Goal: Information Seeking & Learning: Learn about a topic

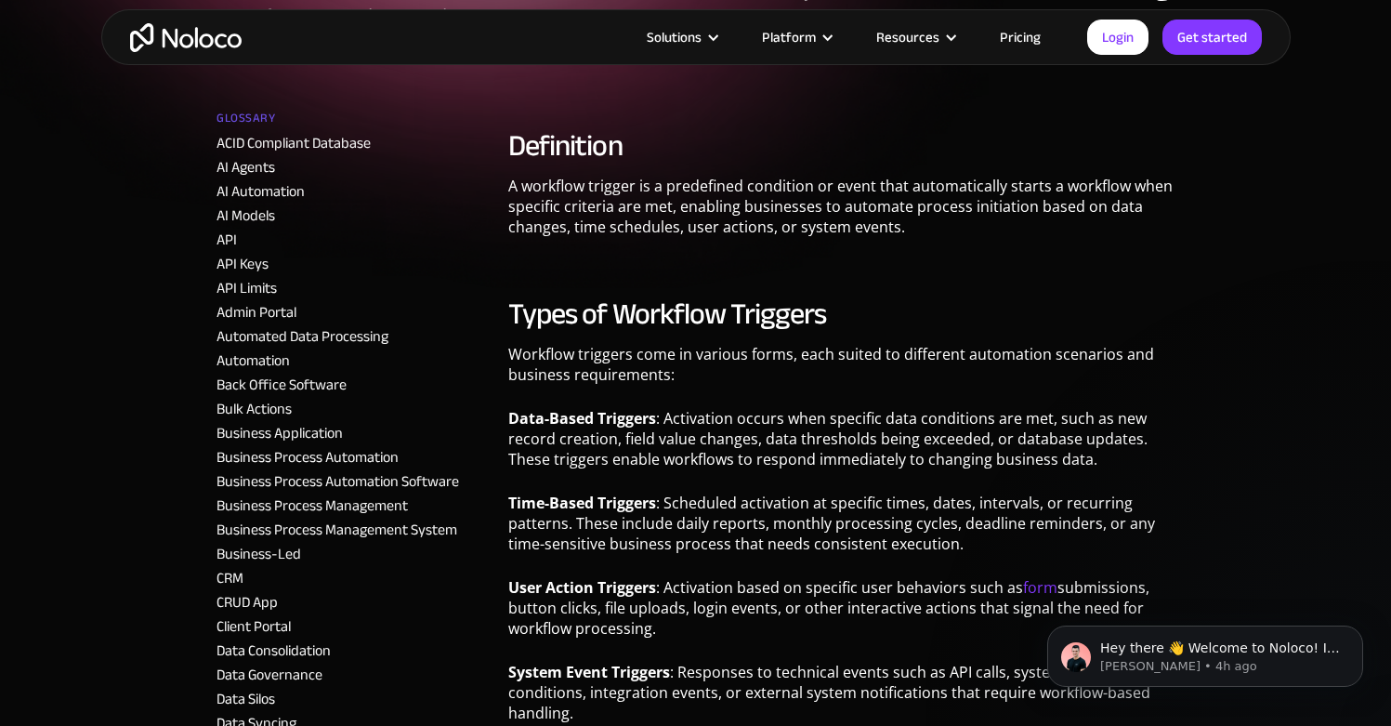
scroll to position [321, 0]
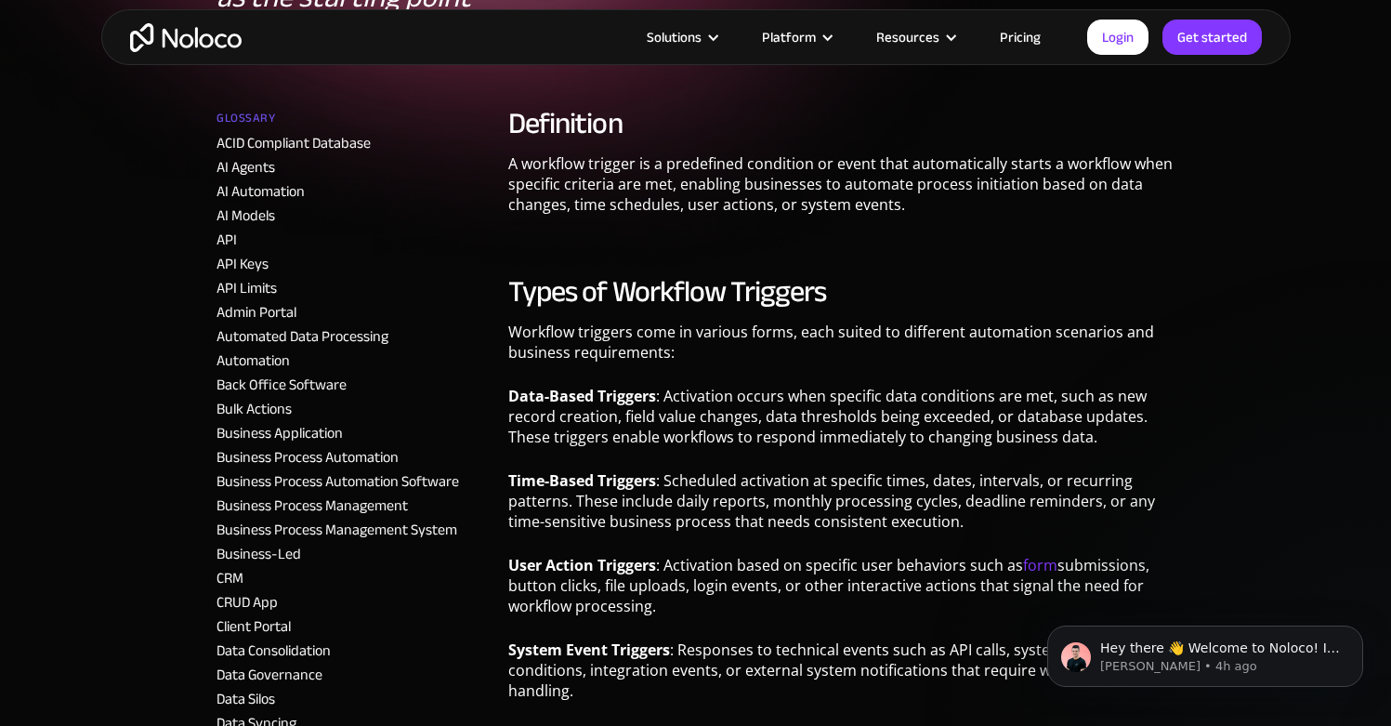
click at [753, 282] on h2 "Types of Workflow Triggers" at bounding box center [841, 291] width 666 height 37
click at [561, 132] on h2 "Definition" at bounding box center [841, 123] width 666 height 37
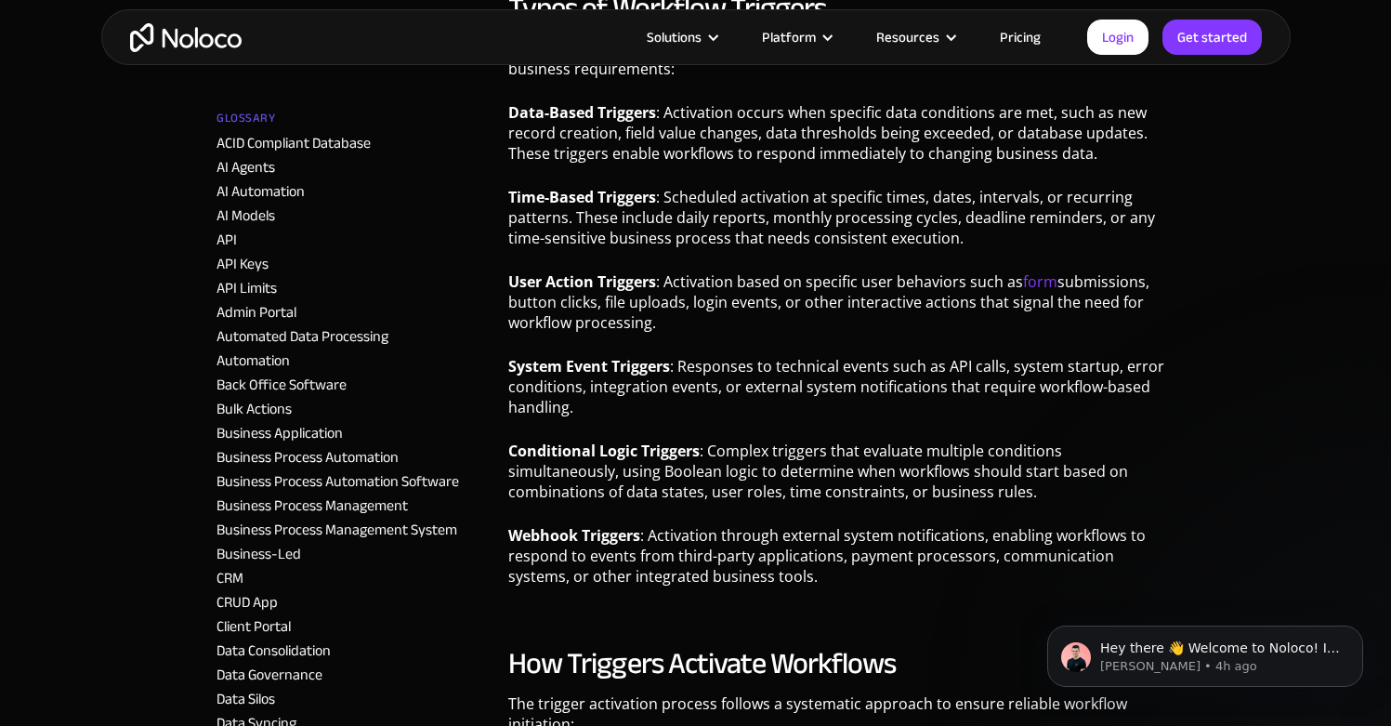
scroll to position [631, 0]
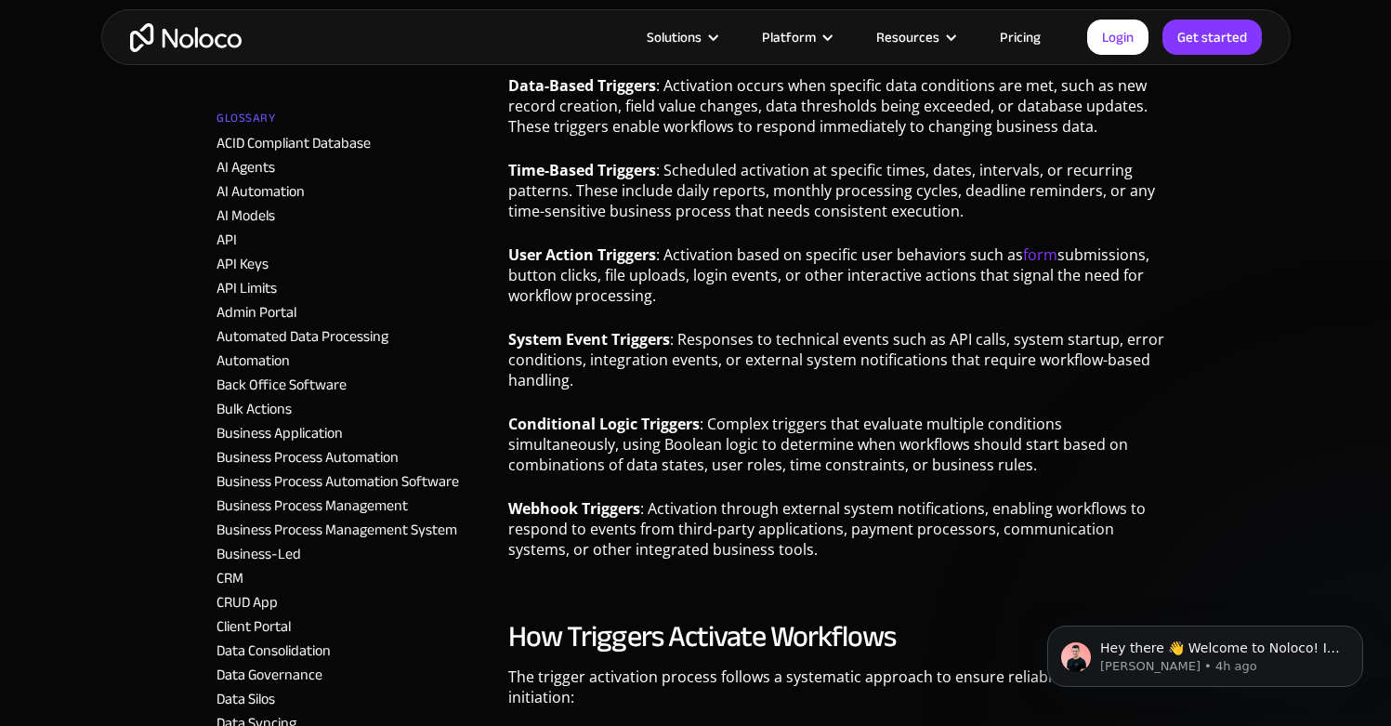
click at [652, 444] on p "Conditional Logic Triggers : Complex triggers that evaluate multiple conditions…" at bounding box center [841, 451] width 666 height 75
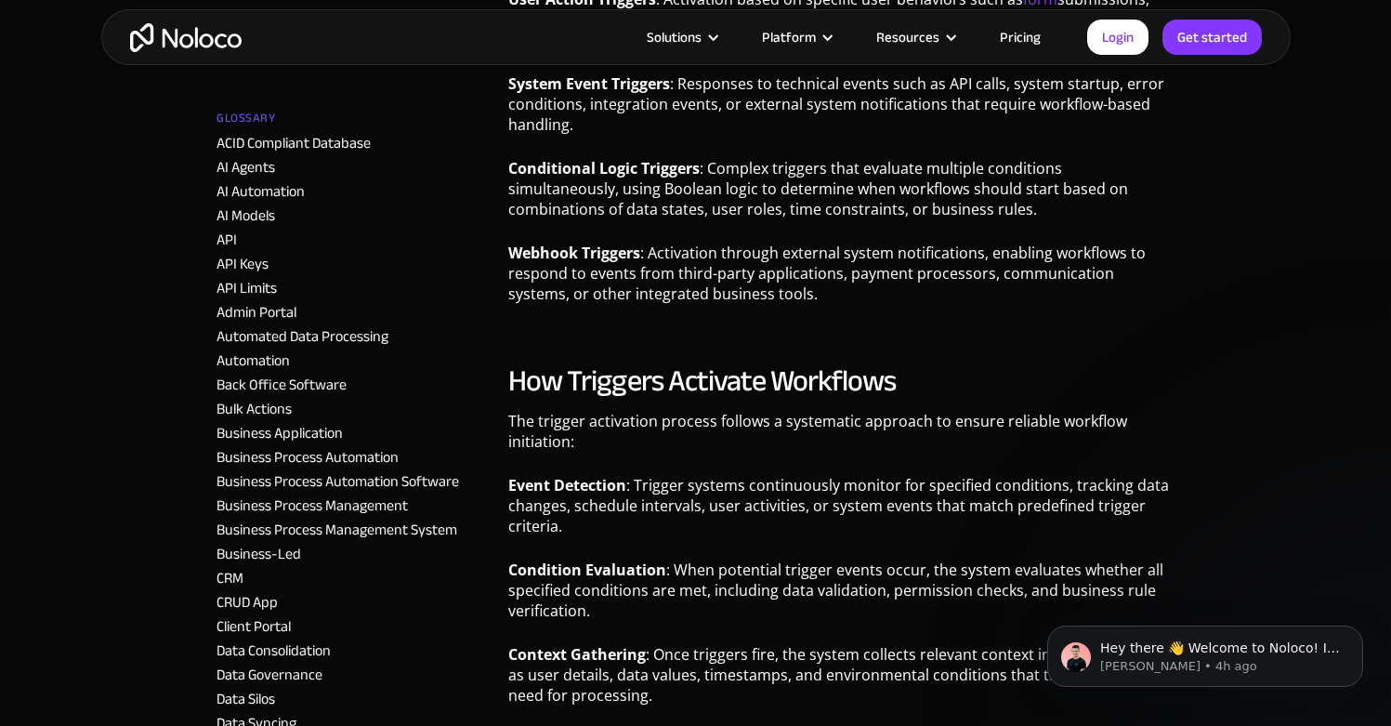
scroll to position [930, 0]
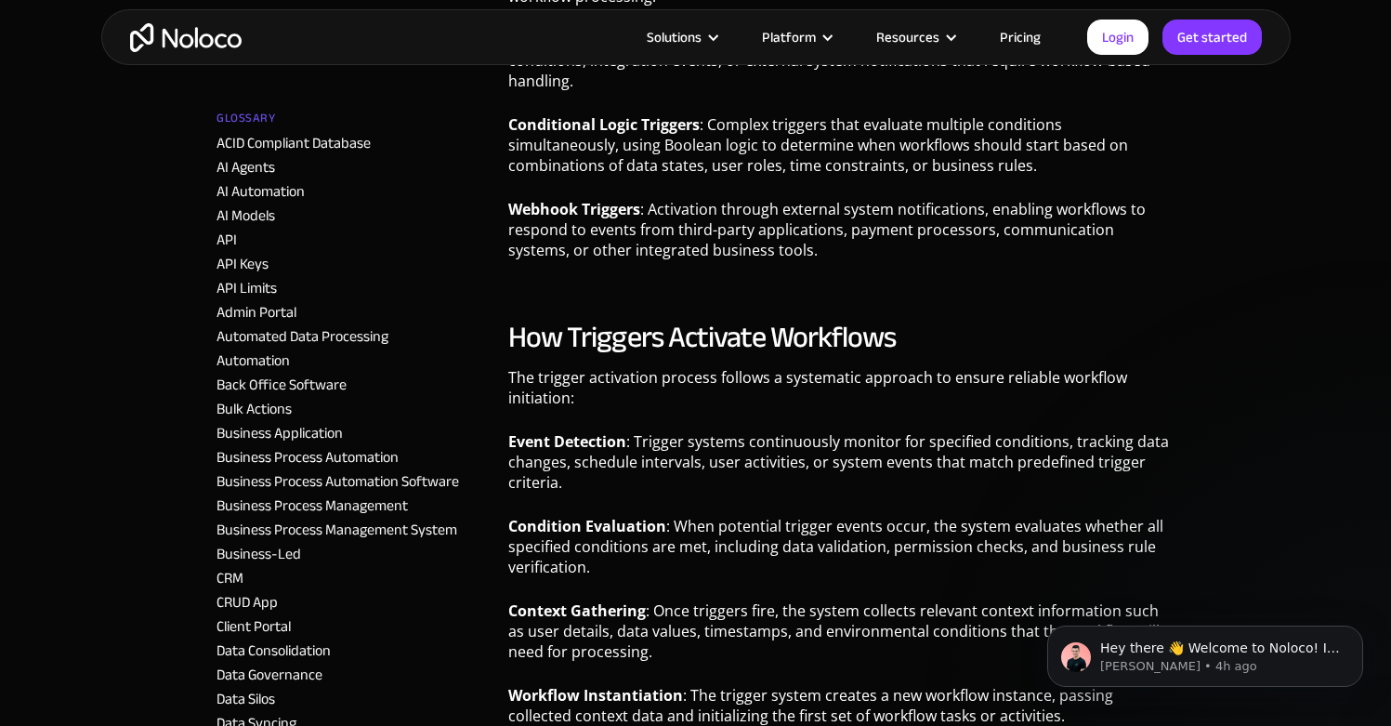
click at [1229, 582] on div "Hey there 👋 Welcome to Noloco! If you have any questions, just reply to this me…" at bounding box center [1205, 570] width 342 height 232
click at [1354, 635] on icon "Dismiss notification" at bounding box center [1358, 630] width 10 height 10
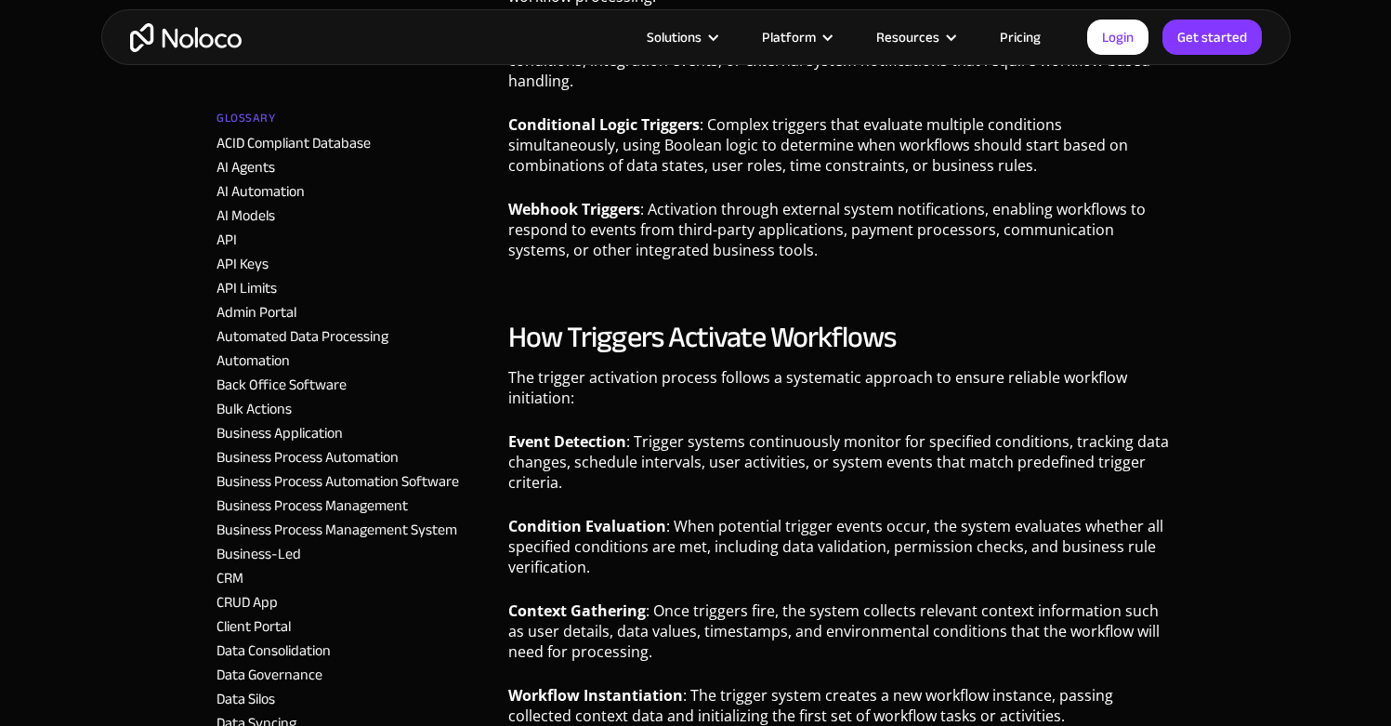
click at [675, 636] on p "Context Gathering : Once triggers fire, the system collects relevant context in…" at bounding box center [841, 637] width 666 height 75
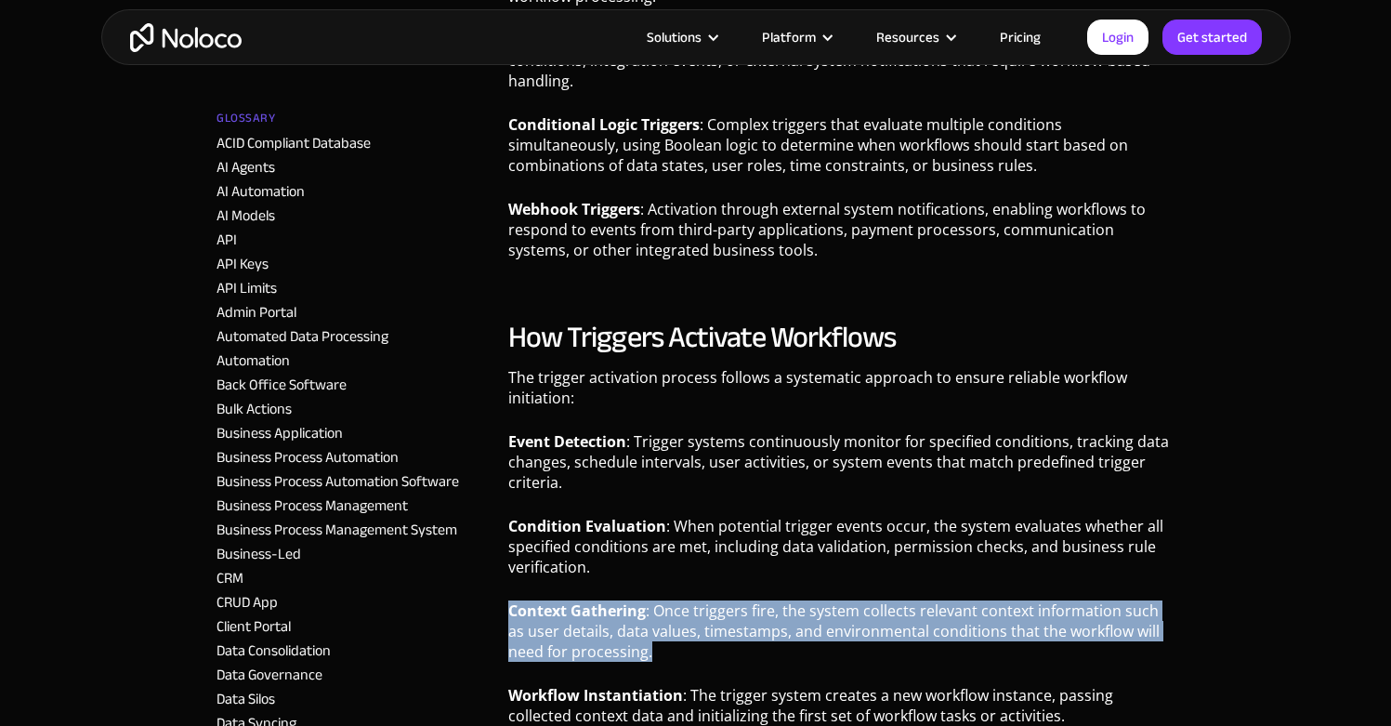
click at [675, 636] on p "Context Gathering : Once triggers fire, the system collects relevant context in…" at bounding box center [841, 637] width 666 height 75
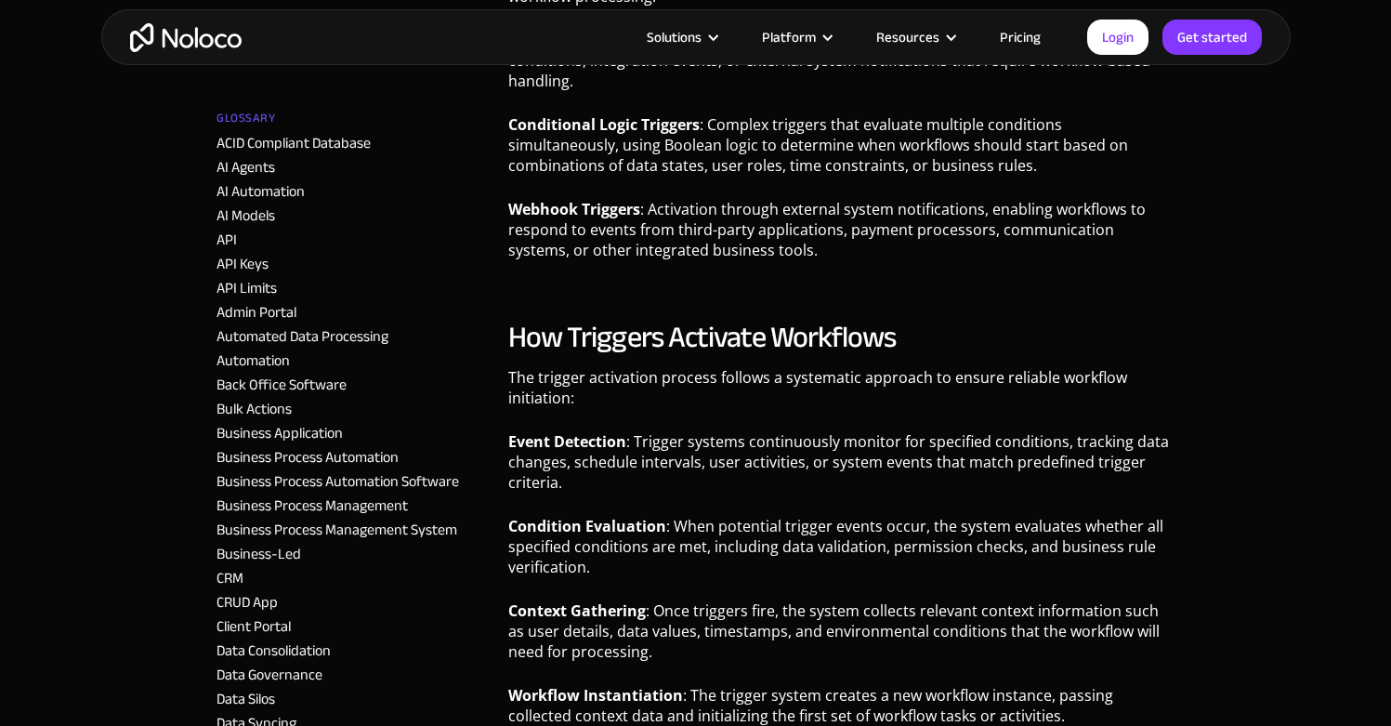
click at [846, 216] on p "Webhook Triggers : Activation through external system notifications, enabling w…" at bounding box center [841, 236] width 666 height 75
click at [651, 270] on p "Webhook Triggers : Activation through external system notifications, enabling w…" at bounding box center [841, 236] width 666 height 75
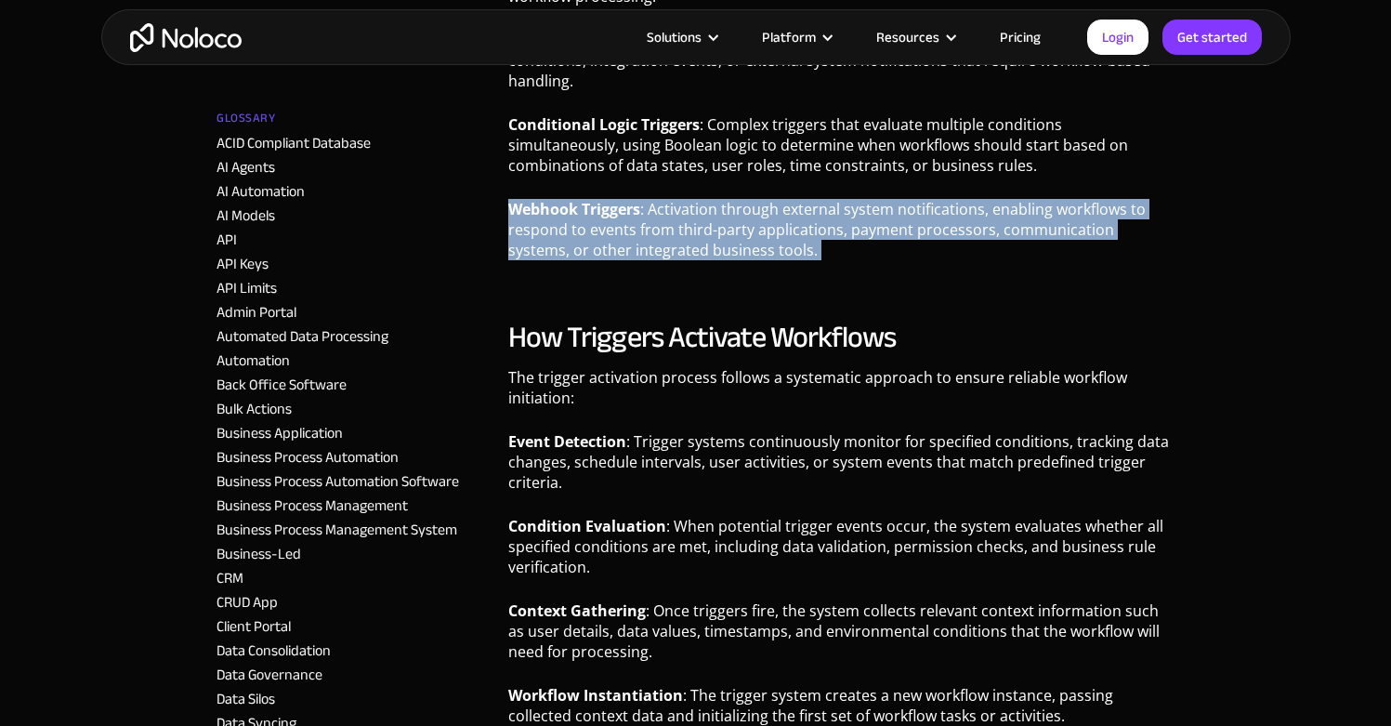
click at [651, 270] on p "Webhook Triggers : Activation through external system notifications, enabling w…" at bounding box center [841, 236] width 666 height 75
click at [657, 256] on p "Webhook Triggers : Activation through external system notifications, enabling w…" at bounding box center [841, 236] width 666 height 75
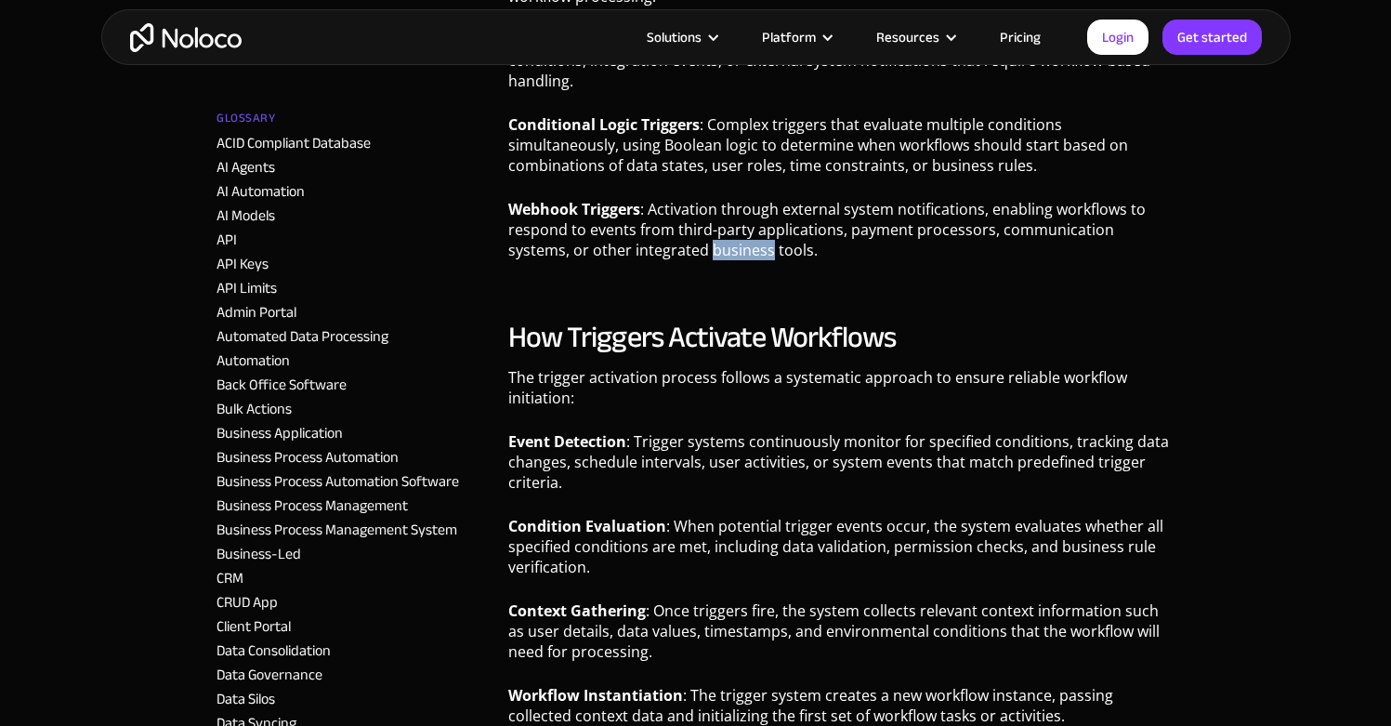
click at [658, 255] on p "Webhook Triggers : Activation through external system notifications, enabling w…" at bounding box center [841, 236] width 666 height 75
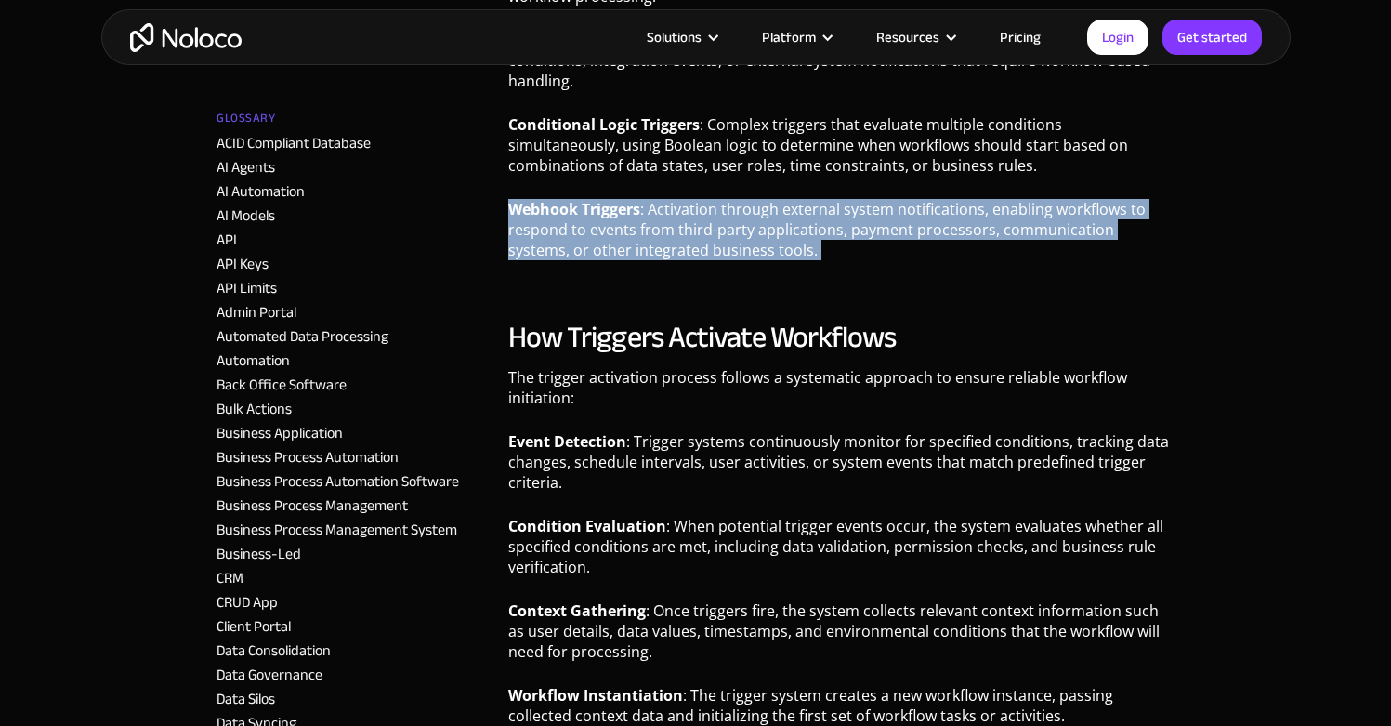
click at [658, 255] on p "Webhook Triggers : Activation through external system notifications, enabling w…" at bounding box center [841, 236] width 666 height 75
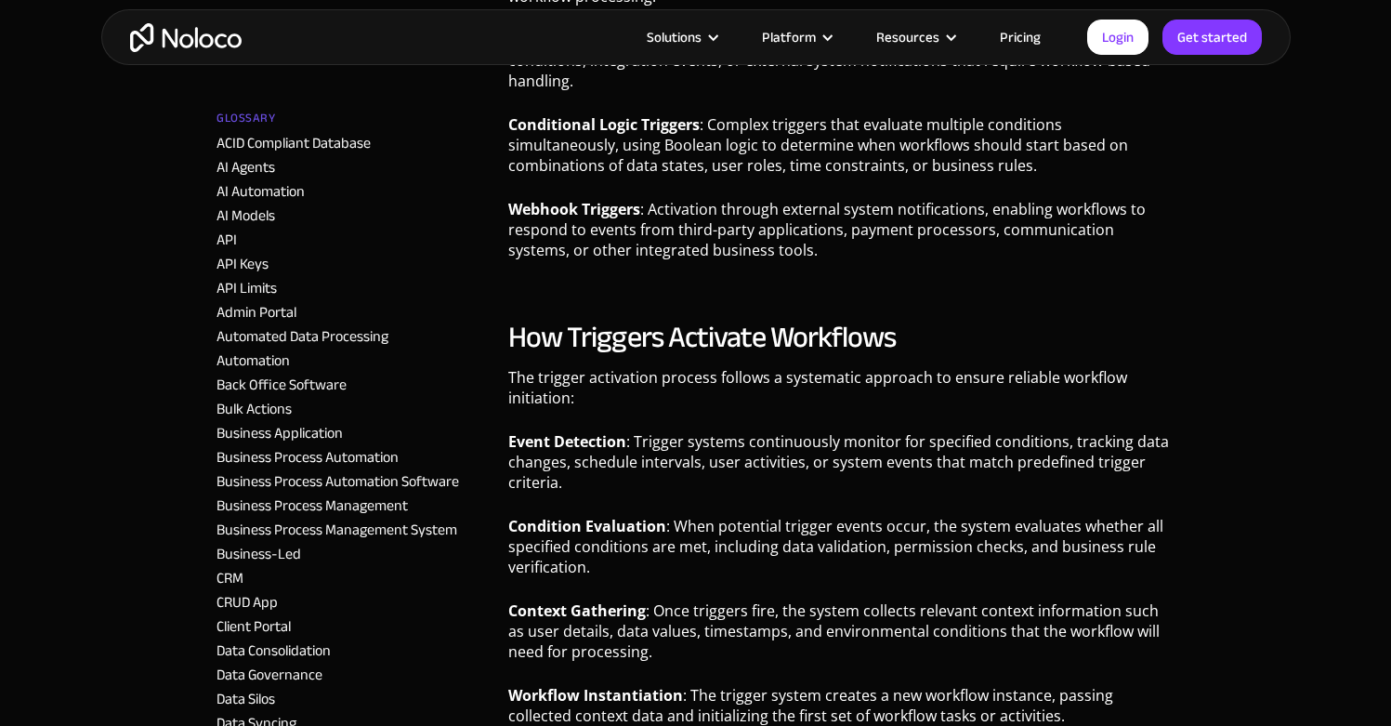
click at [634, 152] on p "Conditional Logic Triggers : Complex triggers that evaluate multiple conditions…" at bounding box center [841, 151] width 666 height 75
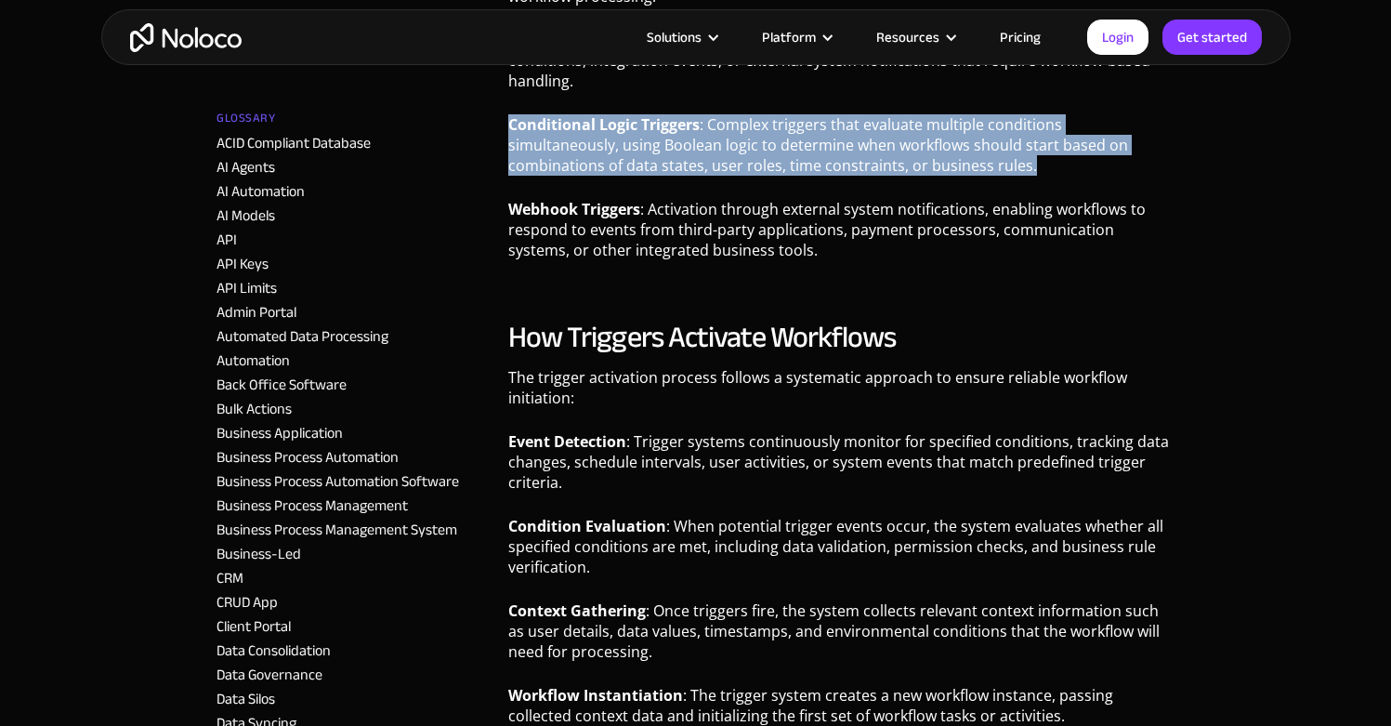
click at [633, 152] on p "Conditional Logic Triggers : Complex triggers that evaluate multiple conditions…" at bounding box center [841, 151] width 666 height 75
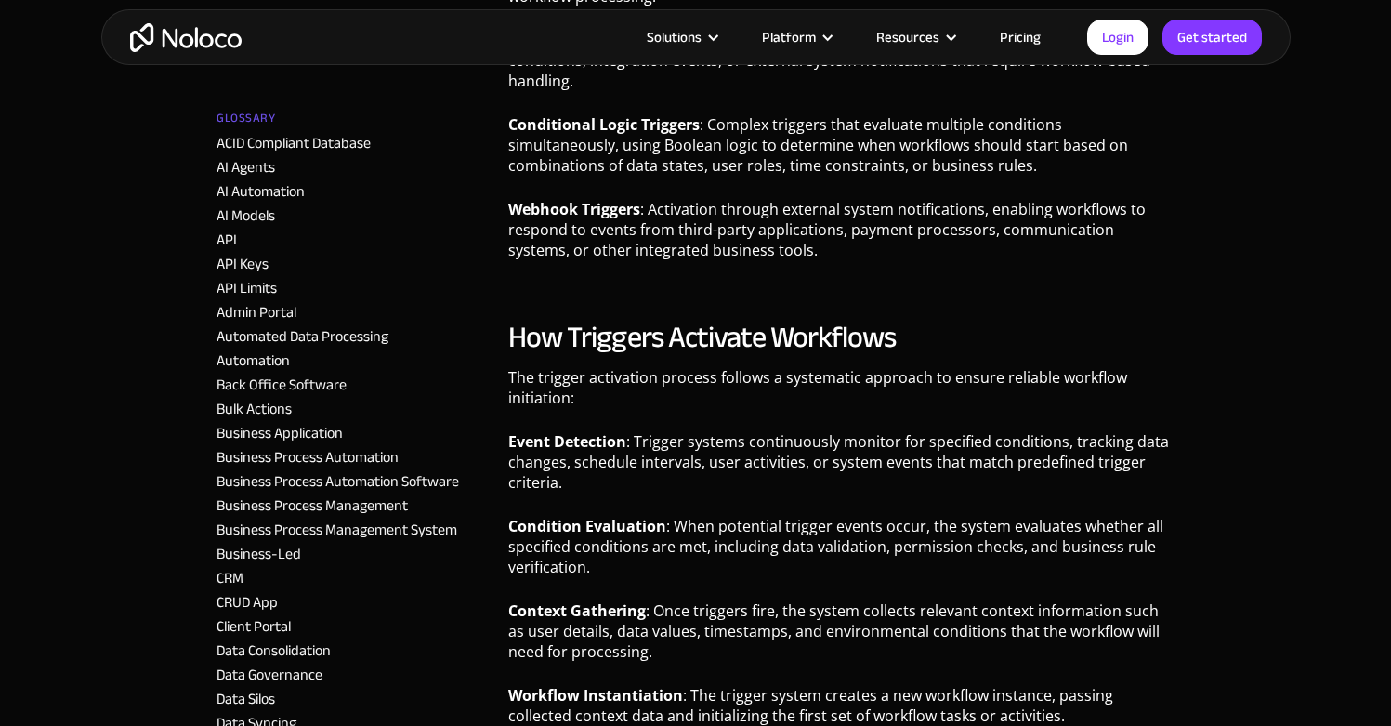
click at [488, 263] on div "API Keys" at bounding box center [355, 264] width 277 height 22
click at [566, 230] on p "Webhook Triggers : Activation through external system notifications, enabling w…" at bounding box center [841, 236] width 666 height 75
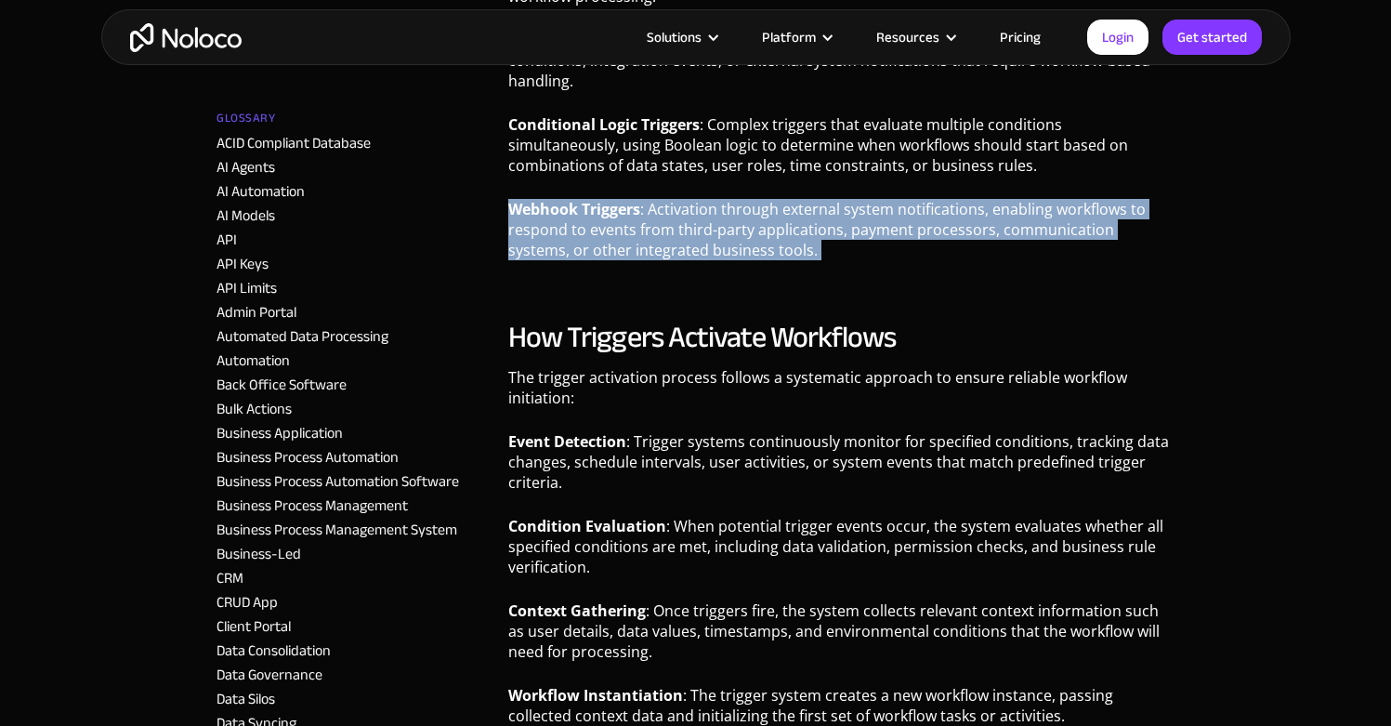
click at [566, 230] on p "Webhook Triggers : Activation through external system notifications, enabling w…" at bounding box center [841, 236] width 666 height 75
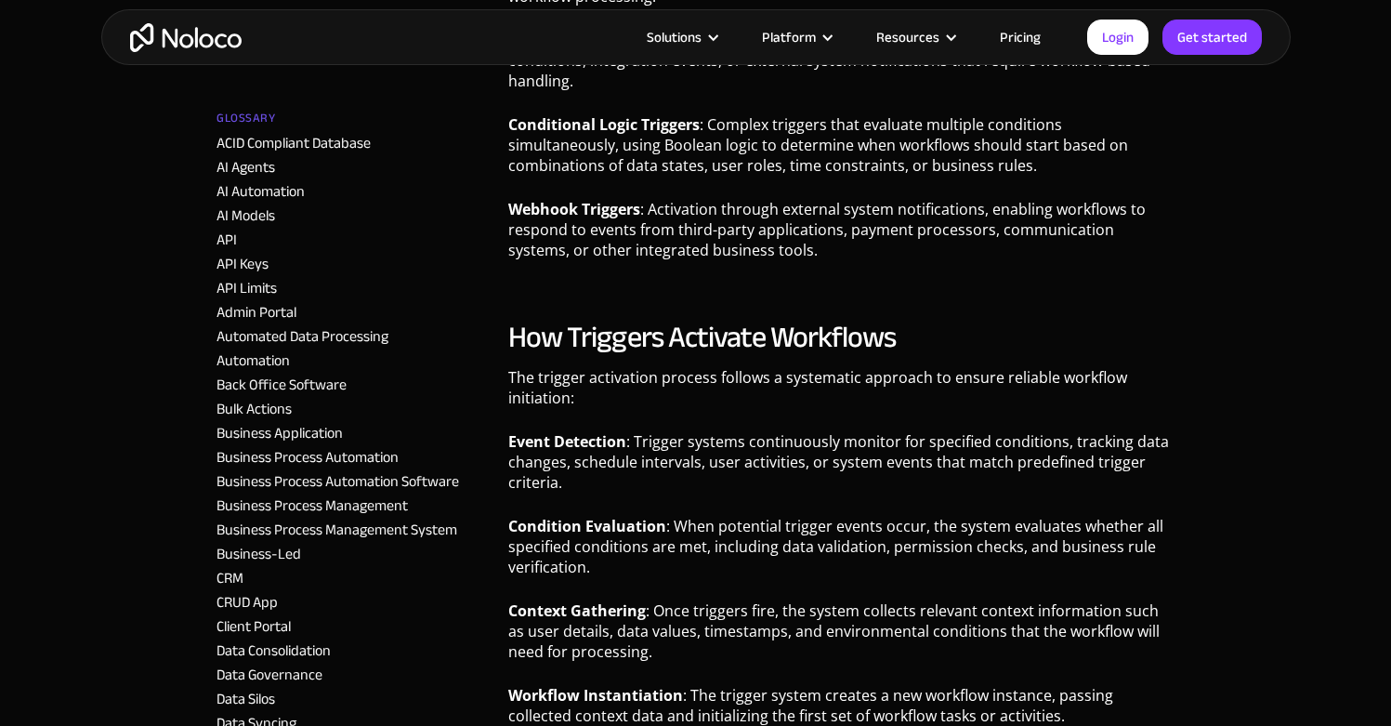
click at [704, 394] on p "The trigger activation process follows a systematic approach to ensure reliable…" at bounding box center [841, 394] width 666 height 55
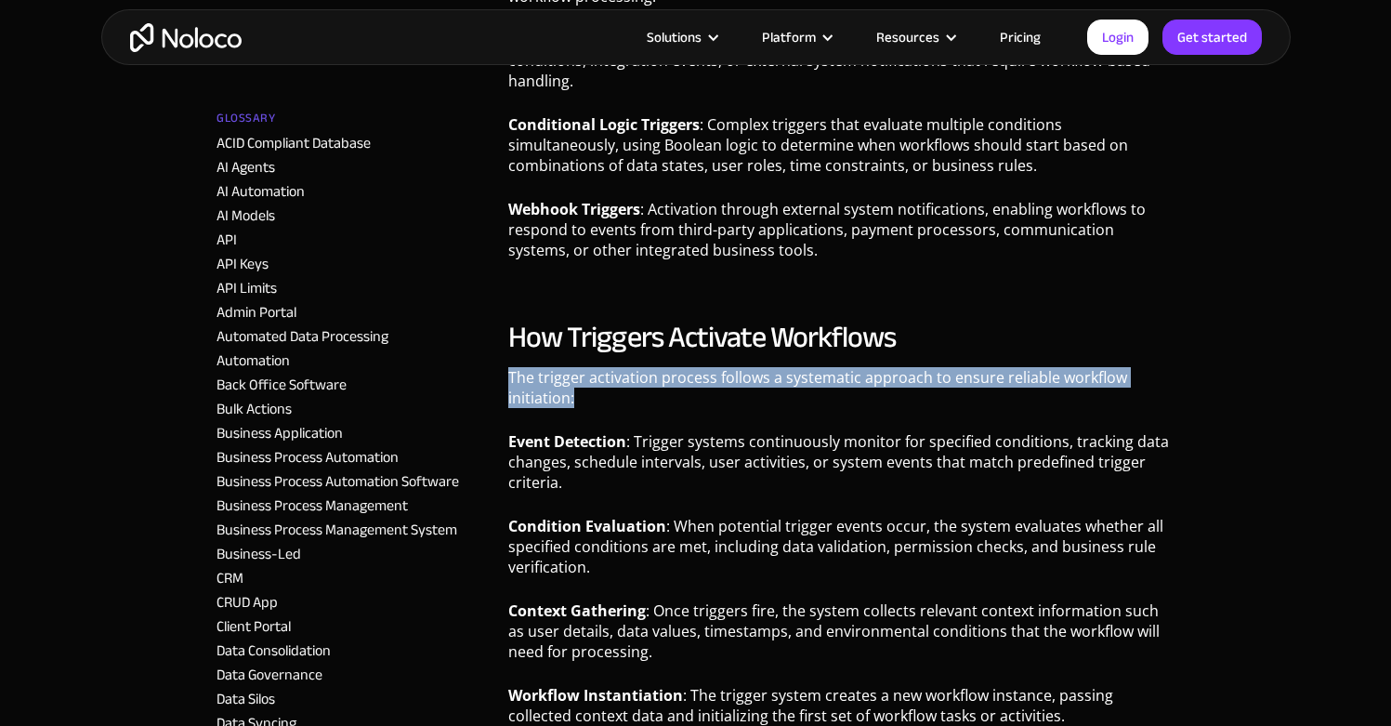
click at [704, 394] on p "The trigger activation process follows a systematic approach to ensure reliable…" at bounding box center [841, 394] width 666 height 55
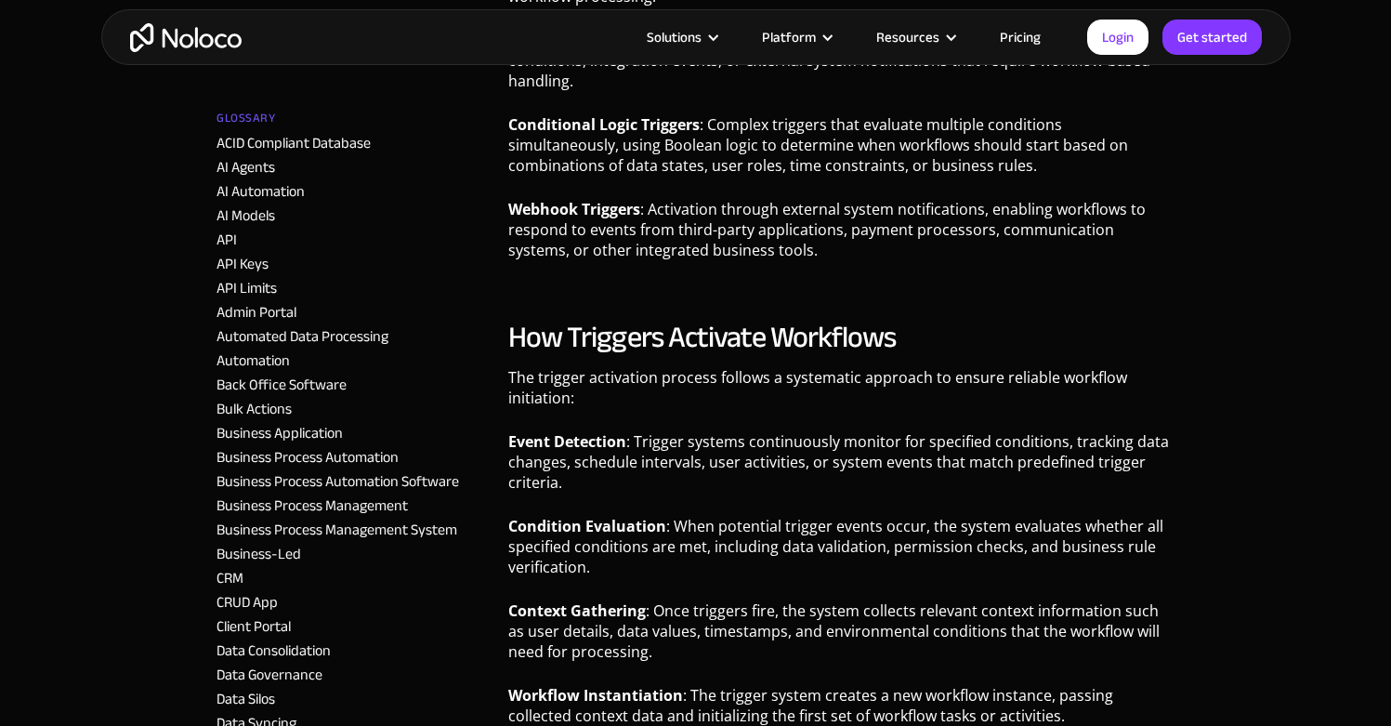
click at [694, 350] on h2 "How Triggers Activate Workflows" at bounding box center [841, 337] width 666 height 37
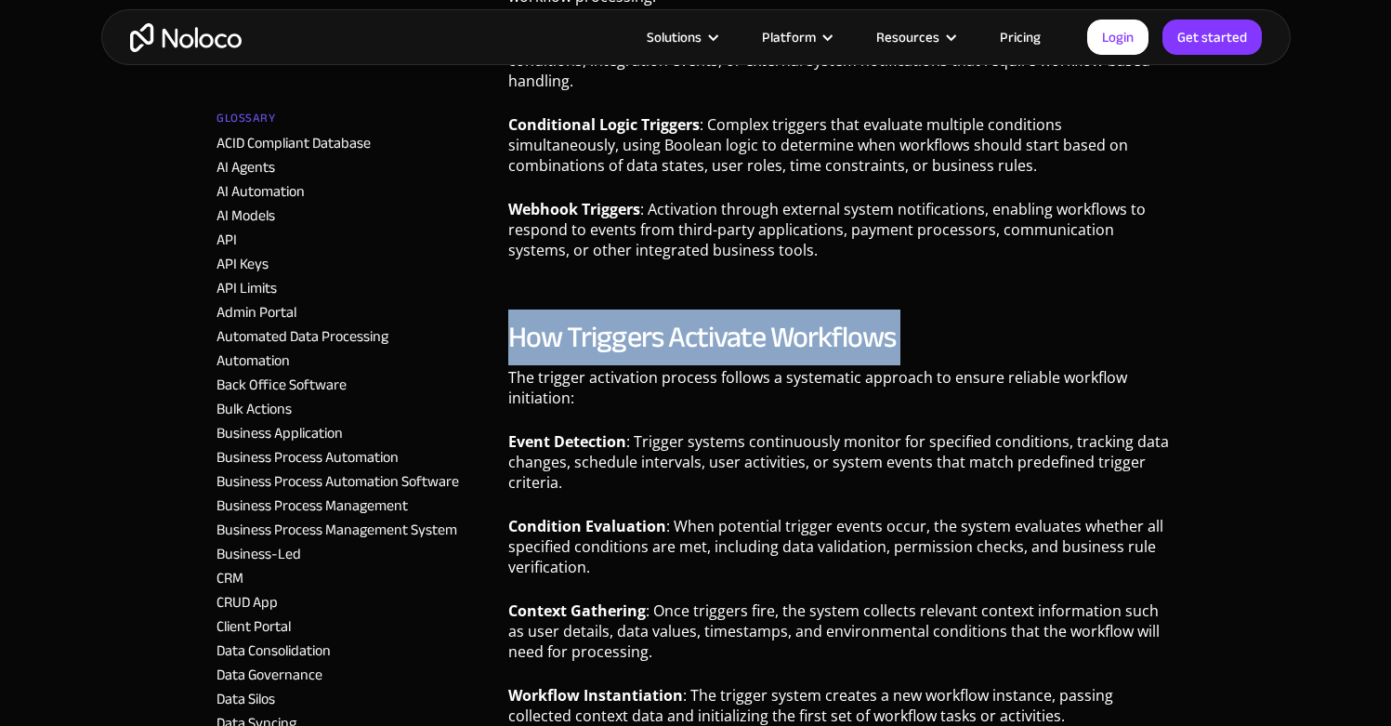
click at [694, 350] on h2 "How Triggers Activate Workflows" at bounding box center [841, 337] width 666 height 37
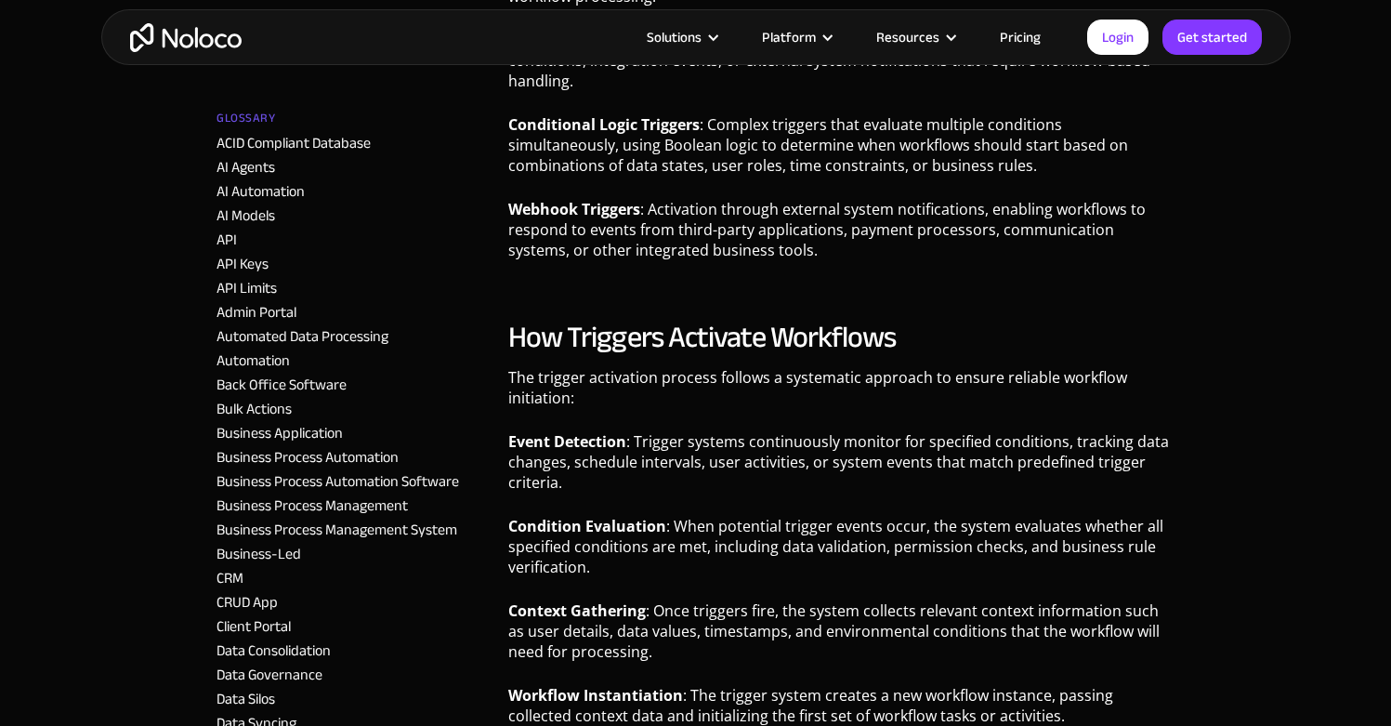
click at [740, 352] on h2 "How Triggers Activate Workflows" at bounding box center [841, 337] width 666 height 37
click at [782, 382] on p "The trigger activation process follows a systematic approach to ensure reliable…" at bounding box center [841, 394] width 666 height 55
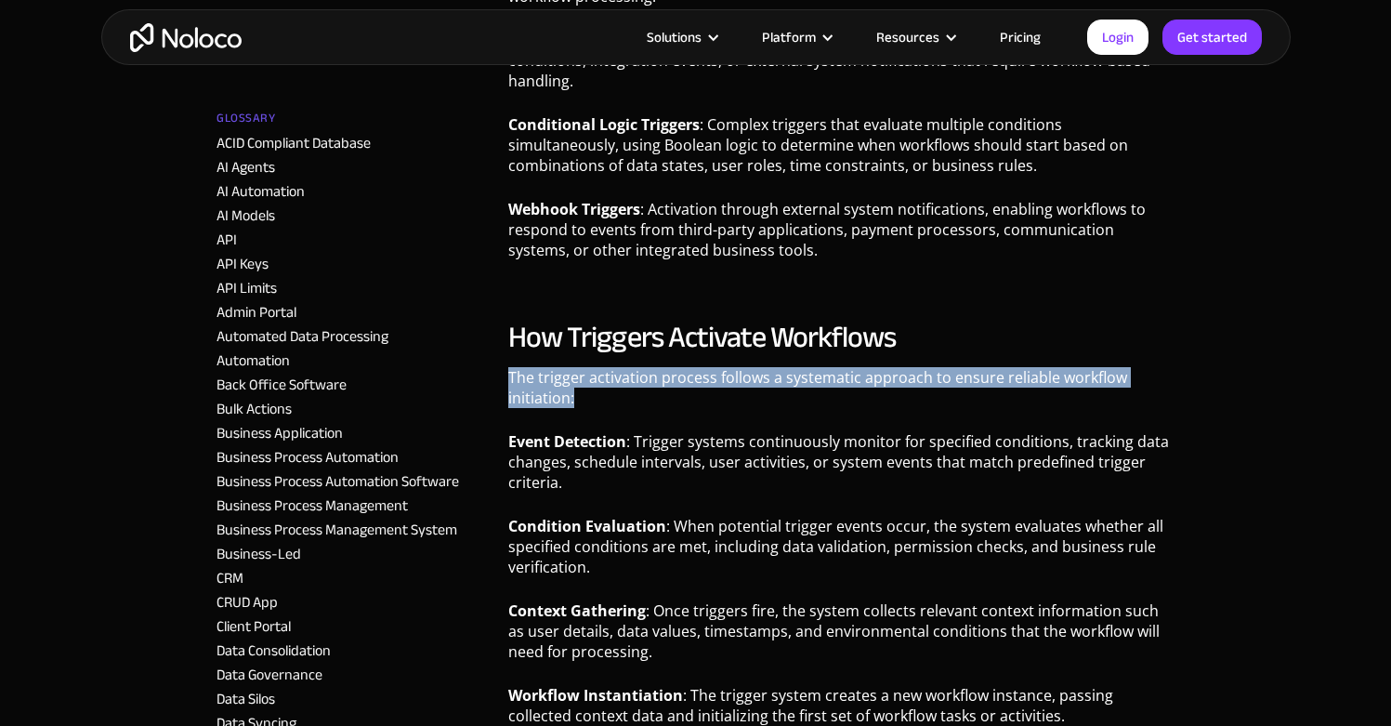
click at [782, 382] on p "The trigger activation process follows a systematic approach to ensure reliable…" at bounding box center [841, 394] width 666 height 55
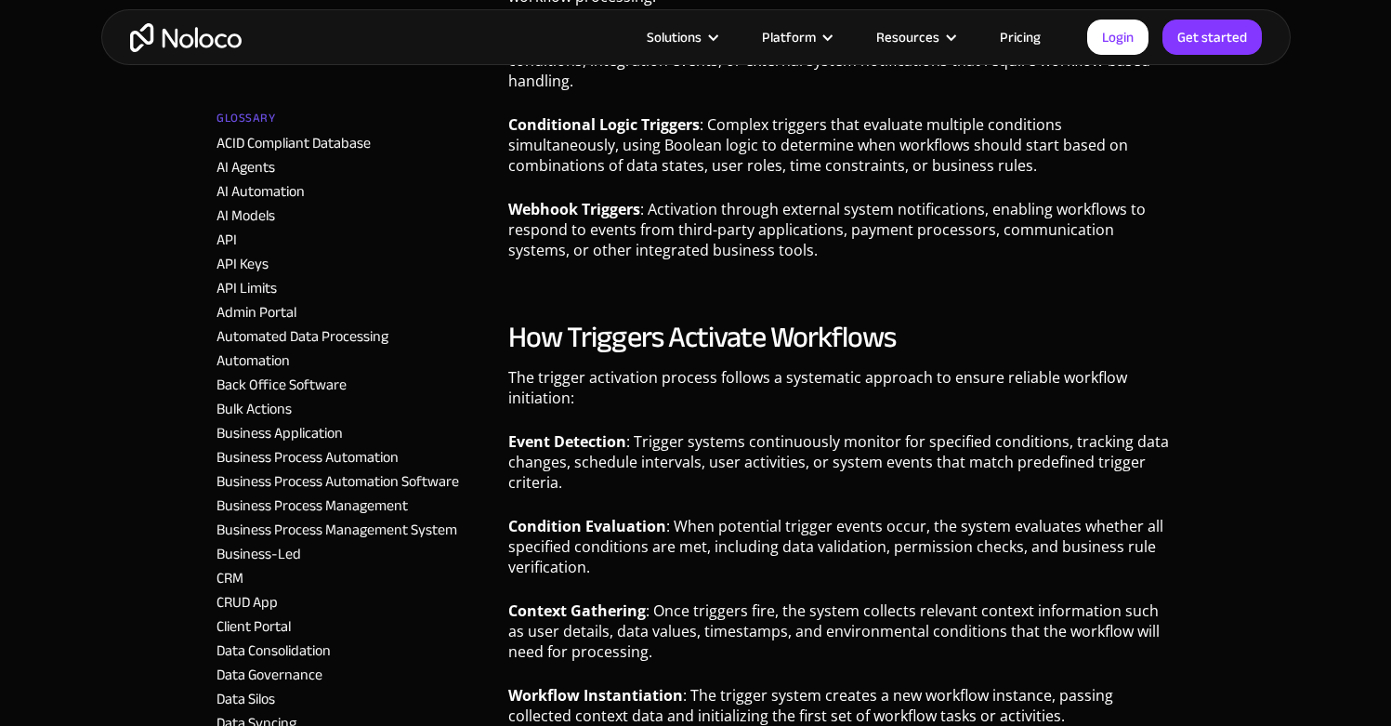
click at [822, 319] on h2 "How Triggers Activate Workflows" at bounding box center [841, 337] width 666 height 37
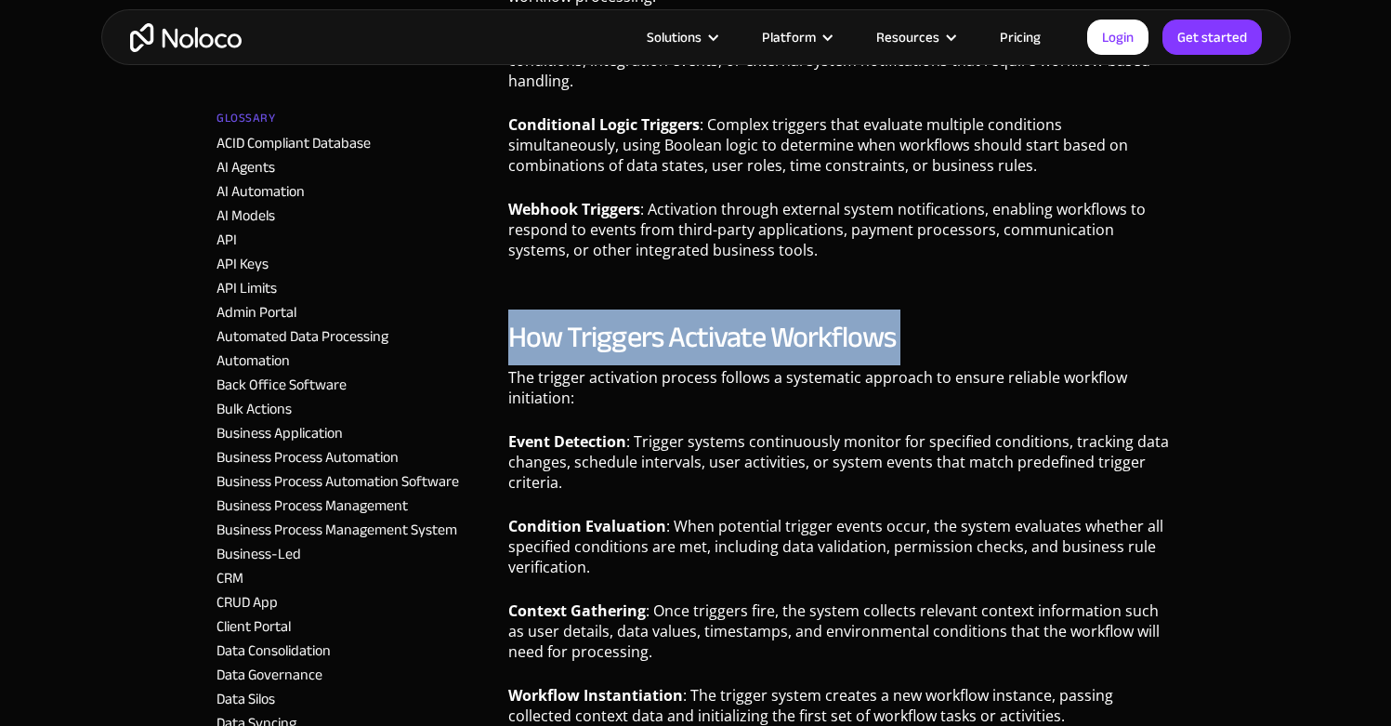
click at [822, 319] on h2 "How Triggers Activate Workflows" at bounding box center [841, 337] width 666 height 37
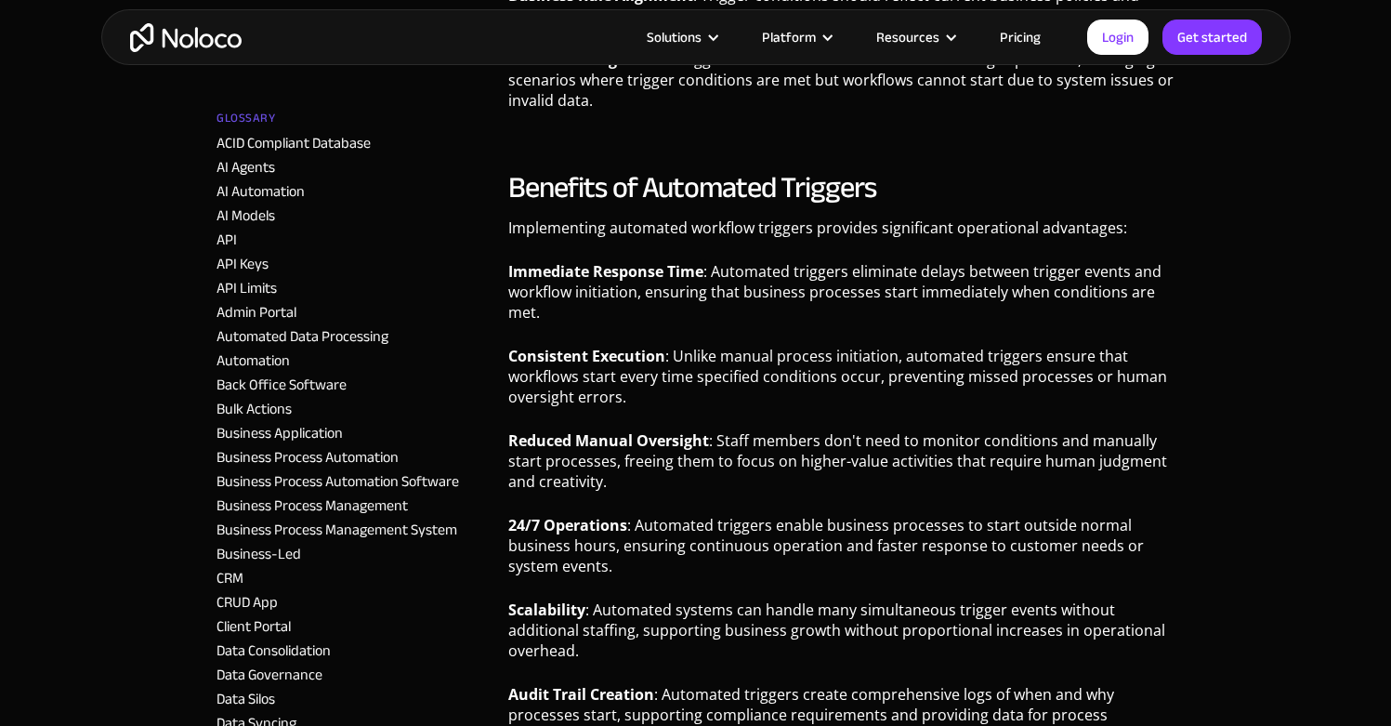
click at [1022, 419] on p "Consistent Execution : Unlike manual process initiation, automated triggers ens…" at bounding box center [841, 383] width 666 height 75
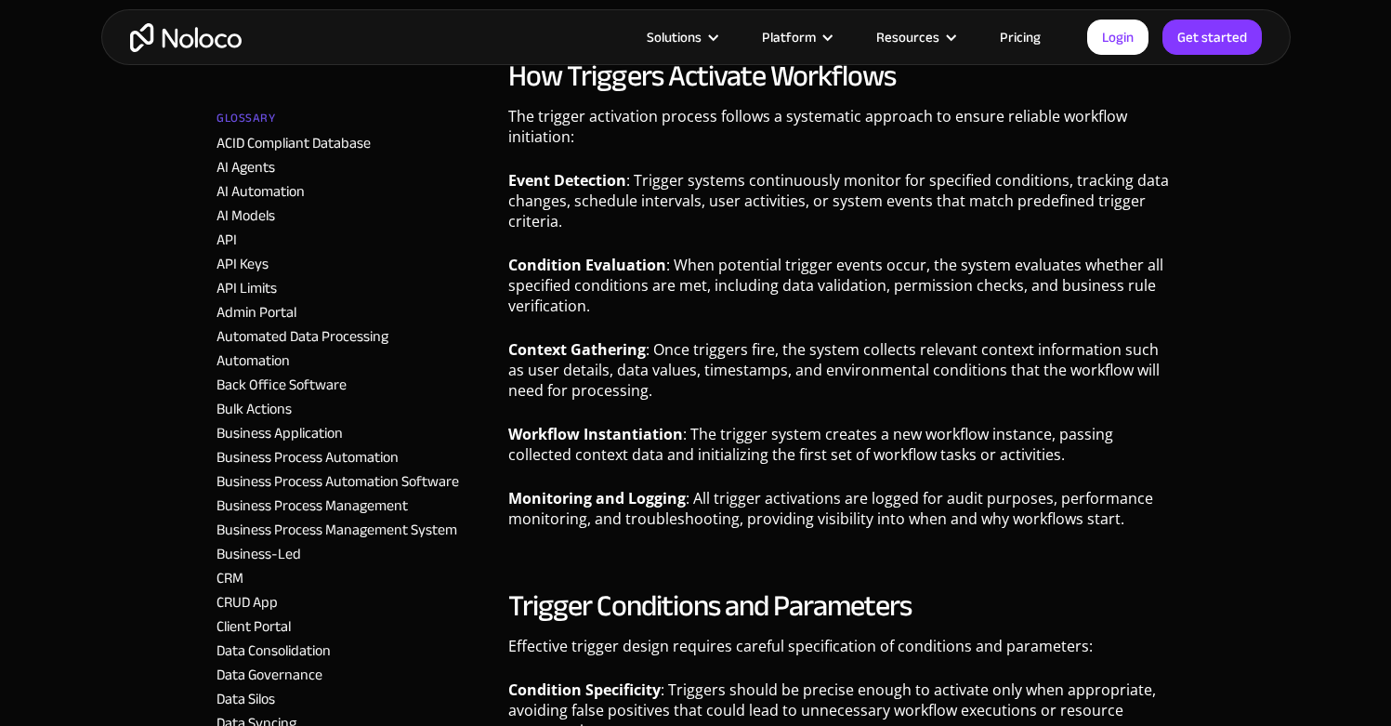
scroll to position [1189, 0]
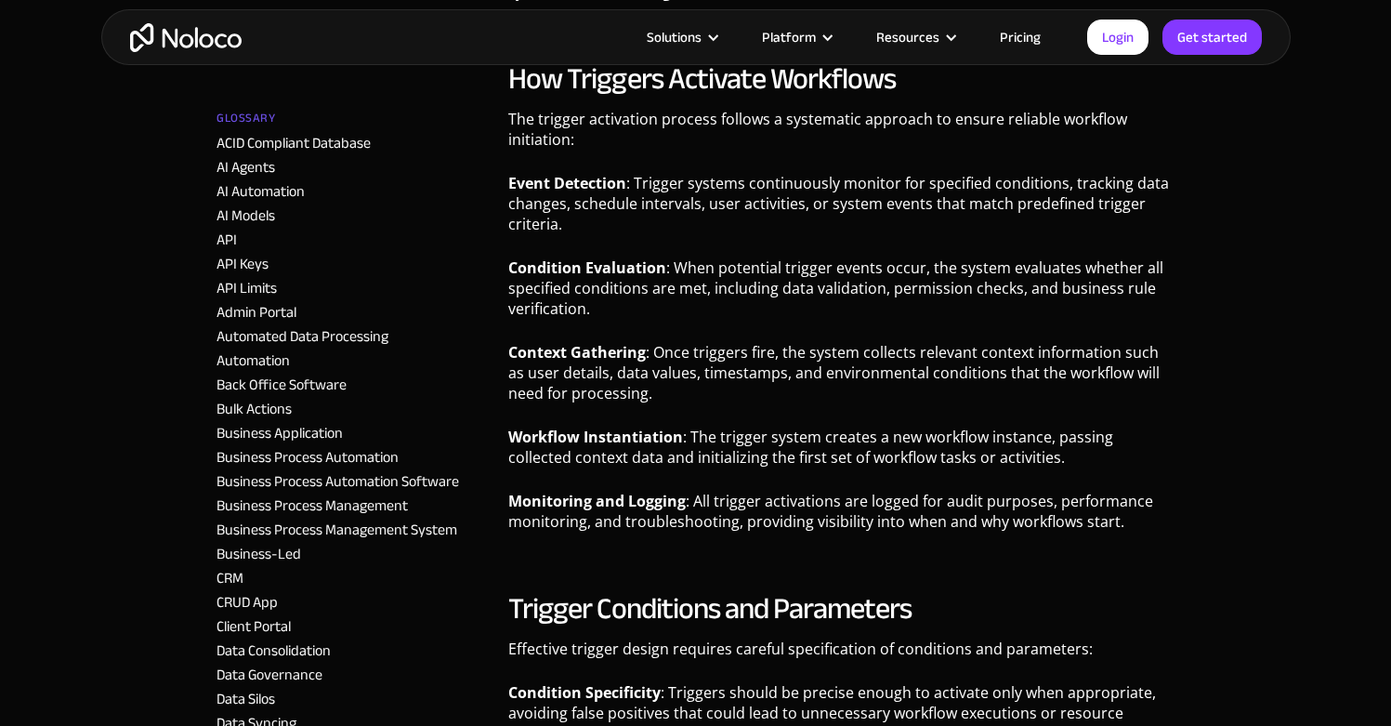
click at [634, 295] on p "Condition Evaluation : When potential trigger events occur, the system evaluate…" at bounding box center [841, 294] width 666 height 75
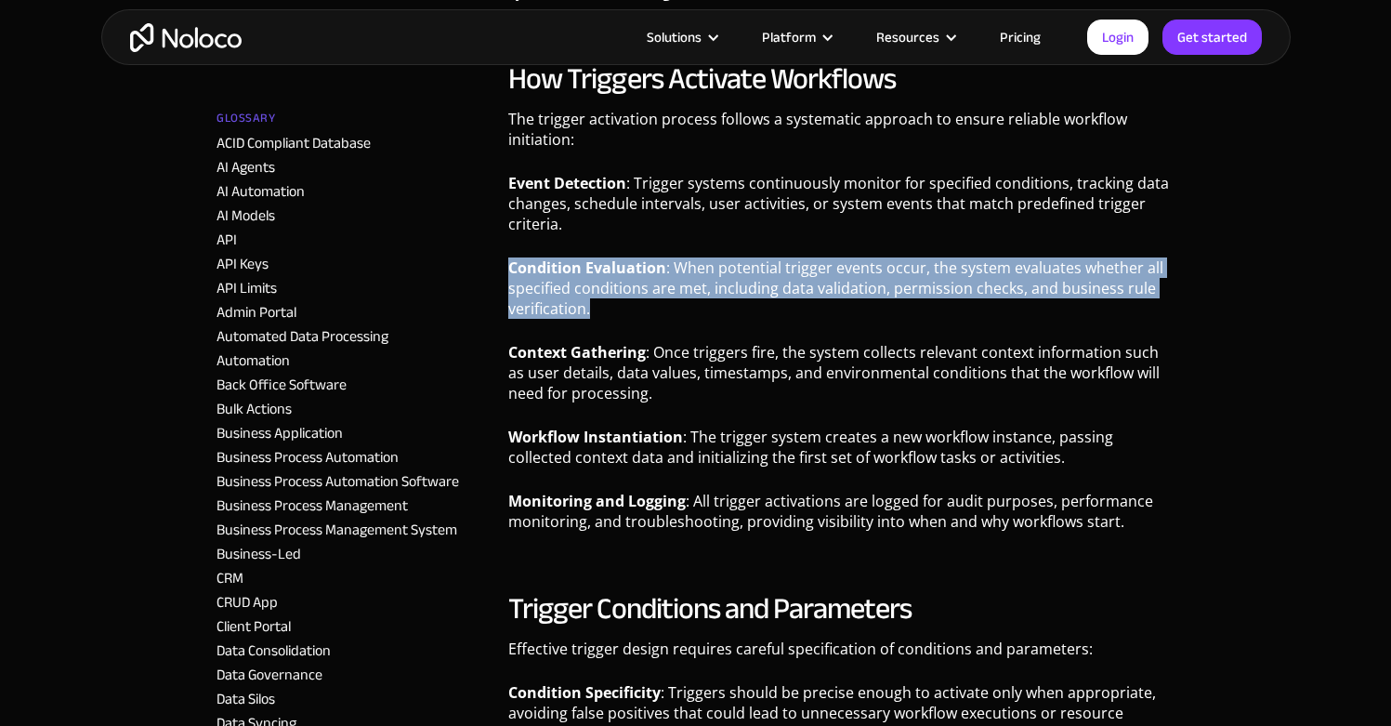
click at [634, 295] on p "Condition Evaluation : When potential trigger events occur, the system evaluate…" at bounding box center [841, 294] width 666 height 75
click at [636, 289] on p "Condition Evaluation : When potential trigger events occur, the system evaluate…" at bounding box center [841, 294] width 666 height 75
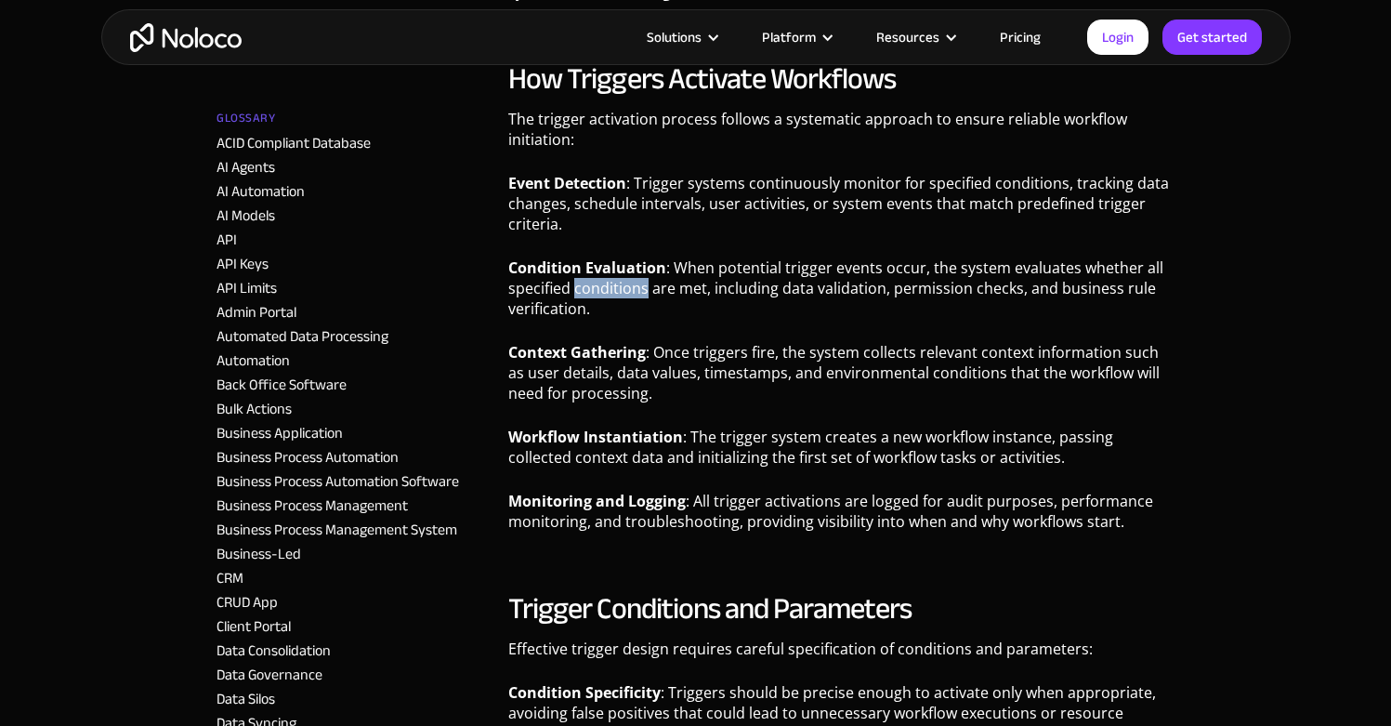
click at [636, 289] on p "Condition Evaluation : When potential trigger events occur, the system evaluate…" at bounding box center [841, 294] width 666 height 75
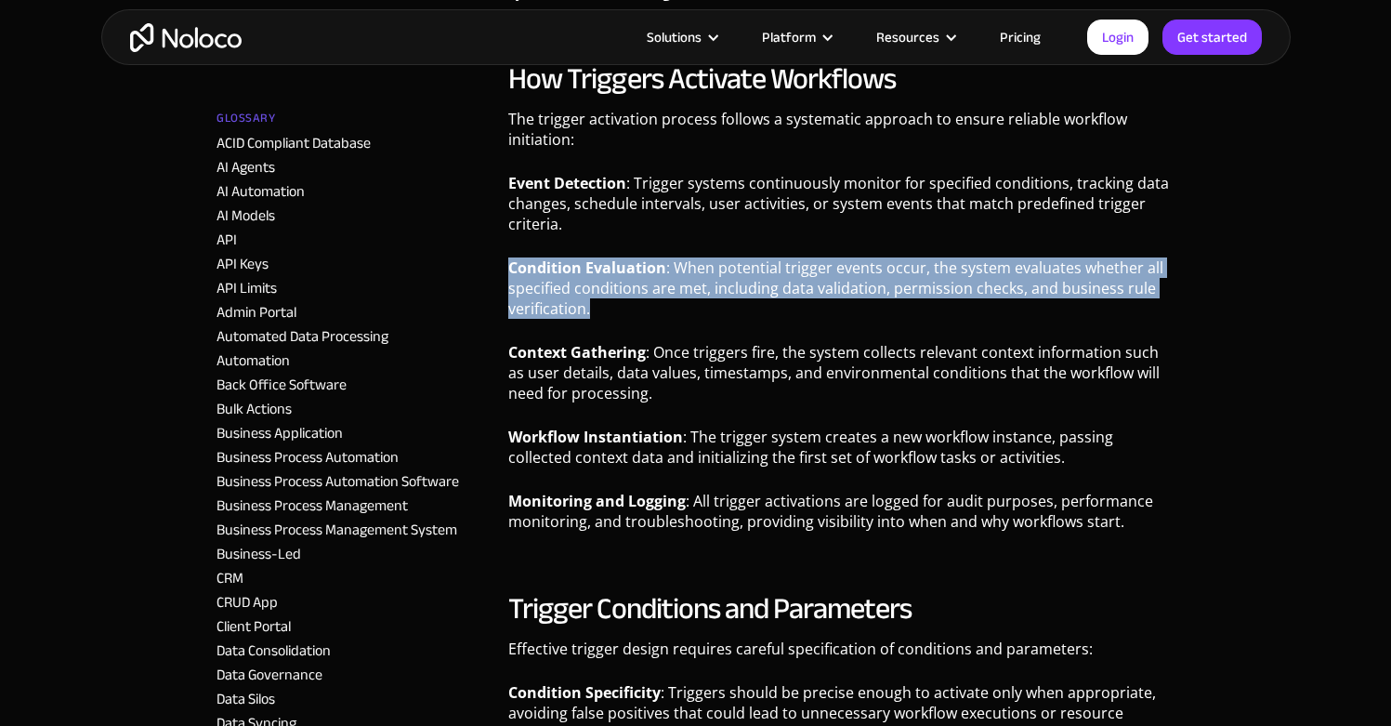
click at [636, 289] on p "Condition Evaluation : When potential trigger events occur, the system evaluate…" at bounding box center [841, 294] width 666 height 75
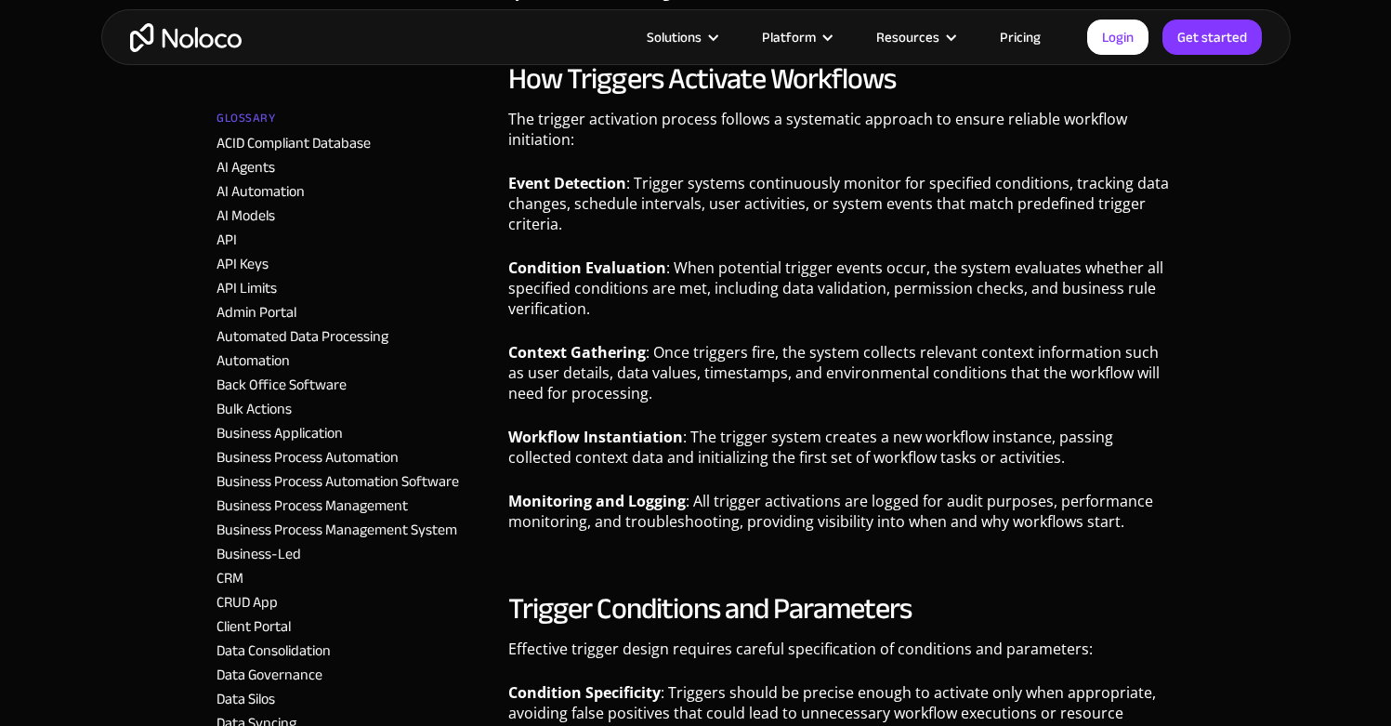
click at [626, 317] on p "Condition Evaluation : When potential trigger events occur, the system evaluate…" at bounding box center [841, 294] width 666 height 75
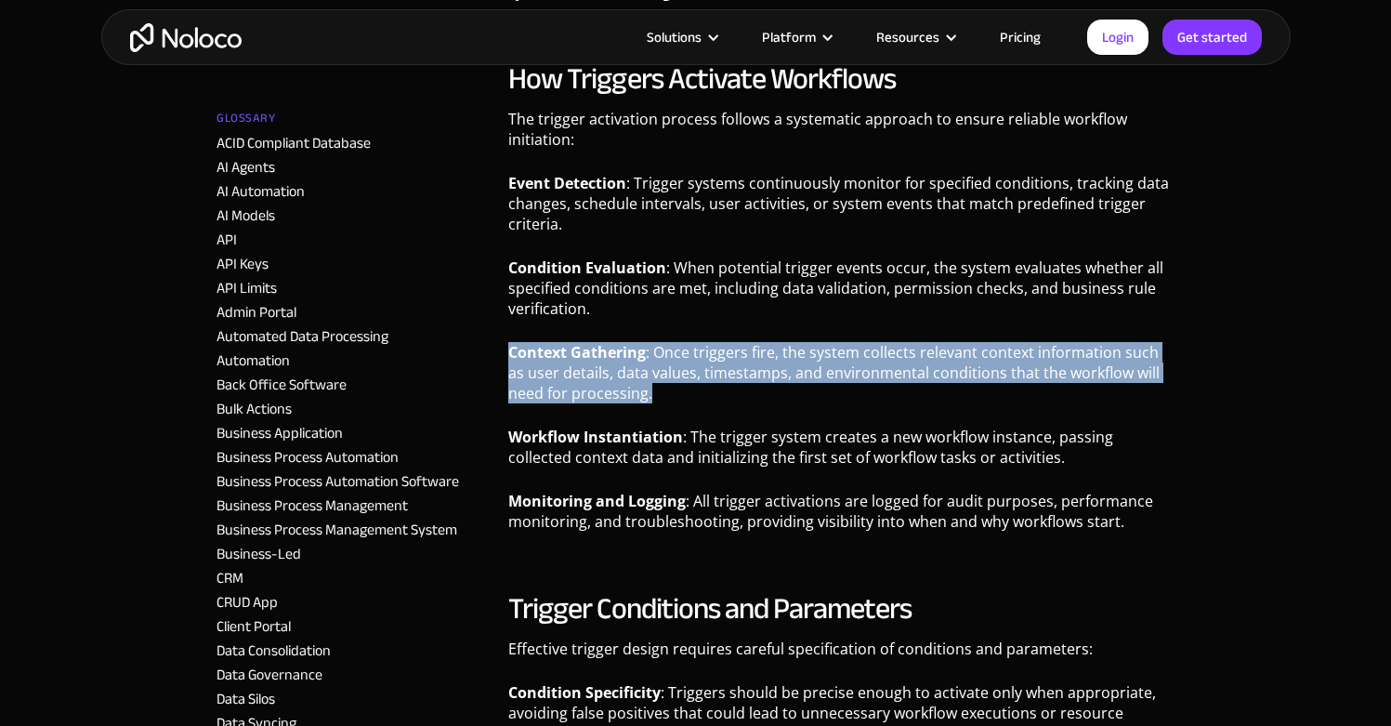
click at [639, 355] on strong "Context Gathering" at bounding box center [577, 352] width 138 height 20
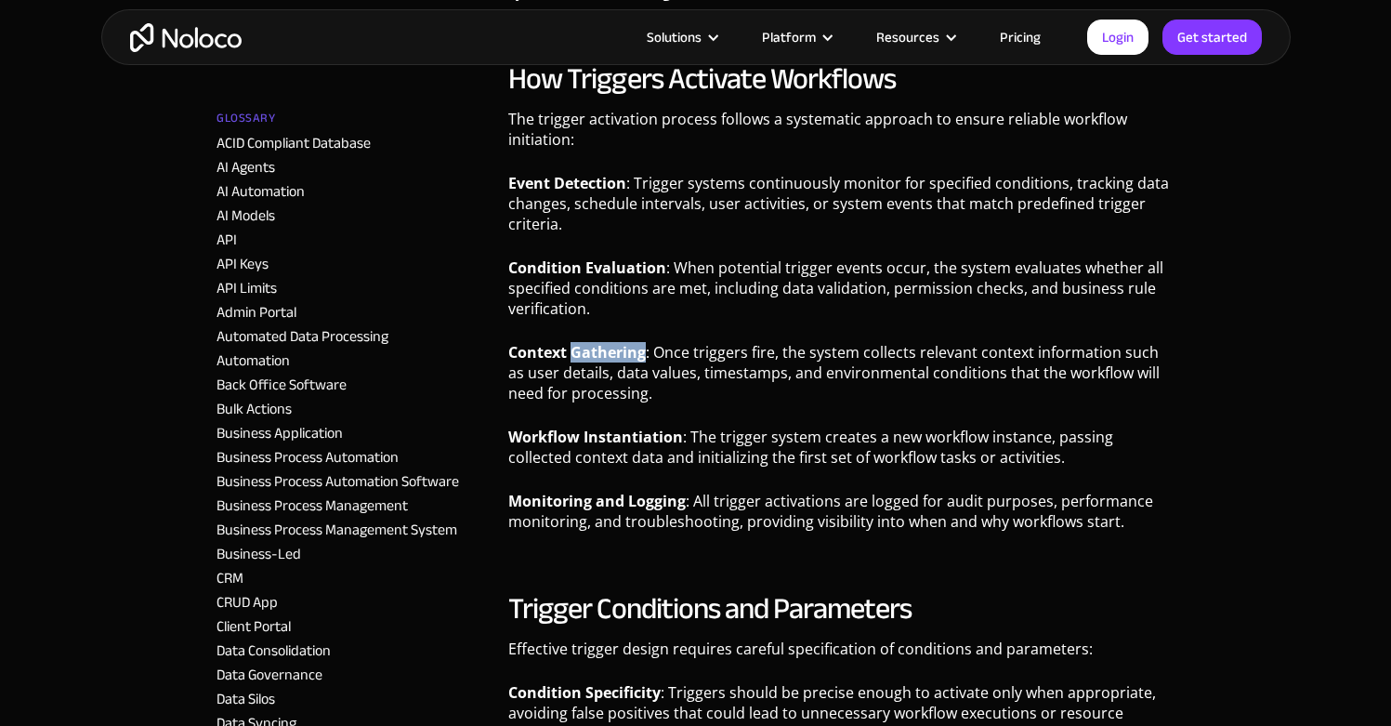
click at [639, 355] on strong "Context Gathering" at bounding box center [577, 352] width 138 height 20
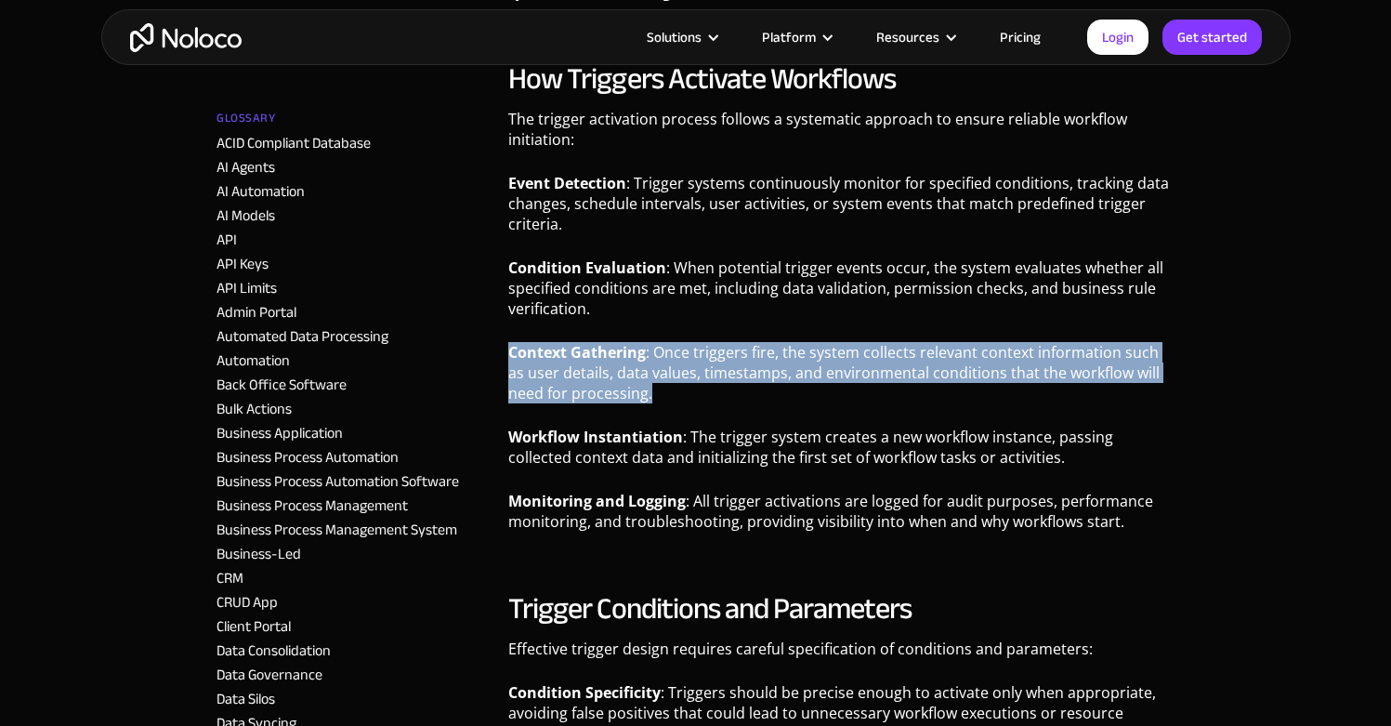
click at [639, 355] on strong "Context Gathering" at bounding box center [577, 352] width 138 height 20
click at [662, 427] on strong "Workflow Instantiation" at bounding box center [595, 437] width 175 height 20
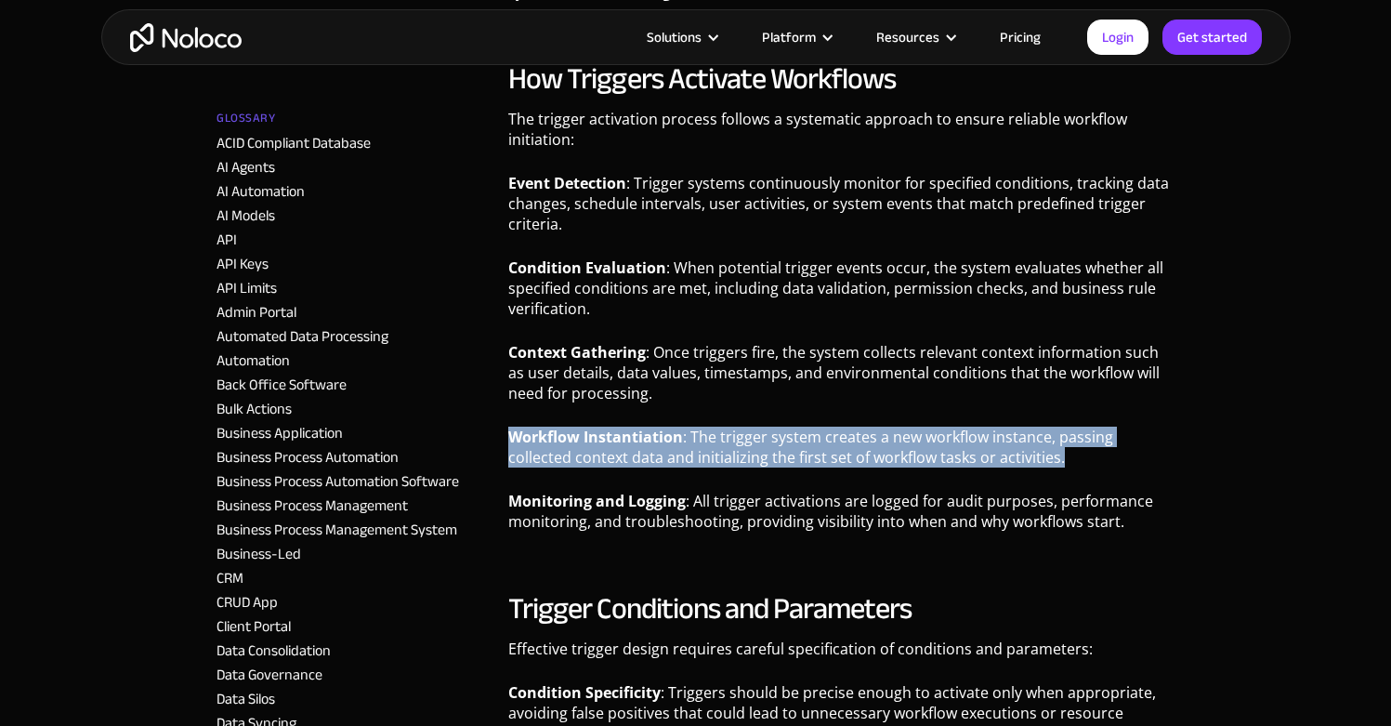
click at [694, 441] on p "Workflow Instantiation : The trigger system creates a new workflow instance, pa…" at bounding box center [841, 454] width 666 height 55
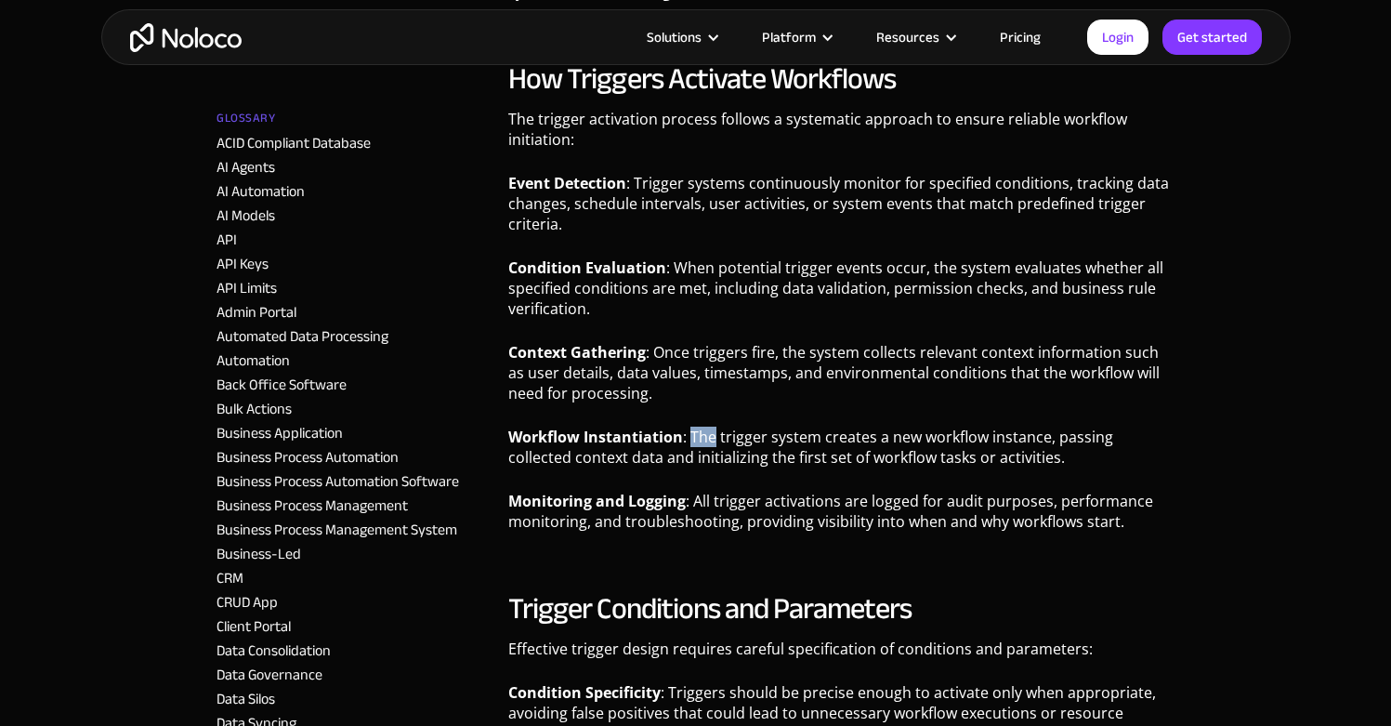
click at [694, 441] on p "Workflow Instantiation : The trigger system creates a new workflow instance, pa…" at bounding box center [841, 454] width 666 height 55
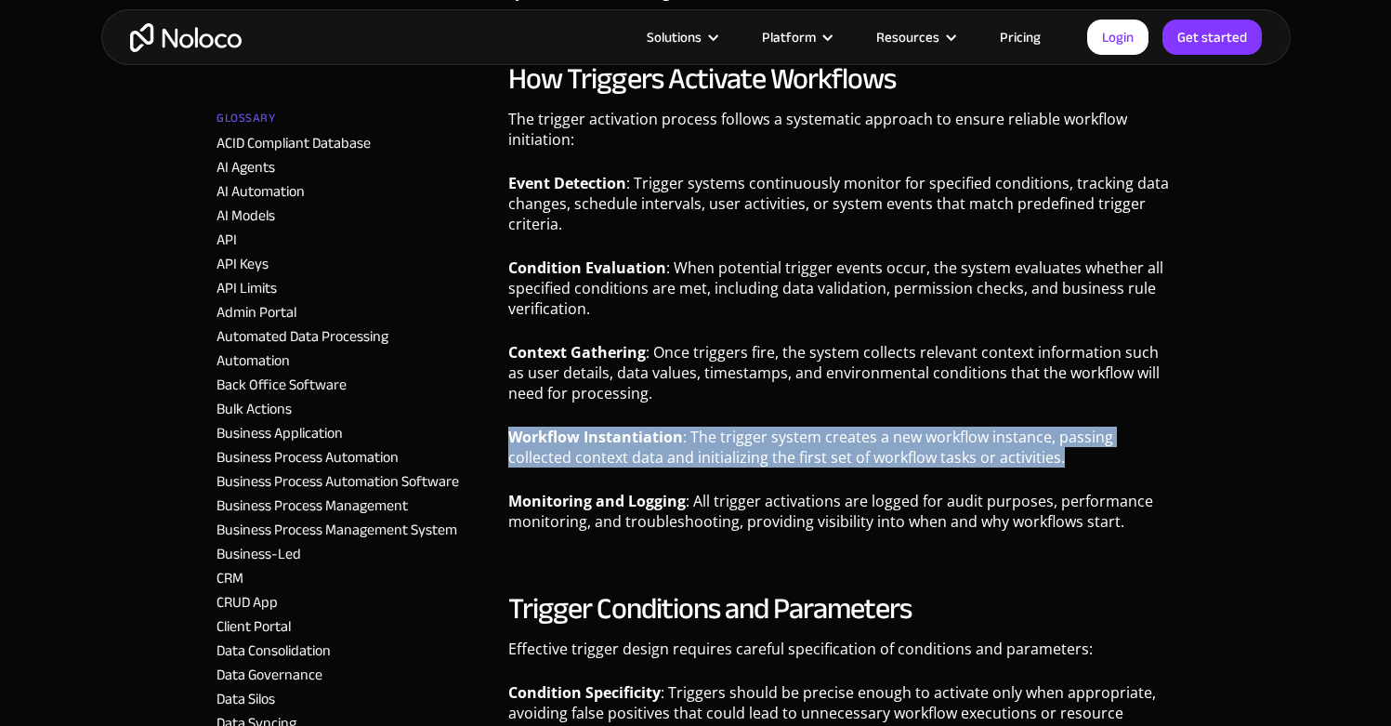
click at [694, 441] on p "Workflow Instantiation : The trigger system creates a new workflow instance, pa…" at bounding box center [841, 454] width 666 height 55
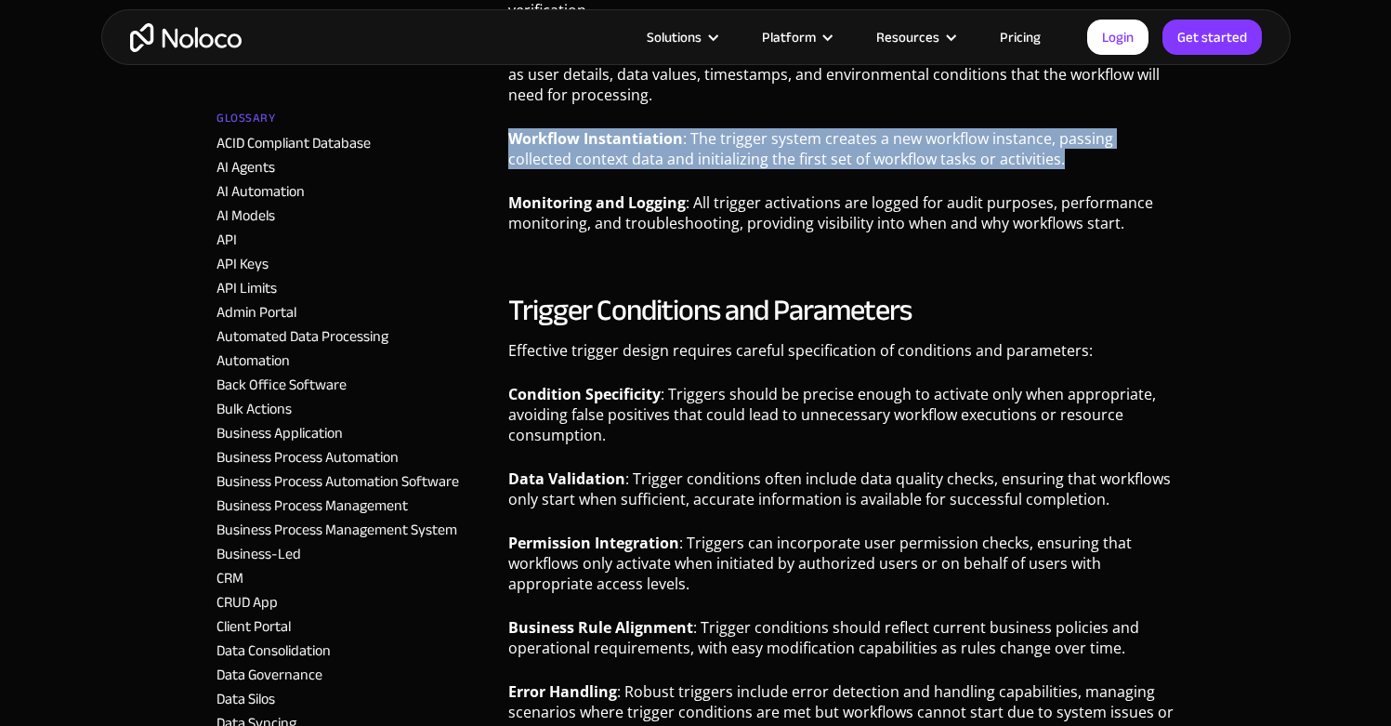
scroll to position [1495, 0]
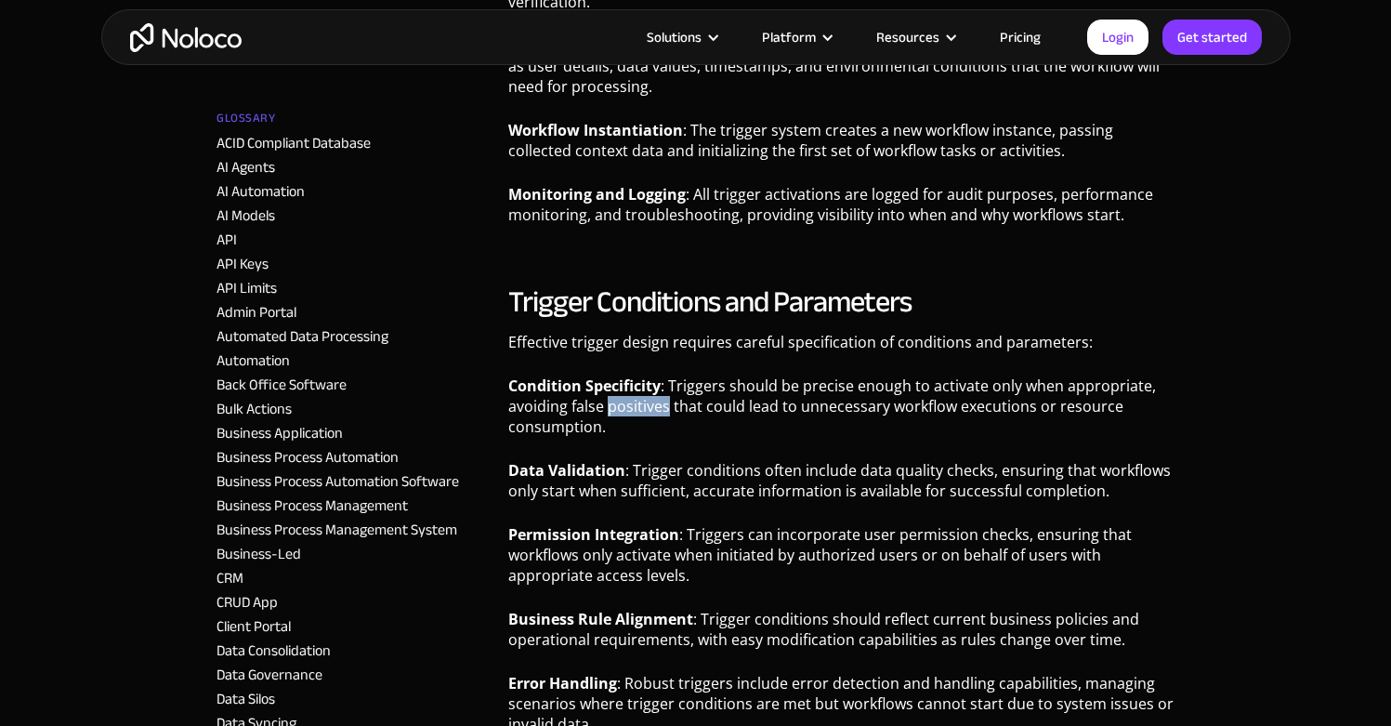
click at [642, 406] on p "Condition Specificity : Triggers should be precise enough to activate only when…" at bounding box center [841, 412] width 666 height 75
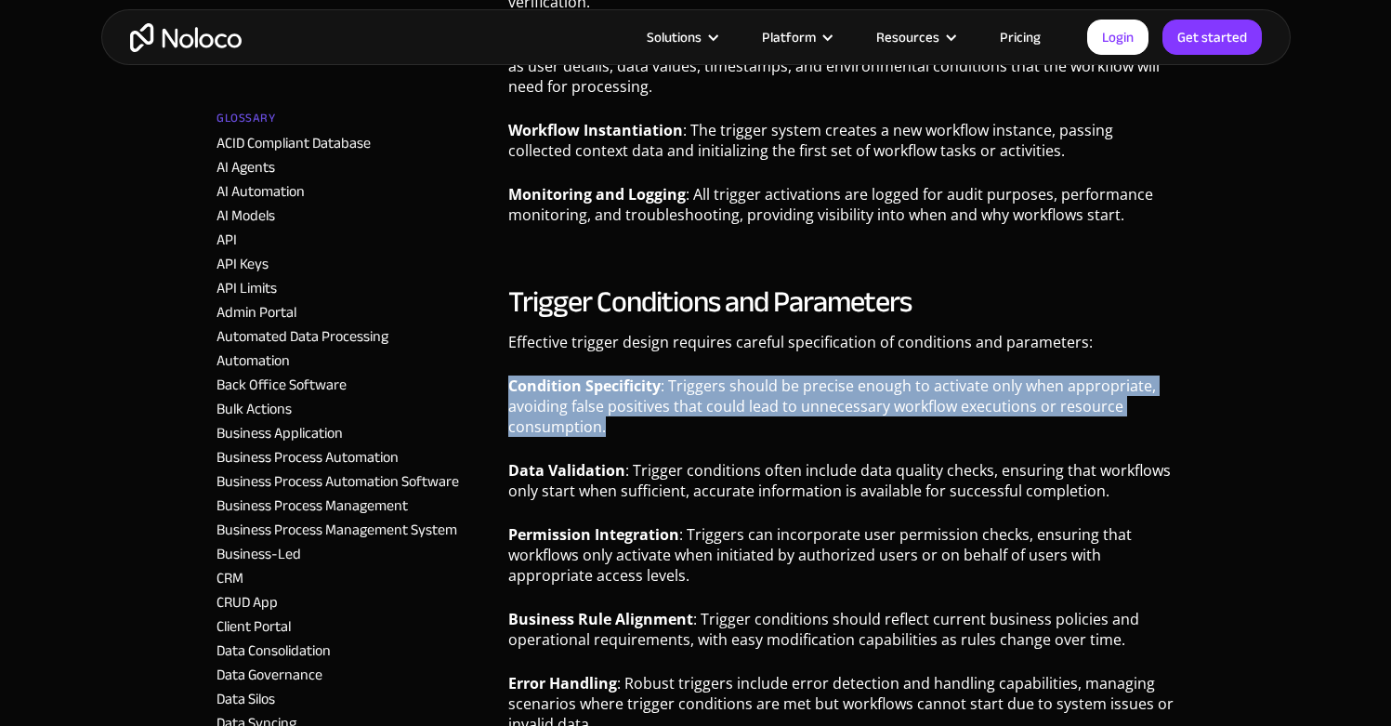
click at [642, 406] on p "Condition Specificity : Triggers should be precise enough to activate only when…" at bounding box center [841, 412] width 666 height 75
click at [643, 392] on strong "Condition Specificity" at bounding box center [584, 385] width 152 height 20
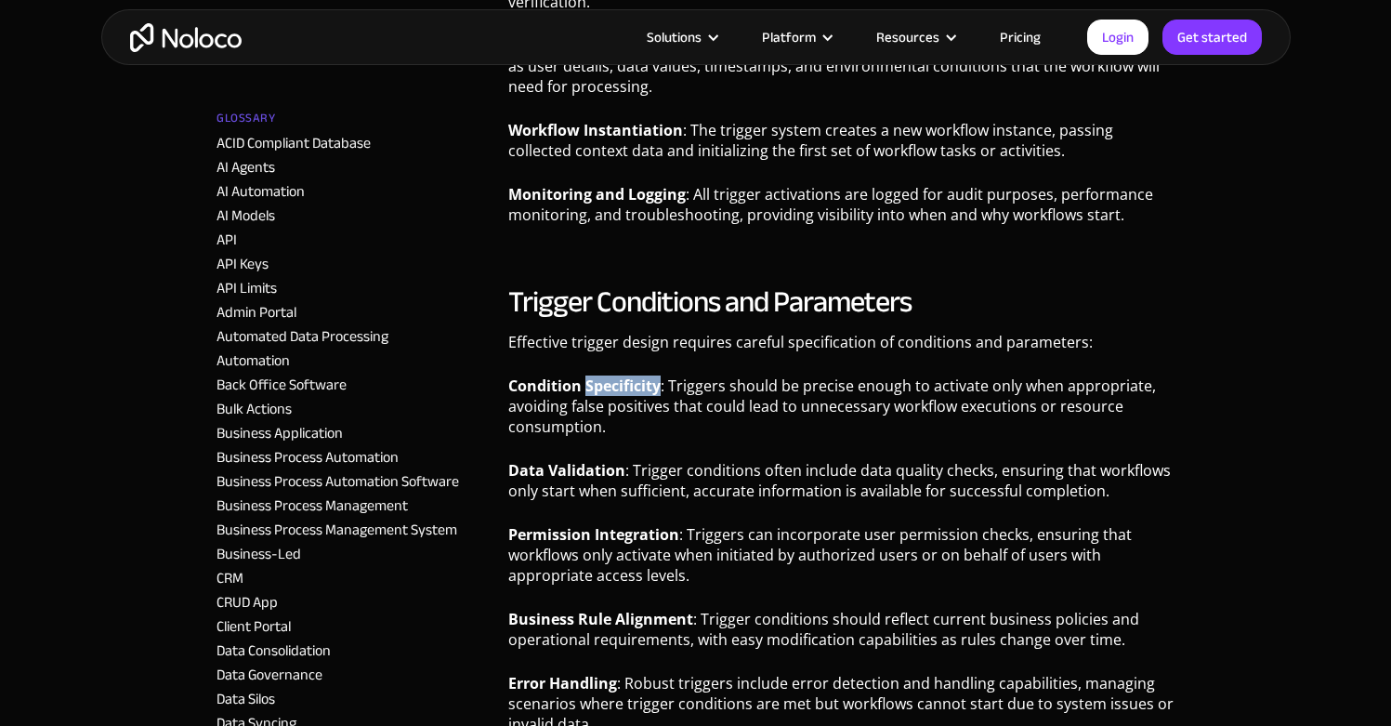
click at [643, 392] on strong "Condition Specificity" at bounding box center [584, 385] width 152 height 20
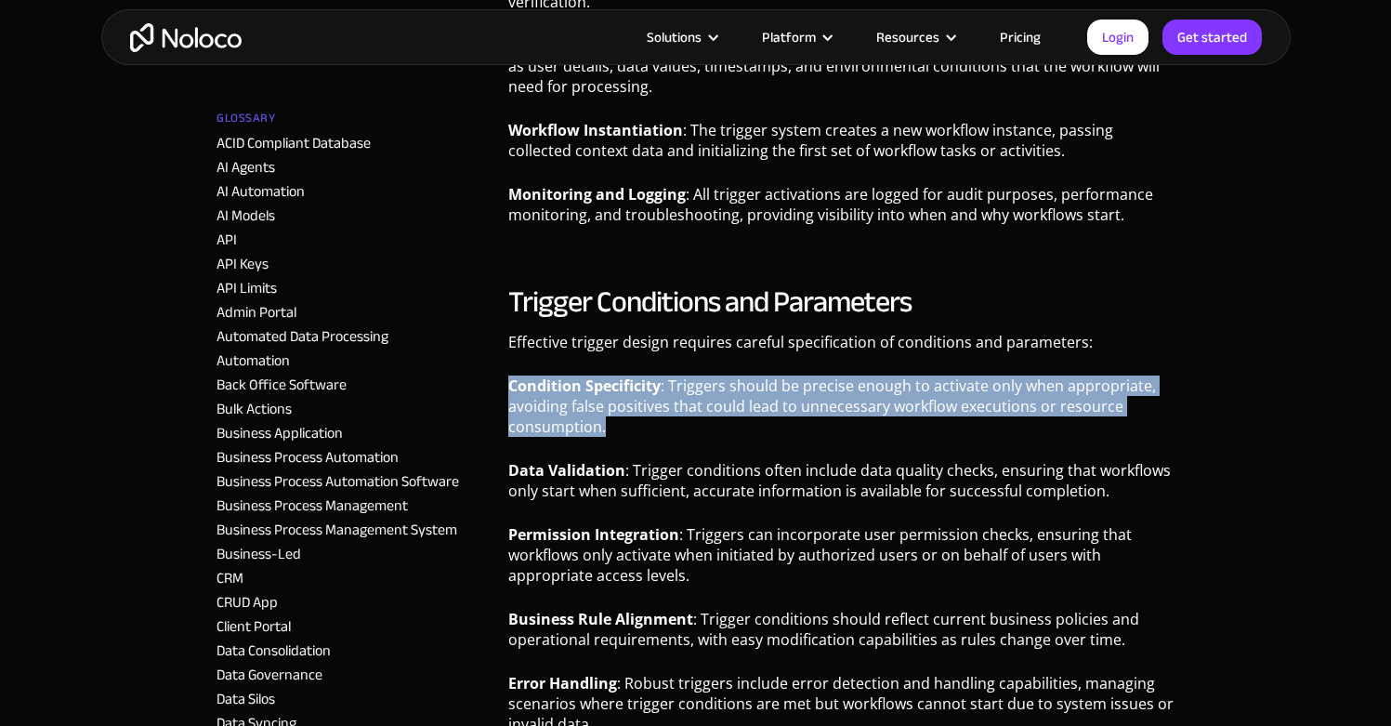
click at [643, 392] on strong "Condition Specificity" at bounding box center [584, 385] width 152 height 20
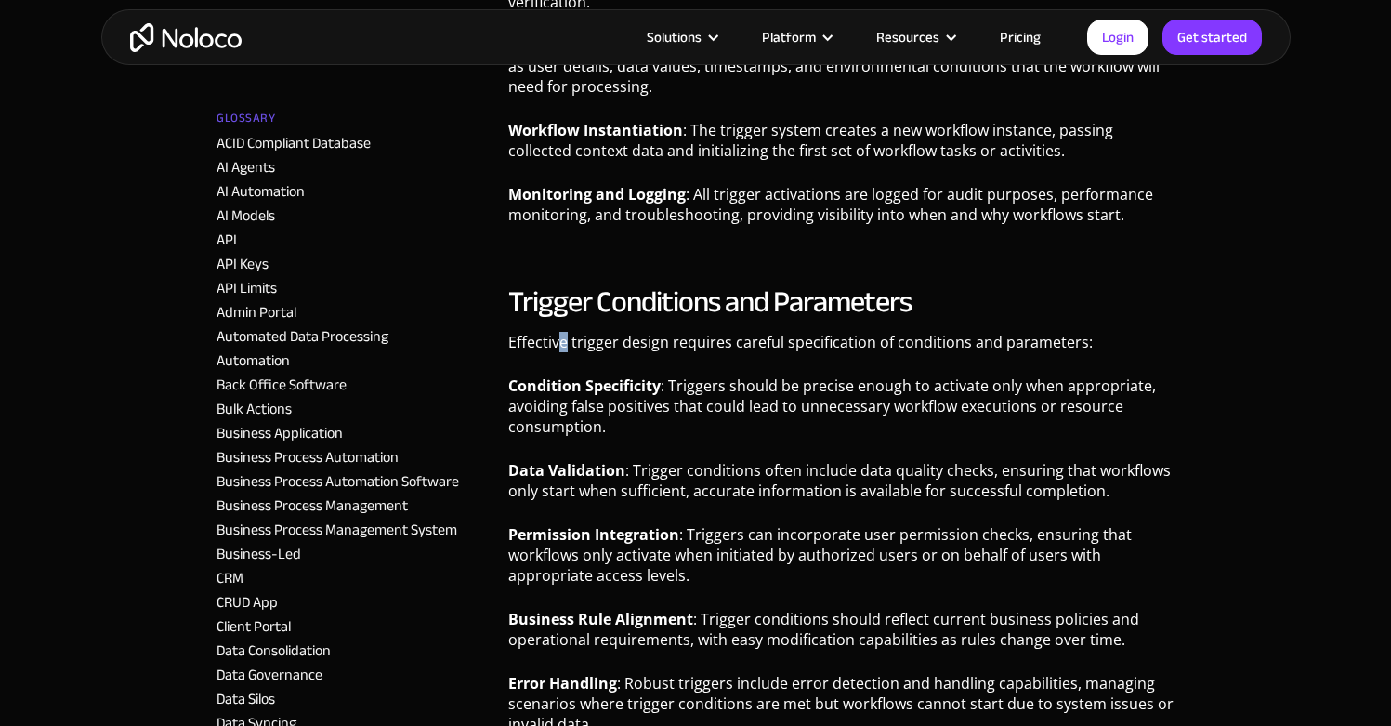
click at [564, 347] on p "Effective trigger design requires careful specification of conditions and param…" at bounding box center [841, 349] width 666 height 34
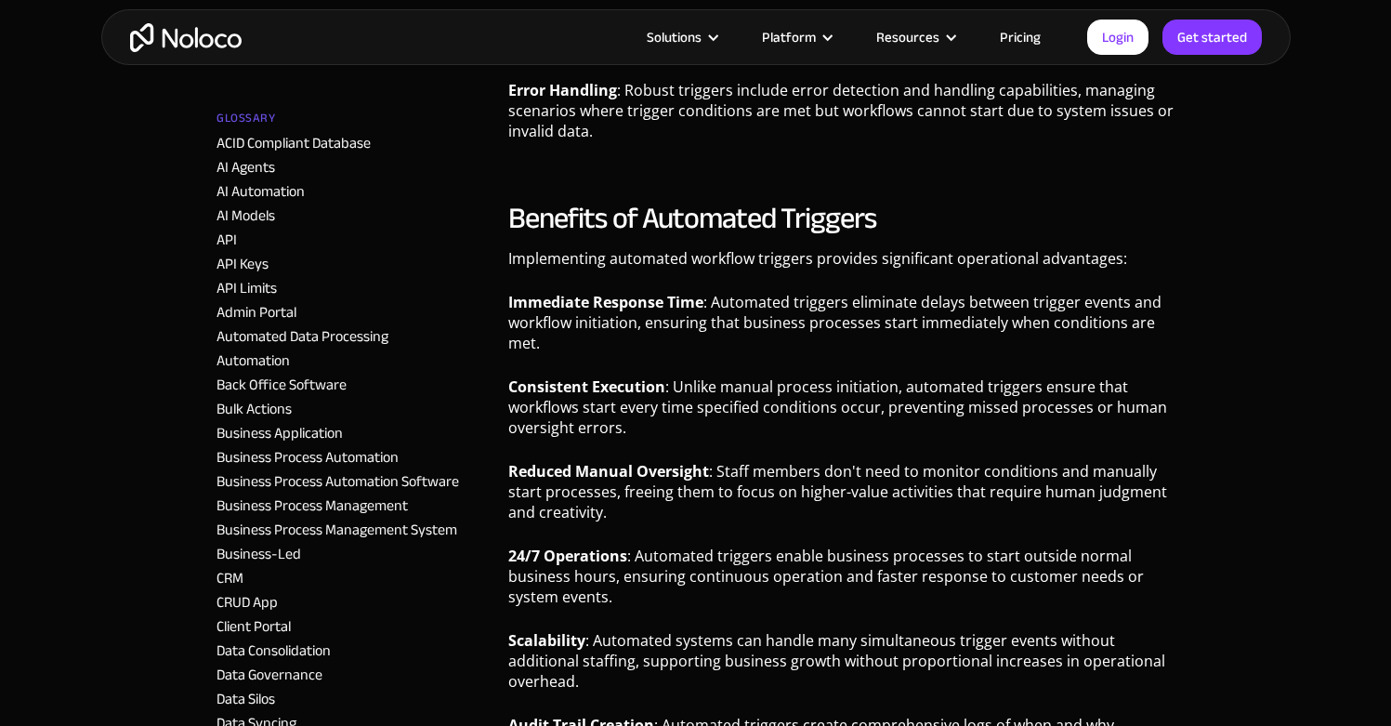
scroll to position [2089, 0]
click at [695, 317] on p "Immediate Response Time : Automated triggers eliminate delays between trigger e…" at bounding box center [841, 328] width 666 height 75
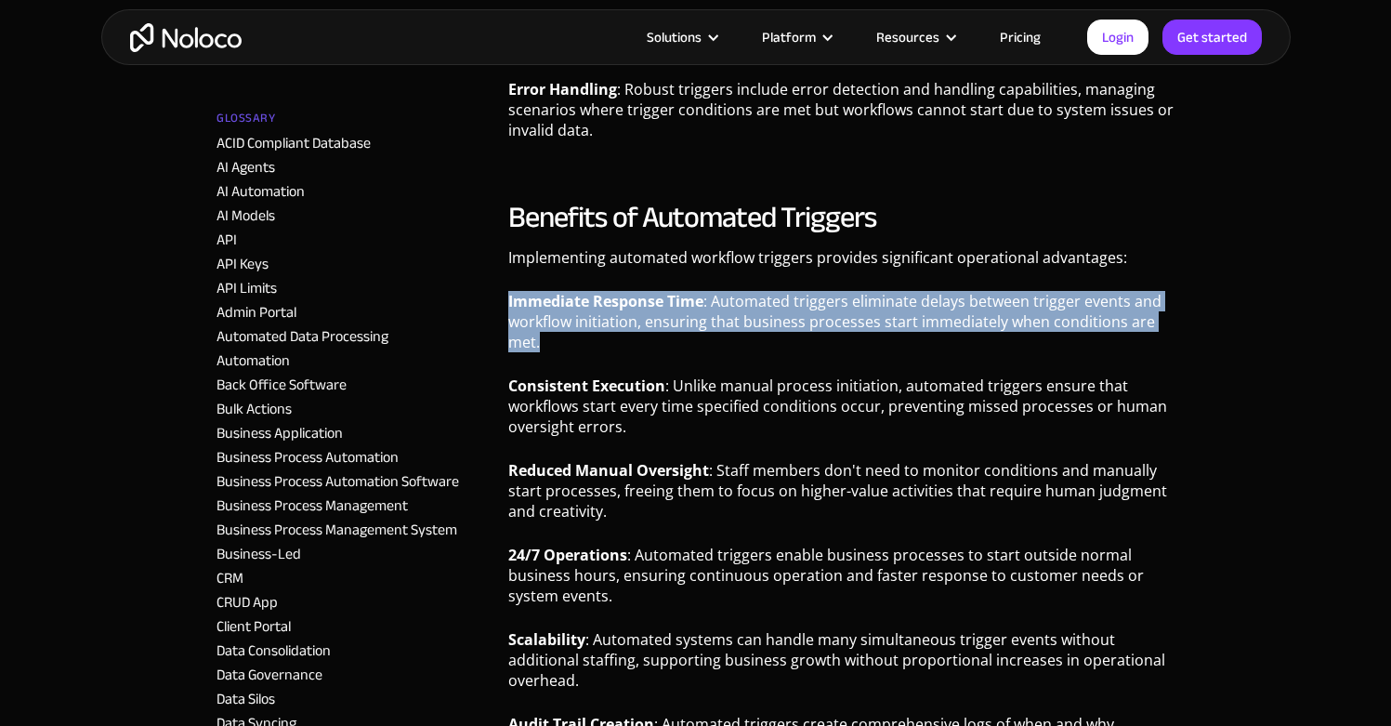
click at [695, 317] on p "Immediate Response Time : Automated triggers eliminate delays between trigger e…" at bounding box center [841, 328] width 666 height 75
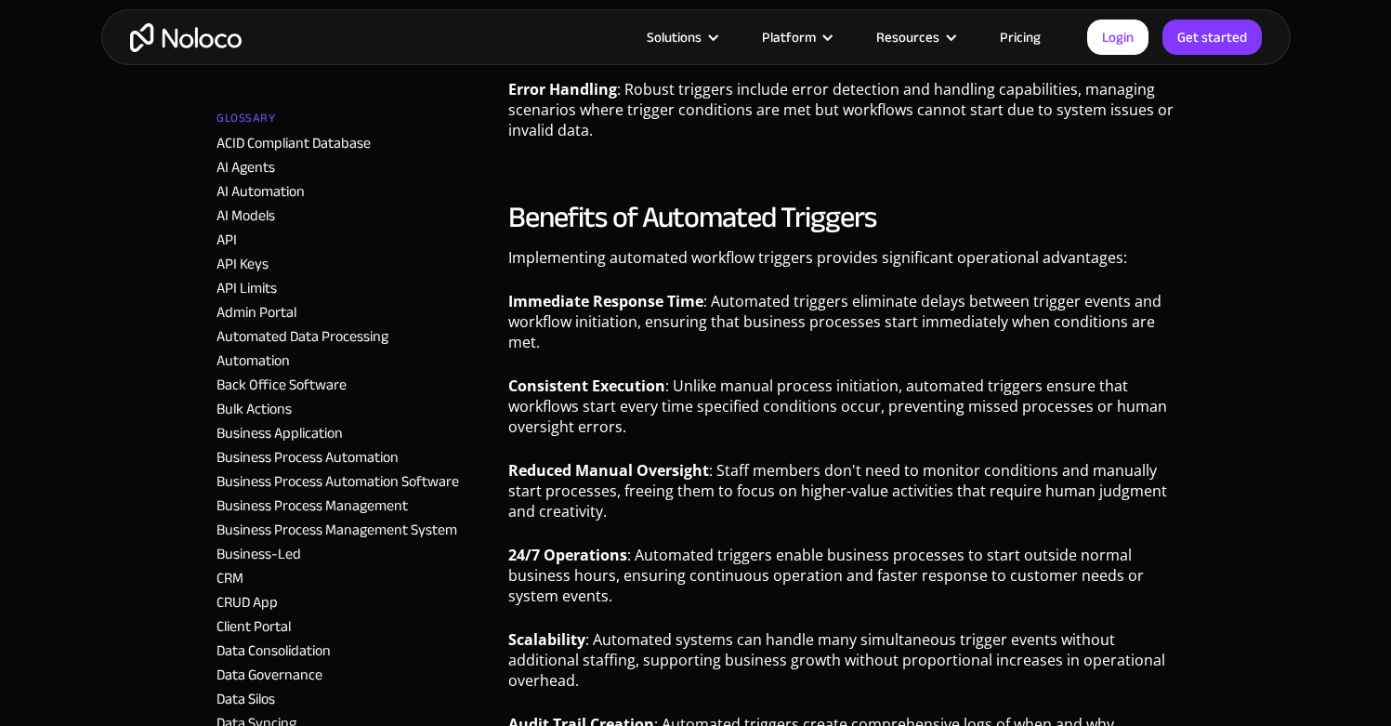
click at [790, 438] on p "Consistent Execution : Unlike manual process initiation, automated triggers ens…" at bounding box center [841, 412] width 666 height 75
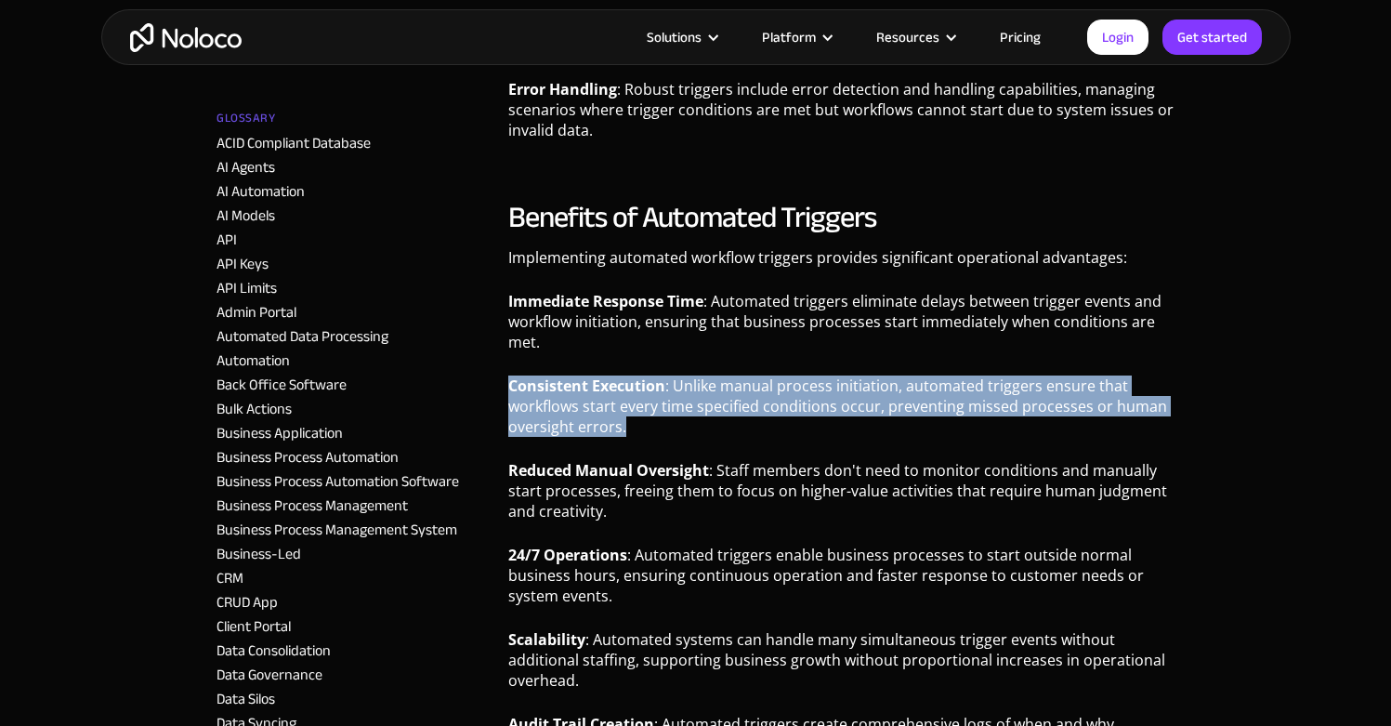
click at [790, 438] on p "Consistent Execution : Unlike manual process initiation, automated triggers ens…" at bounding box center [841, 412] width 666 height 75
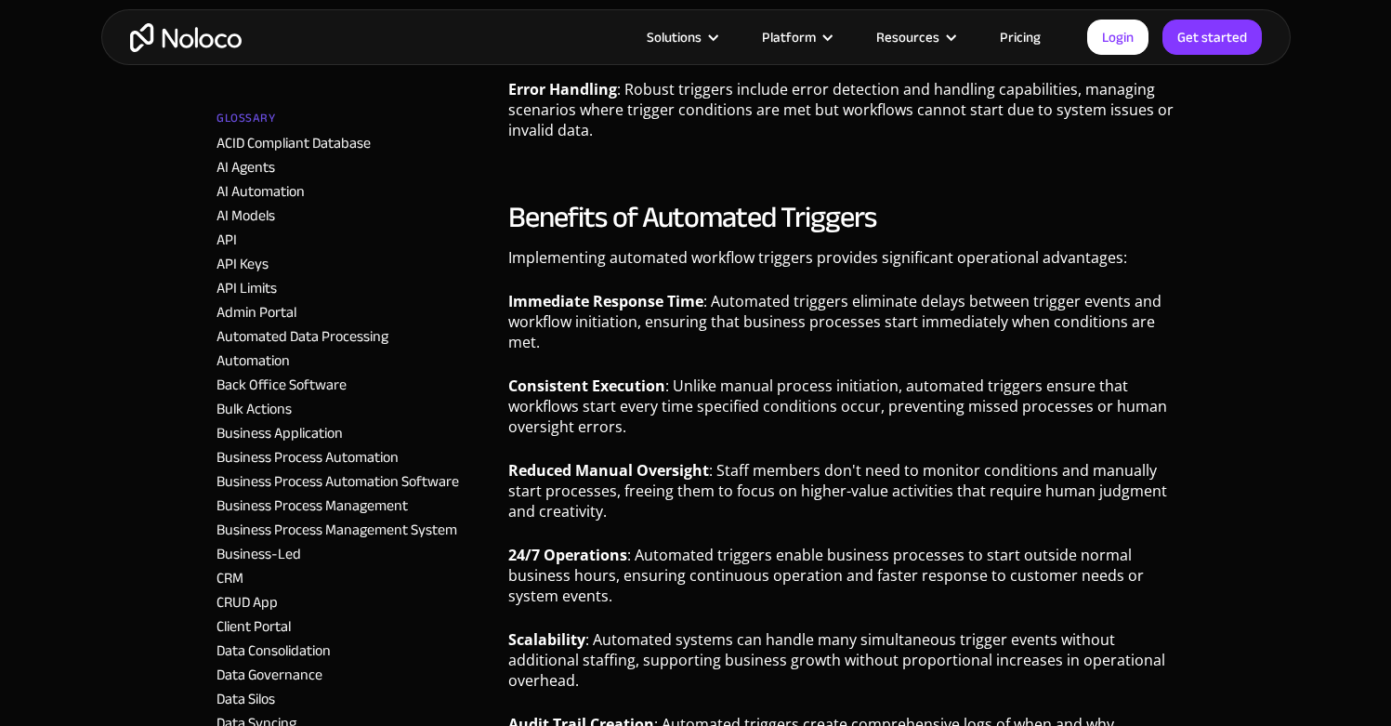
click at [797, 463] on p "Reduced Manual Oversight : Staff members don't need to monitor conditions and m…" at bounding box center [841, 497] width 666 height 75
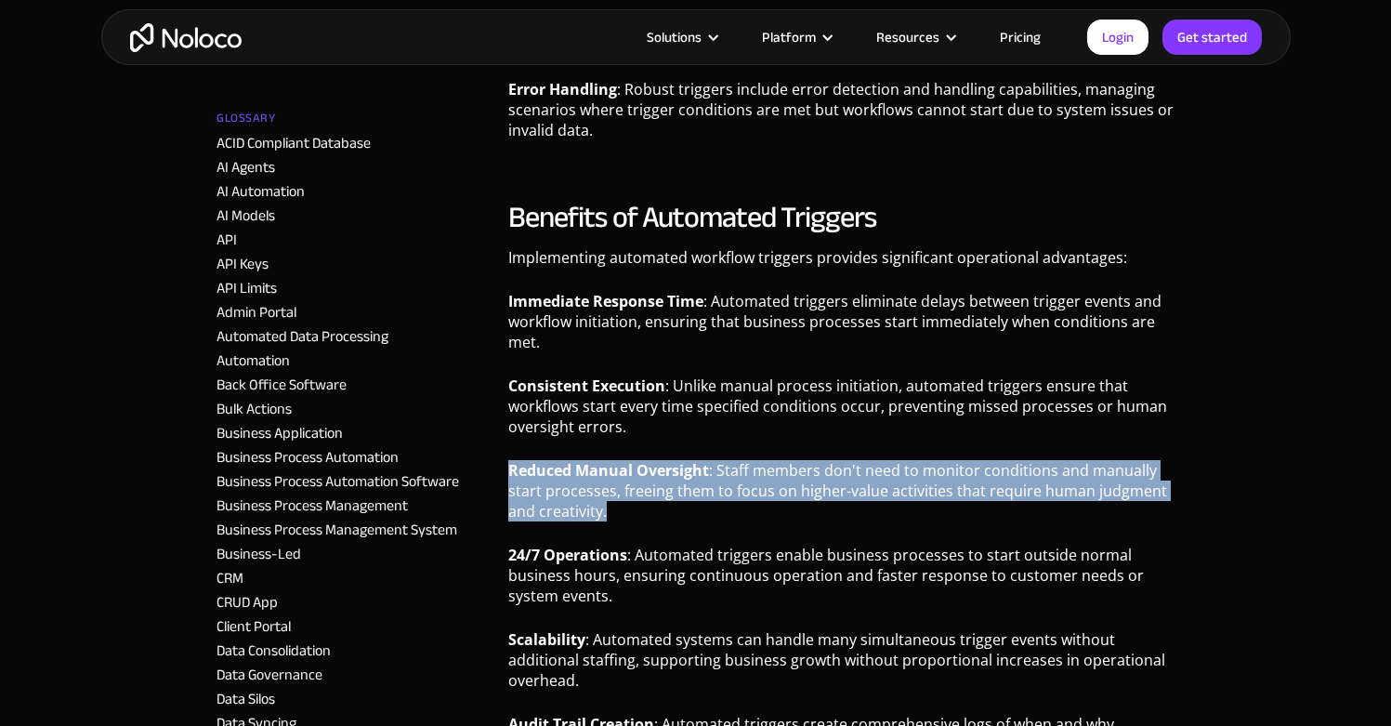
click at [797, 463] on p "Reduced Manual Oversight : Staff members don't need to monitor conditions and m…" at bounding box center [841, 497] width 666 height 75
click at [783, 489] on p "Reduced Manual Oversight : Staff members don't need to monitor conditions and m…" at bounding box center [841, 497] width 666 height 75
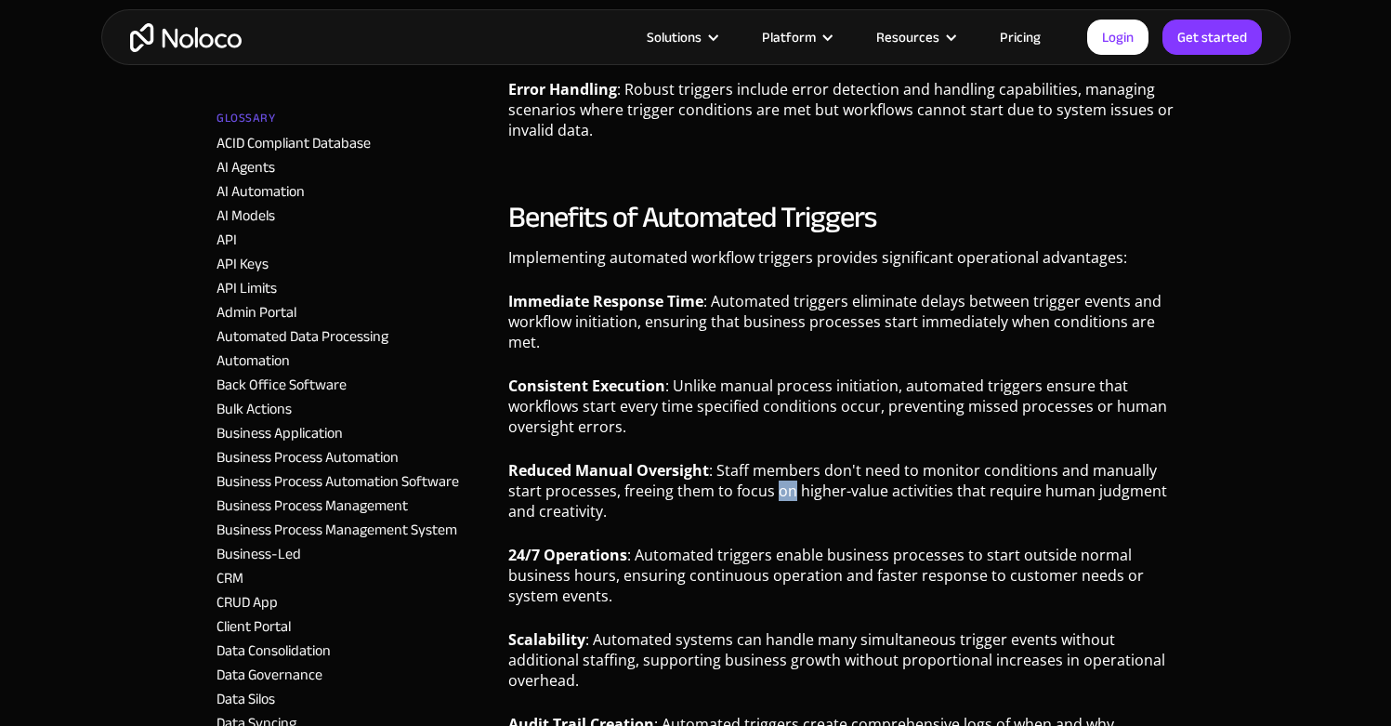
click at [783, 489] on p "Reduced Manual Oversight : Staff members don't need to monitor conditions and m…" at bounding box center [841, 497] width 666 height 75
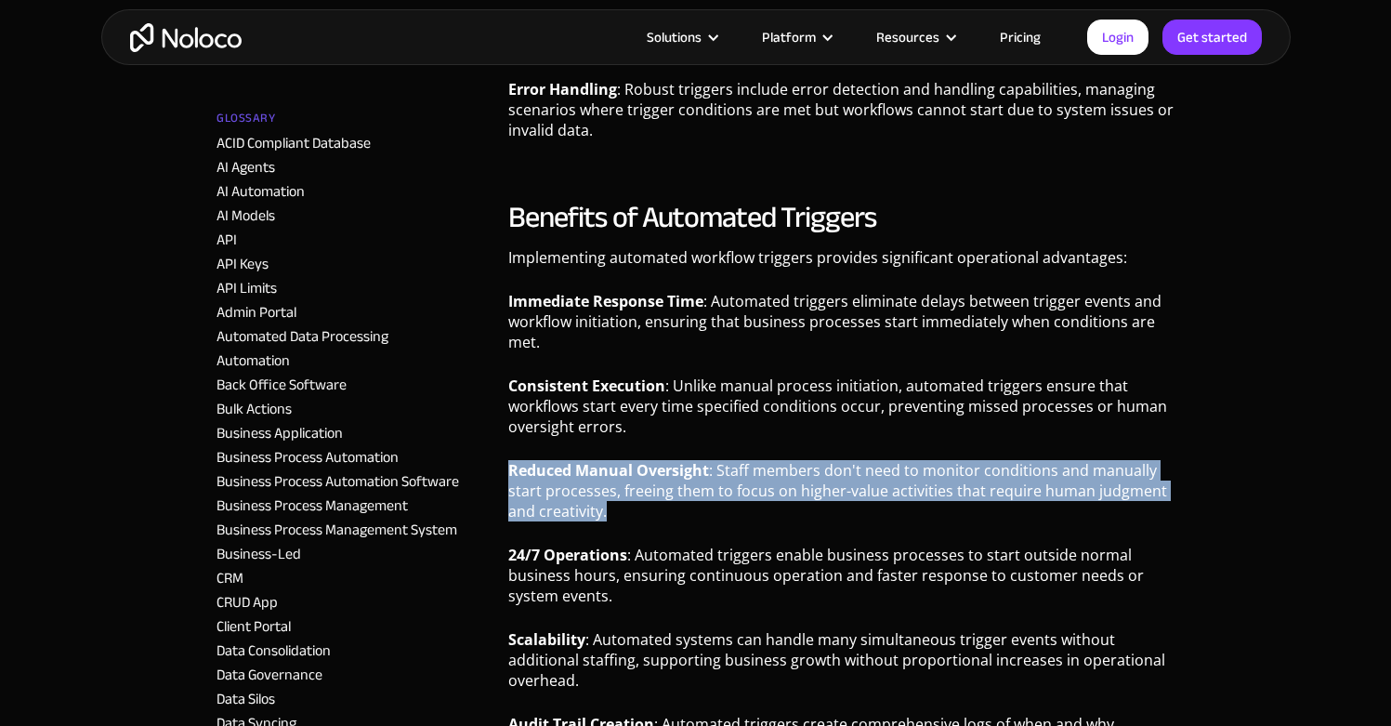
click at [783, 489] on p "Reduced Manual Oversight : Staff members don't need to monitor conditions and m…" at bounding box center [841, 497] width 666 height 75
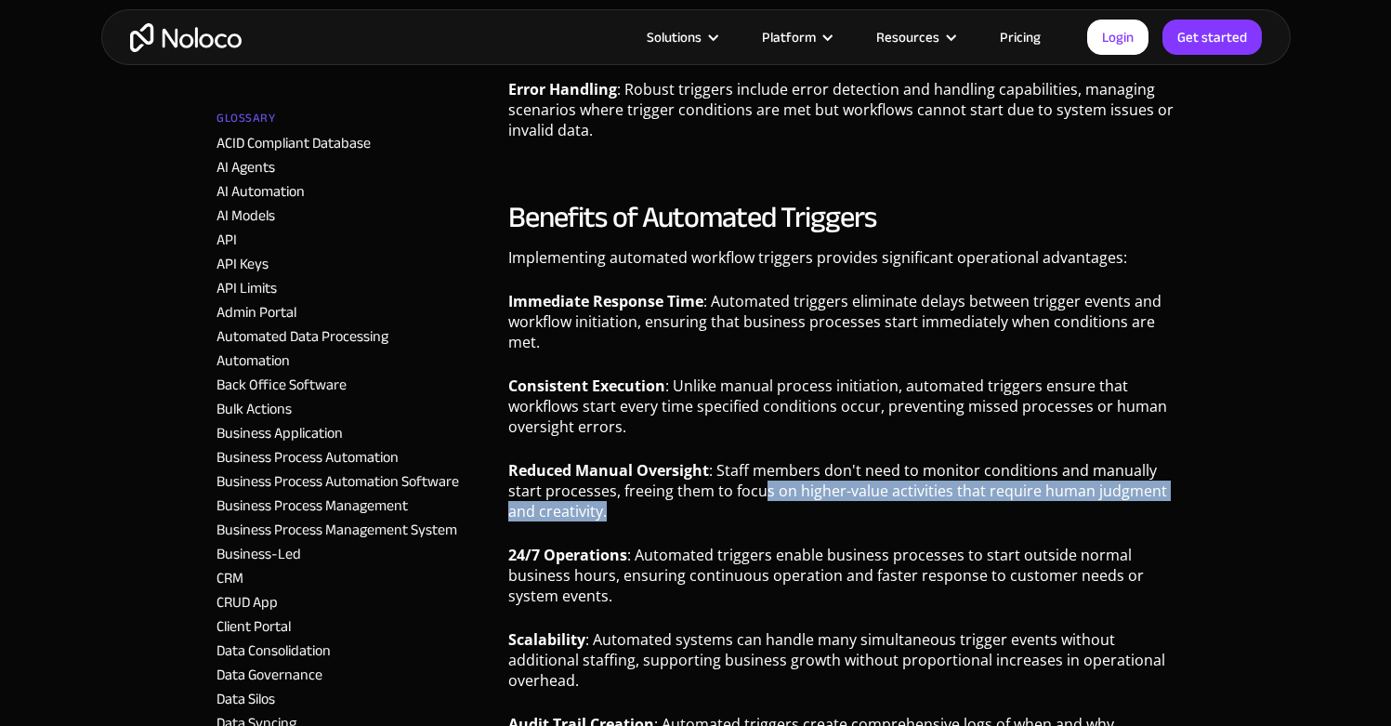
drag, startPoint x: 759, startPoint y: 490, endPoint x: 755, endPoint y: 503, distance: 13.8
click at [758, 509] on p "Reduced Manual Oversight : Staff members don't need to monitor conditions and m…" at bounding box center [841, 497] width 666 height 75
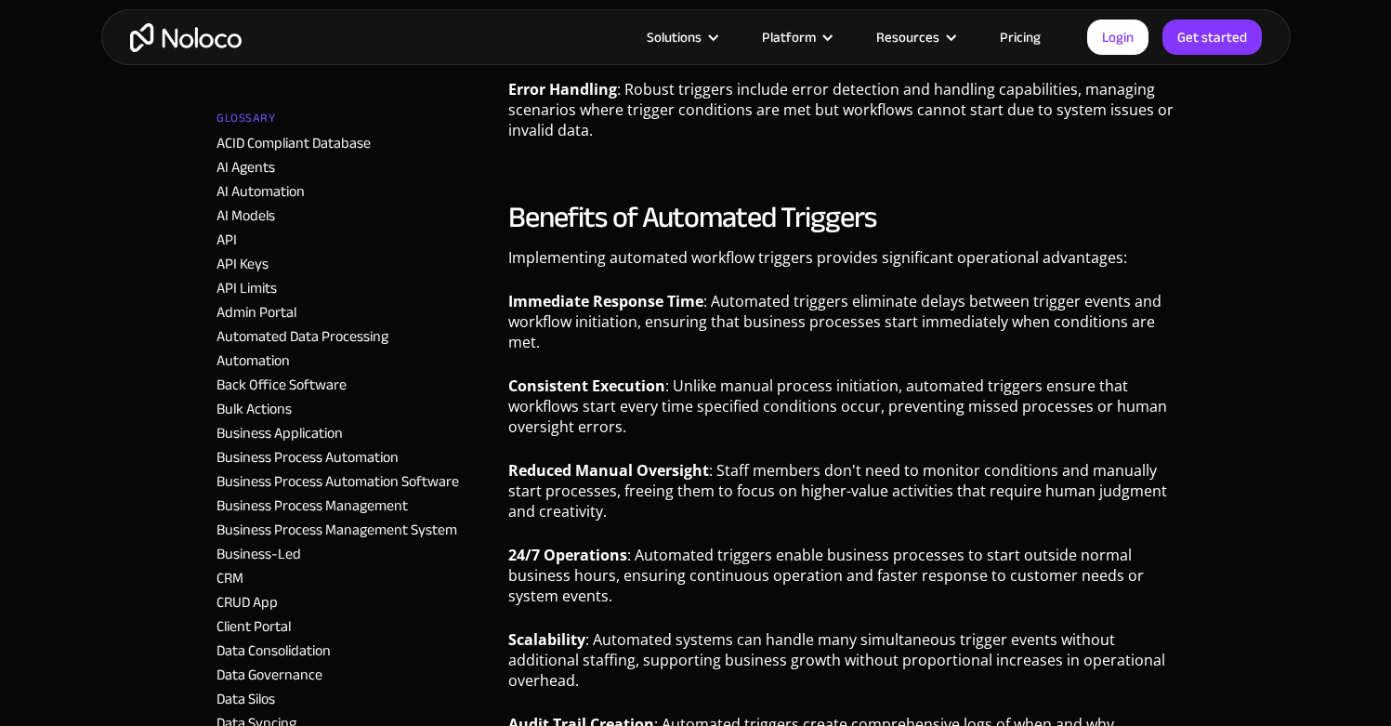
click at [751, 497] on p "Reduced Manual Oversight : Staff members don't need to monitor conditions and m…" at bounding box center [841, 497] width 666 height 75
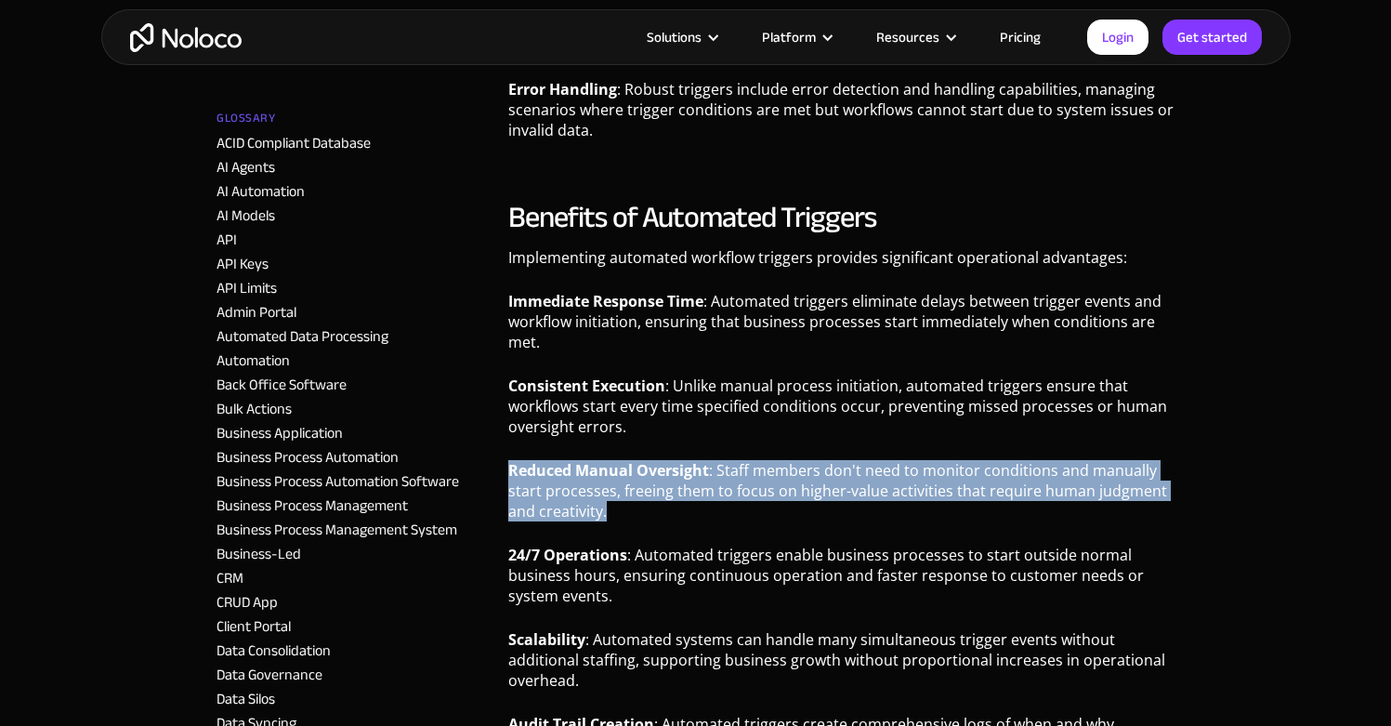
click at [751, 497] on p "Reduced Manual Oversight : Staff members don't need to monitor conditions and m…" at bounding box center [841, 497] width 666 height 75
drag, startPoint x: 635, startPoint y: 470, endPoint x: 659, endPoint y: 482, distance: 27.0
click at [659, 482] on p "Reduced Manual Oversight : Staff members don't need to monitor conditions and m…" at bounding box center [841, 497] width 666 height 75
click at [638, 298] on strong "Immediate Response Time" at bounding box center [605, 301] width 195 height 20
click at [638, 301] on strong "Immediate Response Time" at bounding box center [605, 301] width 195 height 20
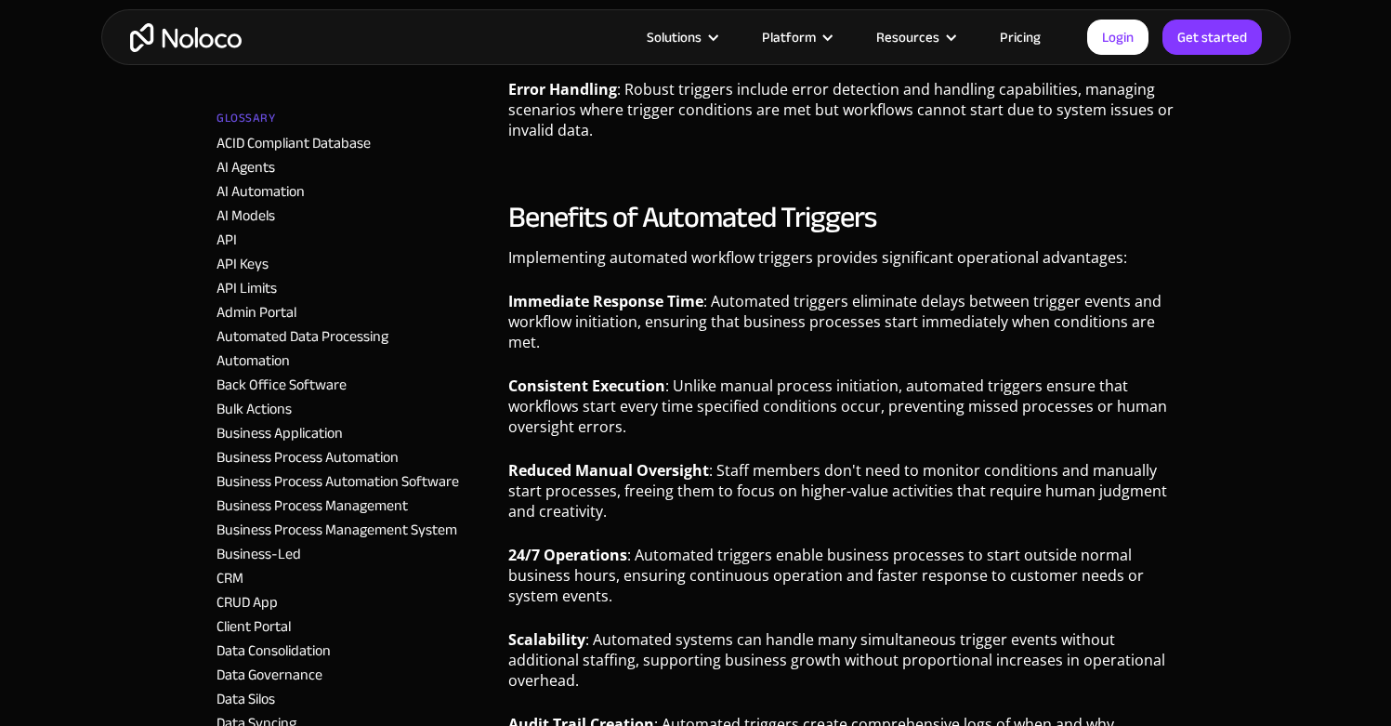
click at [672, 483] on p "Reduced Manual Oversight : Staff members don't need to monitor conditions and m…" at bounding box center [841, 497] width 666 height 75
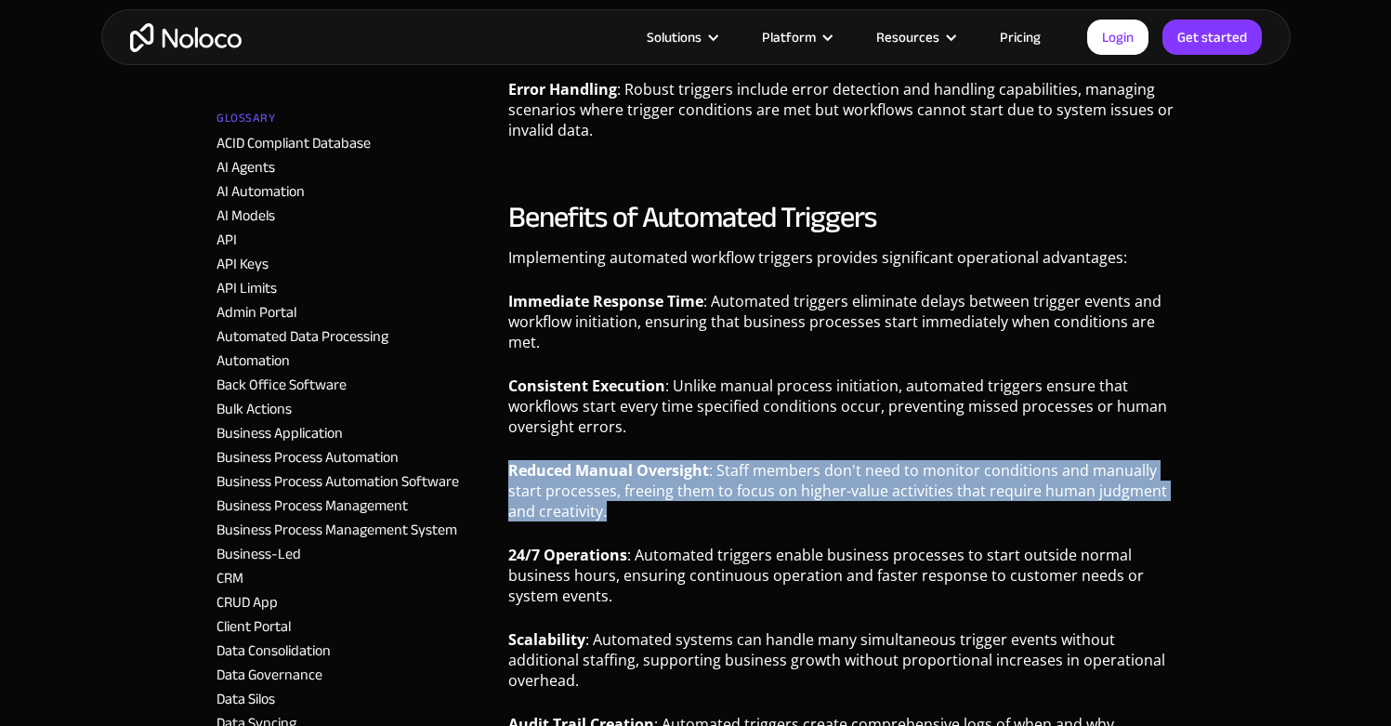
click at [672, 483] on p "Reduced Manual Oversight : Staff members don't need to monitor conditions and m…" at bounding box center [841, 497] width 666 height 75
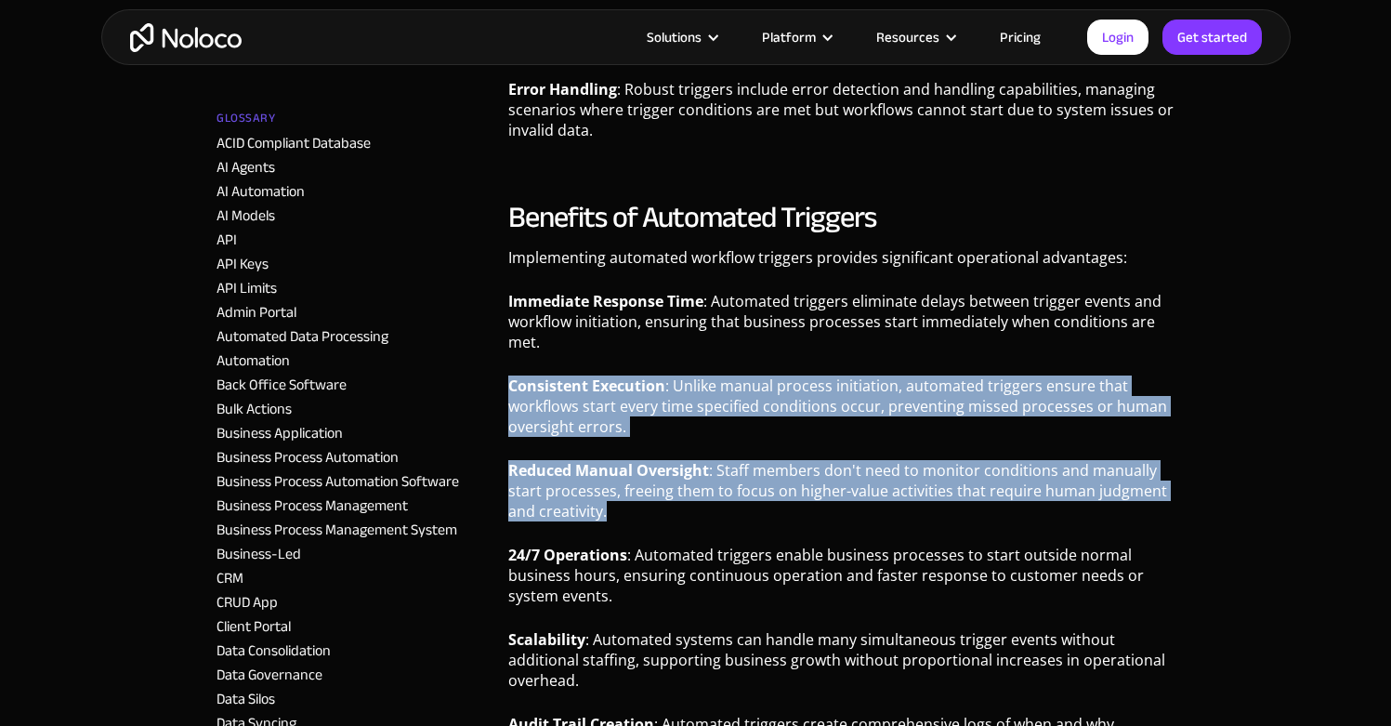
drag, startPoint x: 682, startPoint y: 469, endPoint x: 684, endPoint y: 414, distance: 55.8
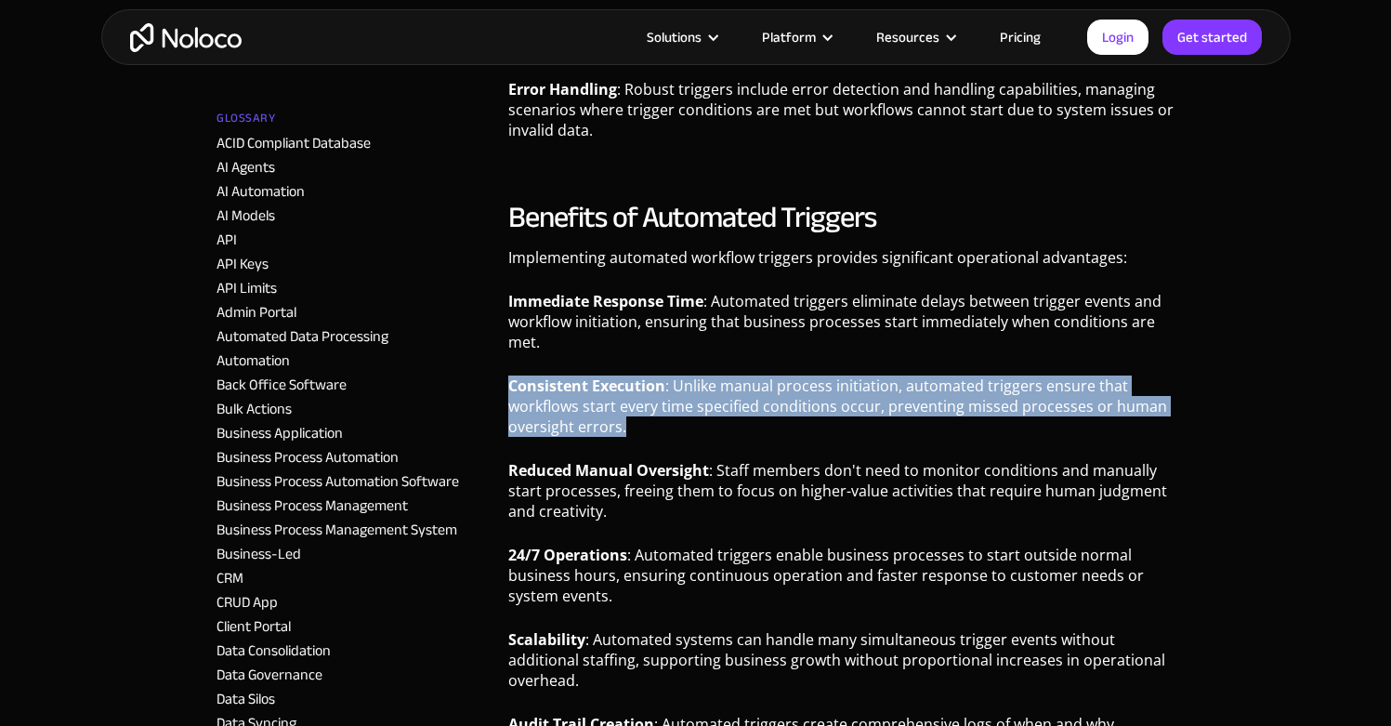
drag, startPoint x: 684, startPoint y: 414, endPoint x: 699, endPoint y: 390, distance: 27.6
click at [699, 390] on p "Consistent Execution : Unlike manual process initiation, automated triggers ens…" at bounding box center [841, 412] width 666 height 75
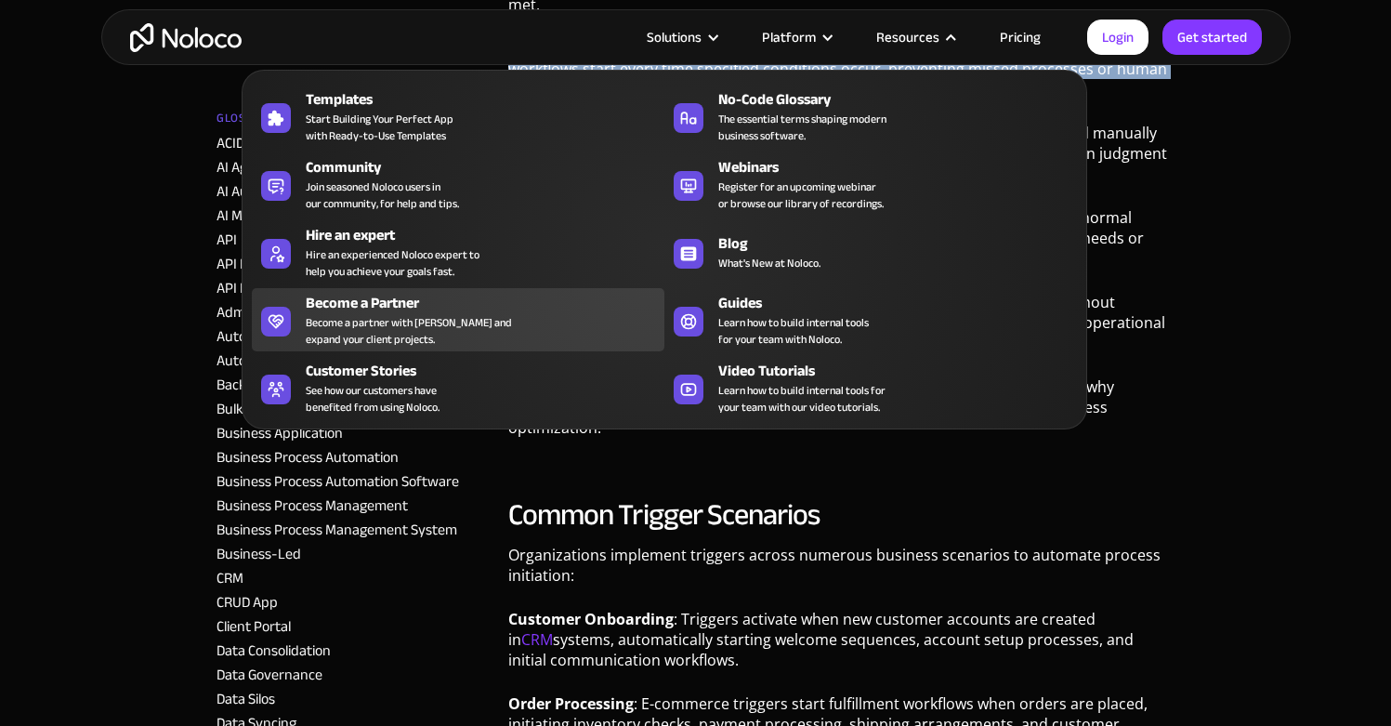
scroll to position [2423, 0]
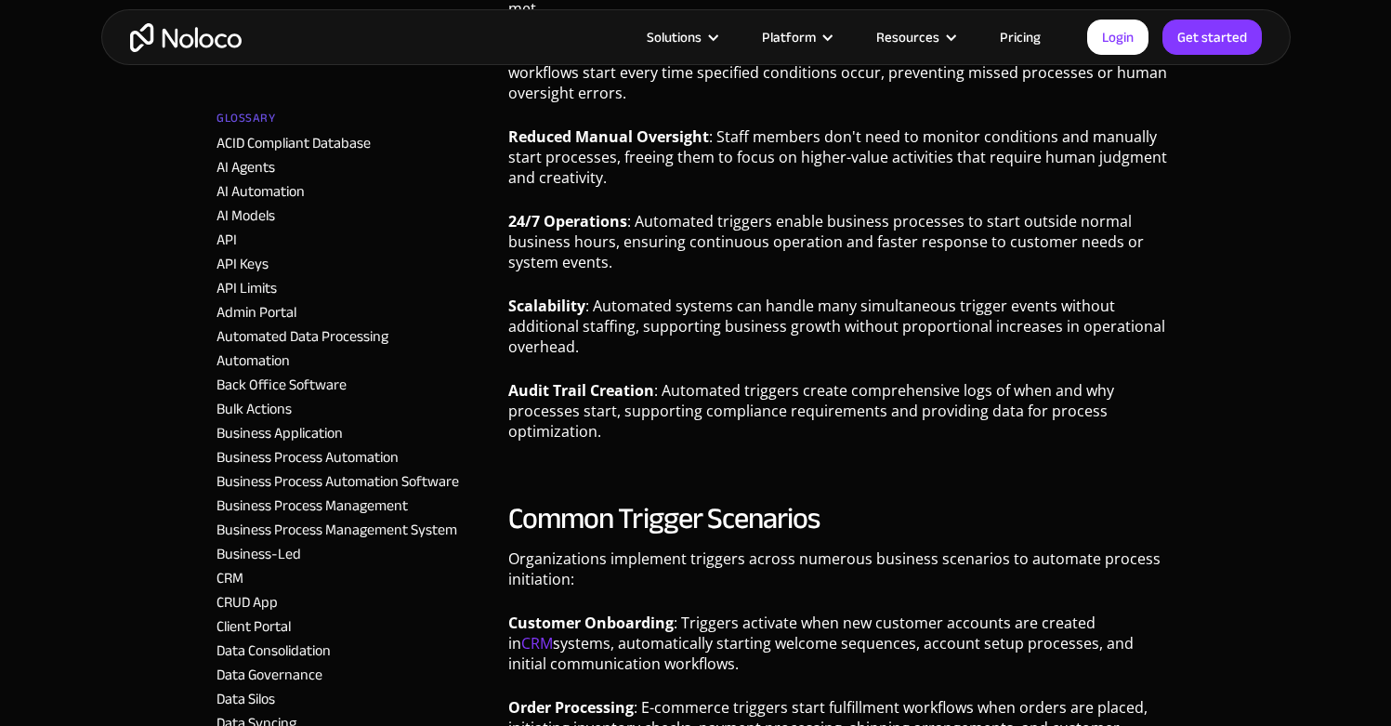
click at [752, 415] on p "Audit Trail Creation : Automated triggers create comprehensive logs of when and…" at bounding box center [841, 417] width 666 height 75
click at [752, 414] on p "Audit Trail Creation : Automated triggers create comprehensive logs of when and…" at bounding box center [841, 417] width 666 height 75
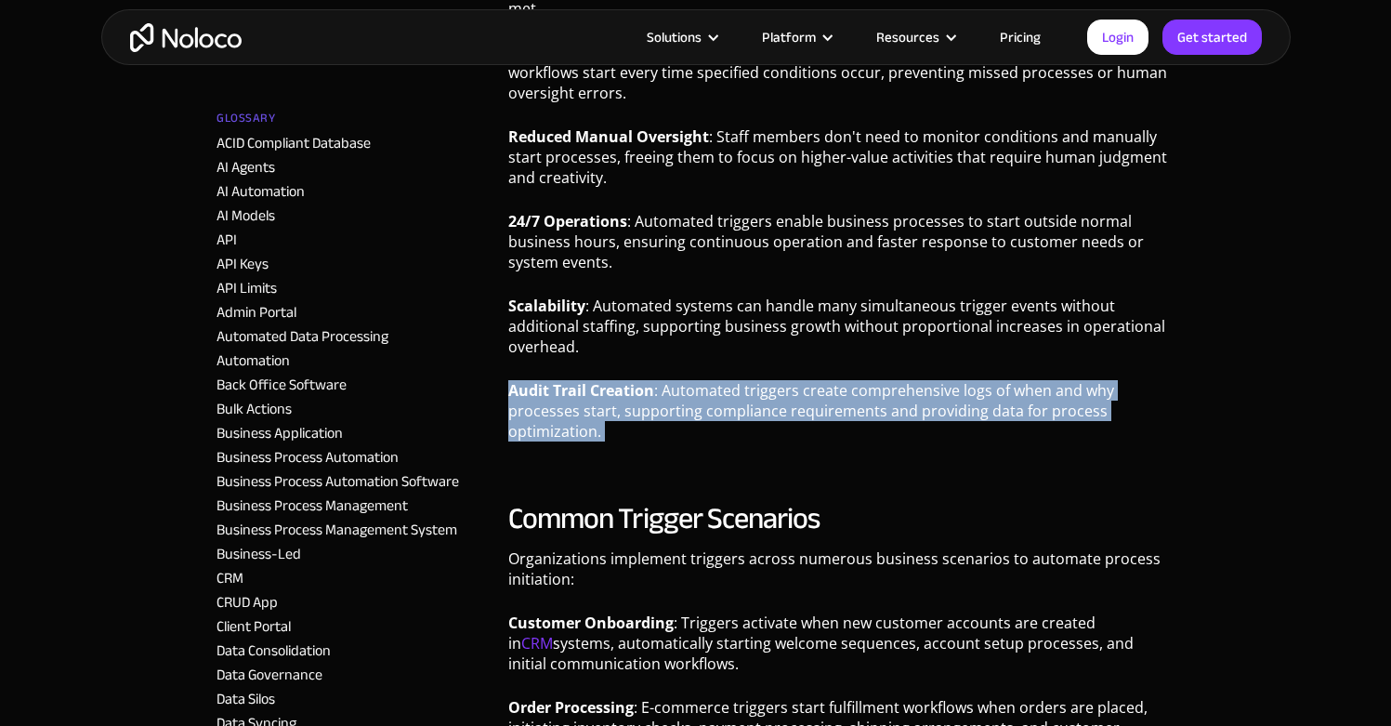
click at [752, 414] on p "Audit Trail Creation : Automated triggers create comprehensive logs of when and…" at bounding box center [841, 417] width 666 height 75
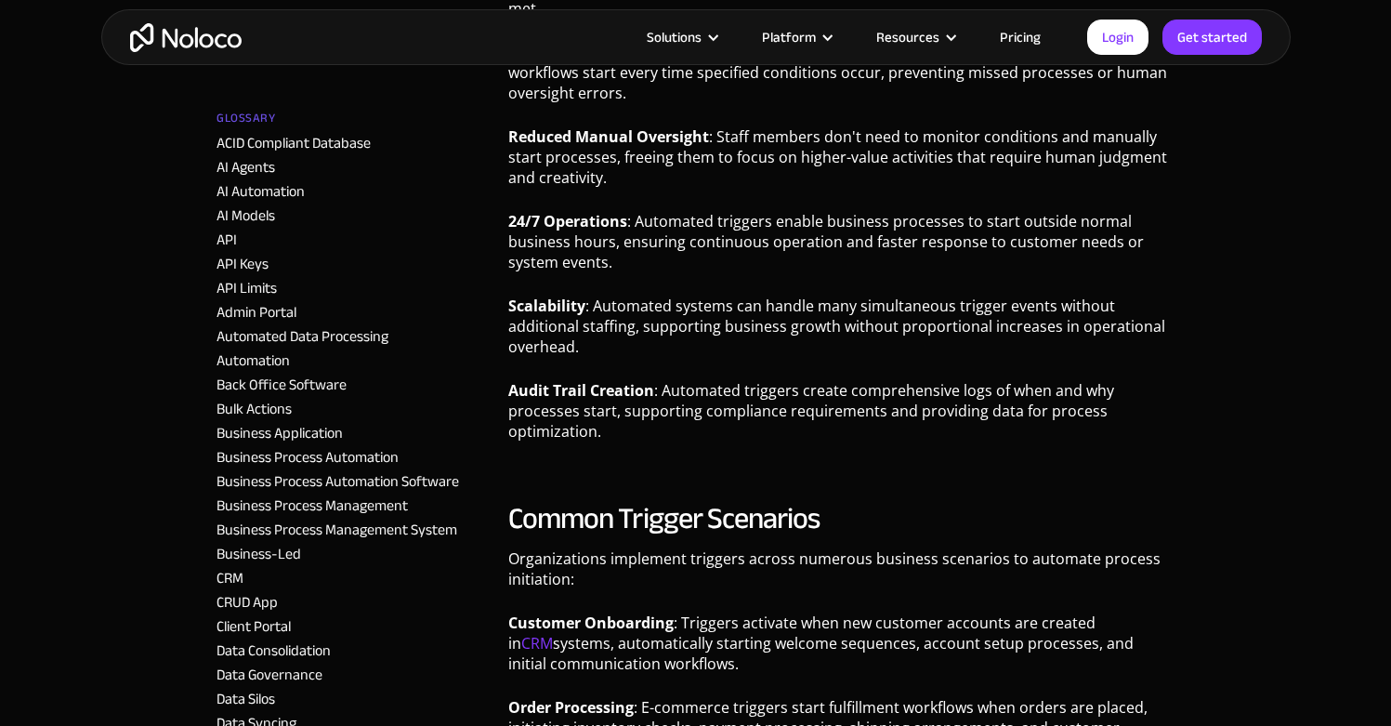
click at [713, 331] on p "Scalability : Automated systems can handle many simultaneous trigger events wit…" at bounding box center [841, 333] width 666 height 75
click at [703, 309] on p "Scalability : Automated systems can handle many simultaneous trigger events wit…" at bounding box center [841, 333] width 666 height 75
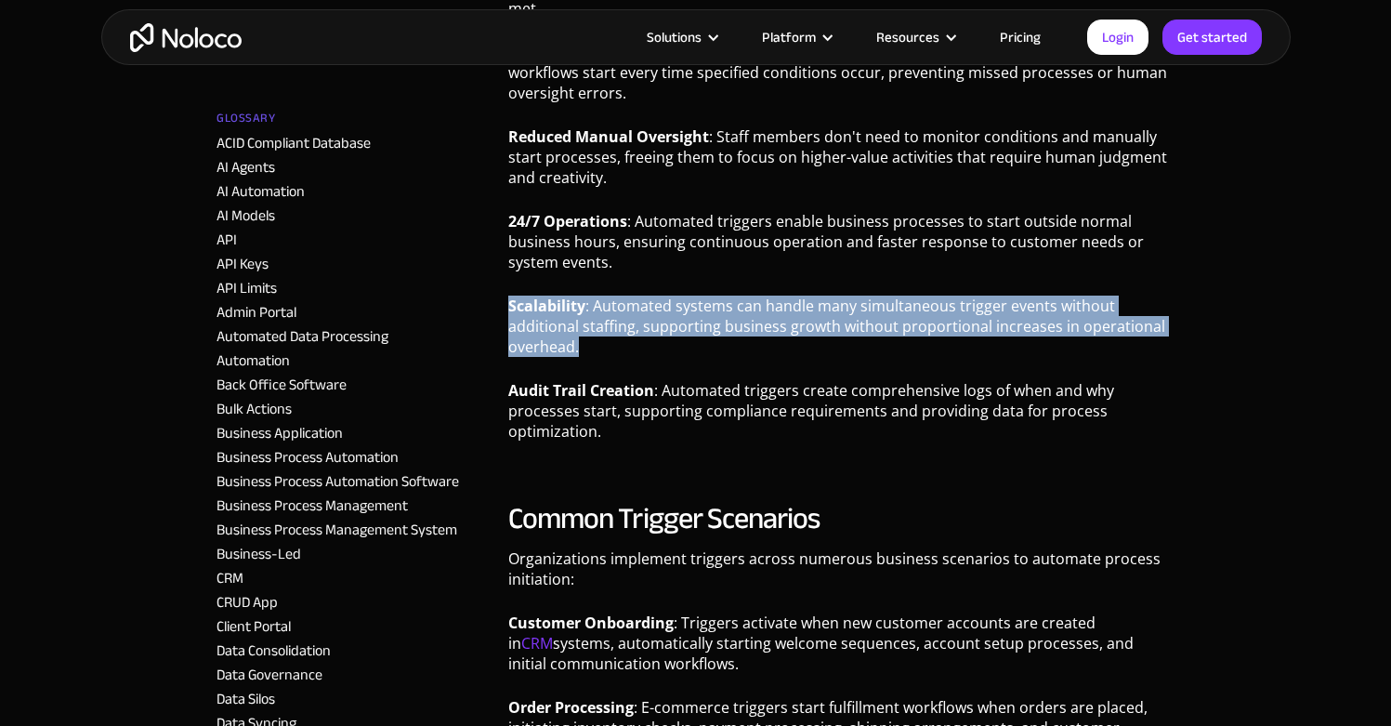
click at [703, 309] on p "Scalability : Automated systems can handle many simultaneous trigger events wit…" at bounding box center [841, 333] width 666 height 75
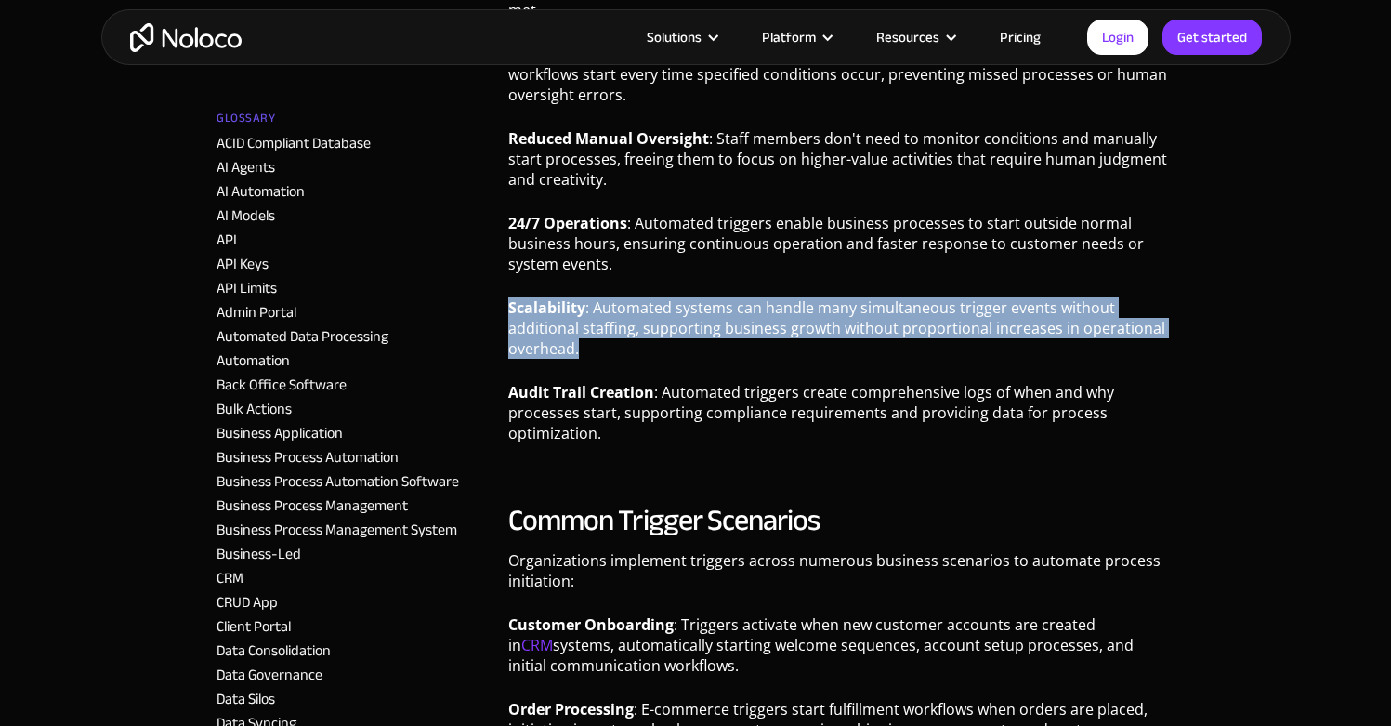
scroll to position [2419, 0]
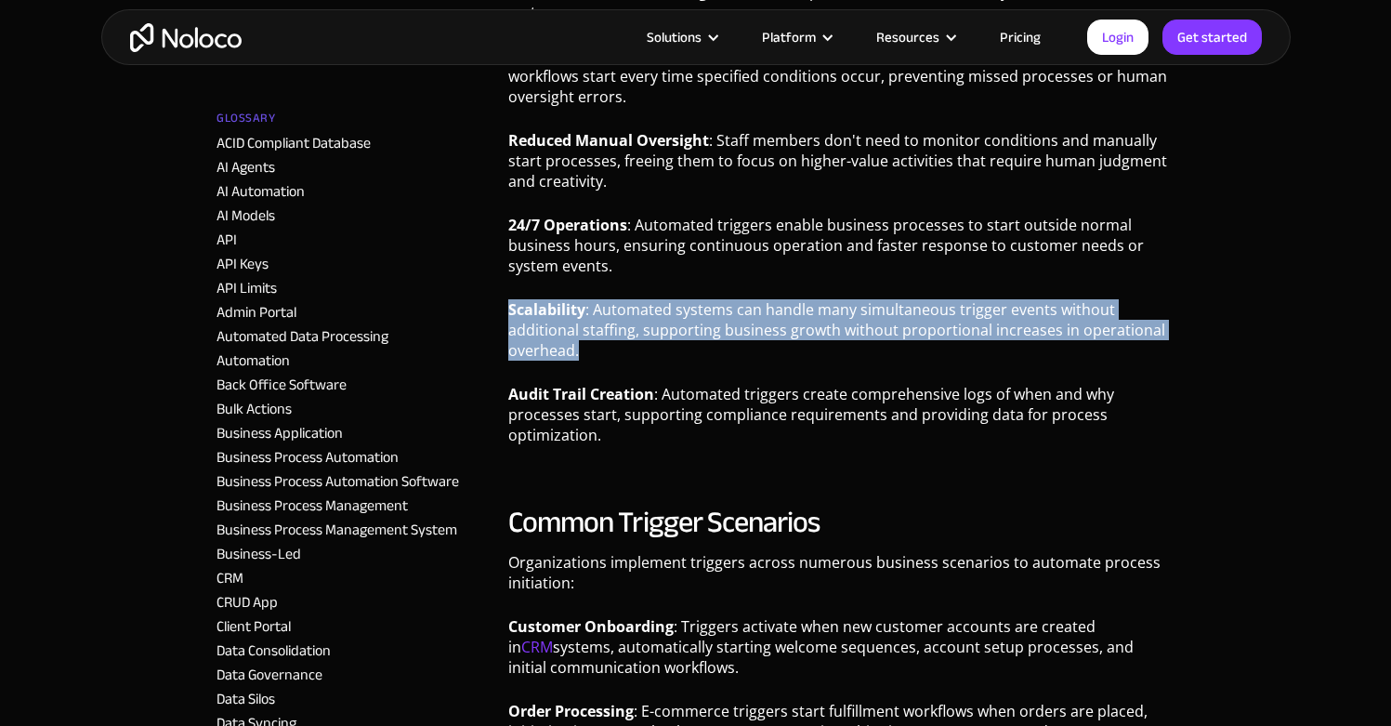
click at [817, 384] on p "Audit Trail Creation : Automated triggers create comprehensive logs of when and…" at bounding box center [841, 421] width 666 height 75
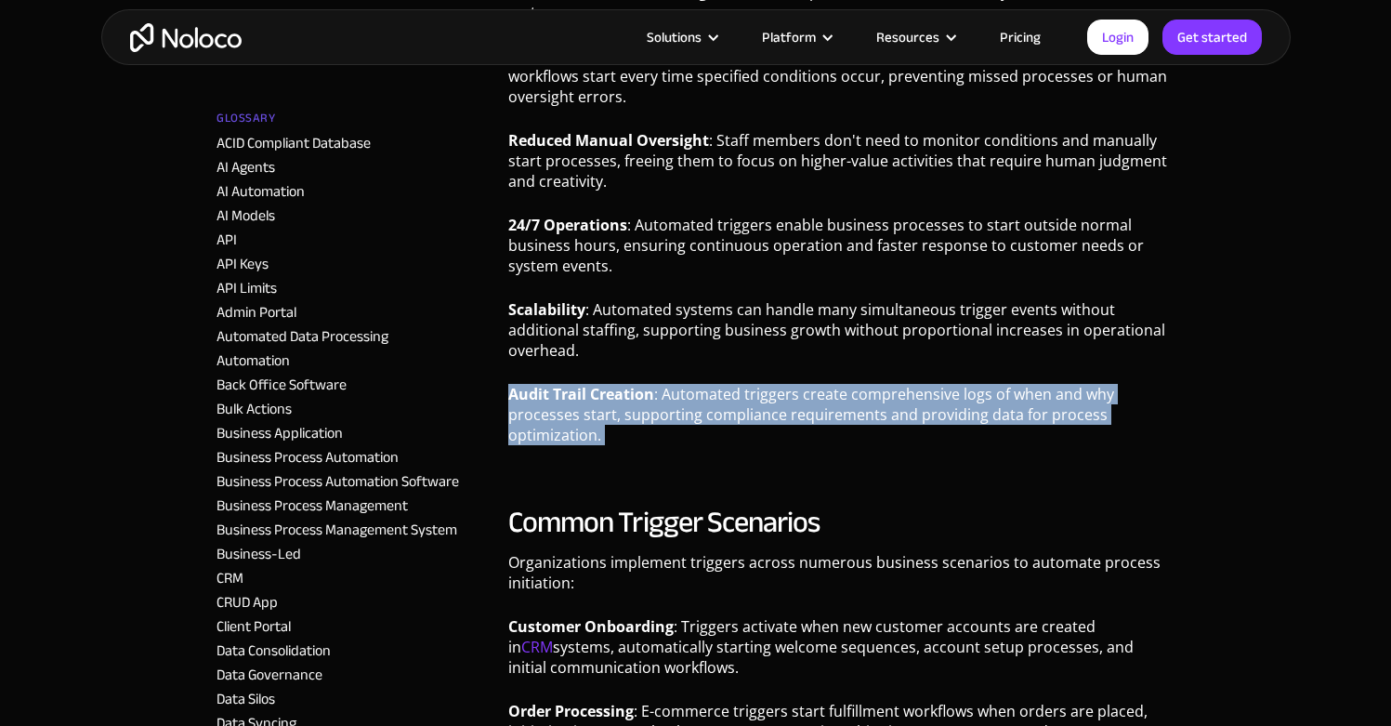
click at [817, 384] on p "Audit Trail Creation : Automated triggers create comprehensive logs of when and…" at bounding box center [841, 421] width 666 height 75
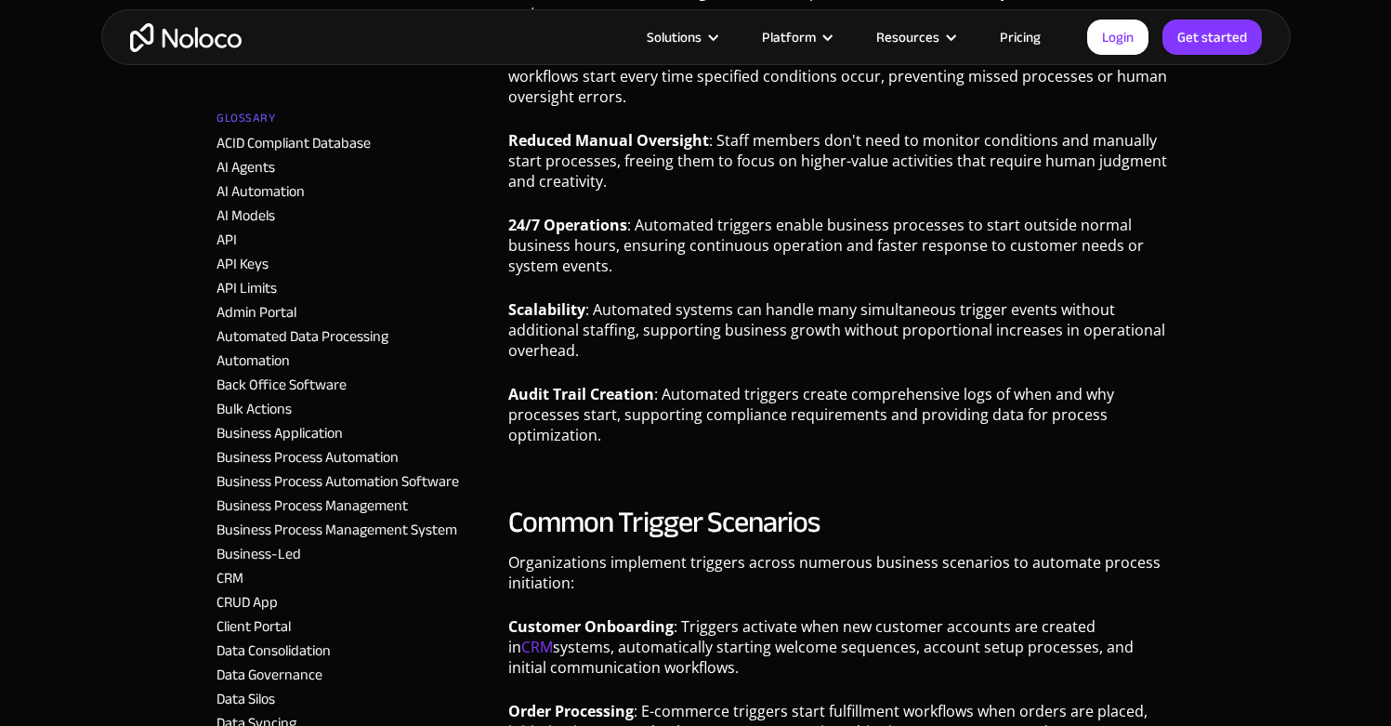
click at [751, 330] on p "Scalability : Automated systems can handle many simultaneous trigger events wit…" at bounding box center [841, 336] width 666 height 75
click at [753, 327] on p "Scalability : Automated systems can handle many simultaneous trigger events wit…" at bounding box center [841, 336] width 666 height 75
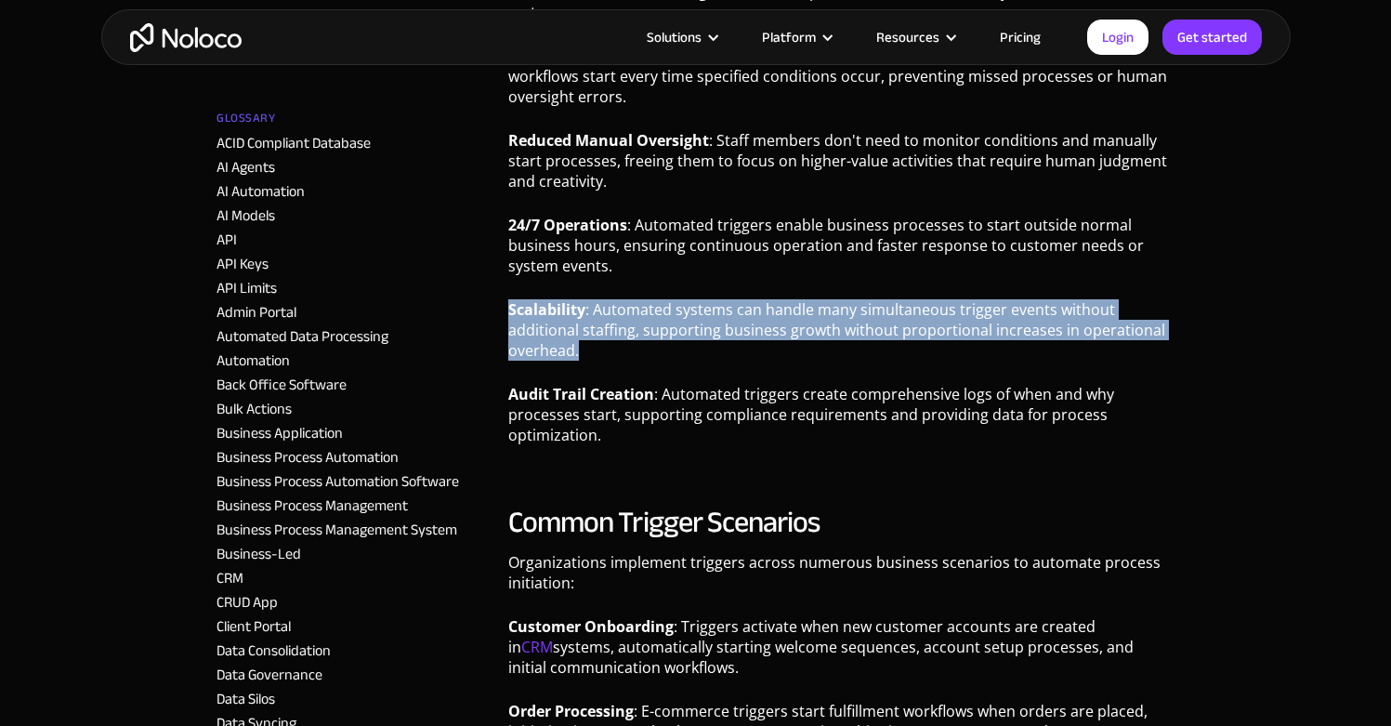
click at [753, 327] on p "Scalability : Automated systems can handle many simultaneous trigger events wit…" at bounding box center [841, 336] width 666 height 75
click at [784, 375] on div "Definition A workflow trigger is a predefined condition or event that automatic…" at bounding box center [841, 612] width 666 height 5300
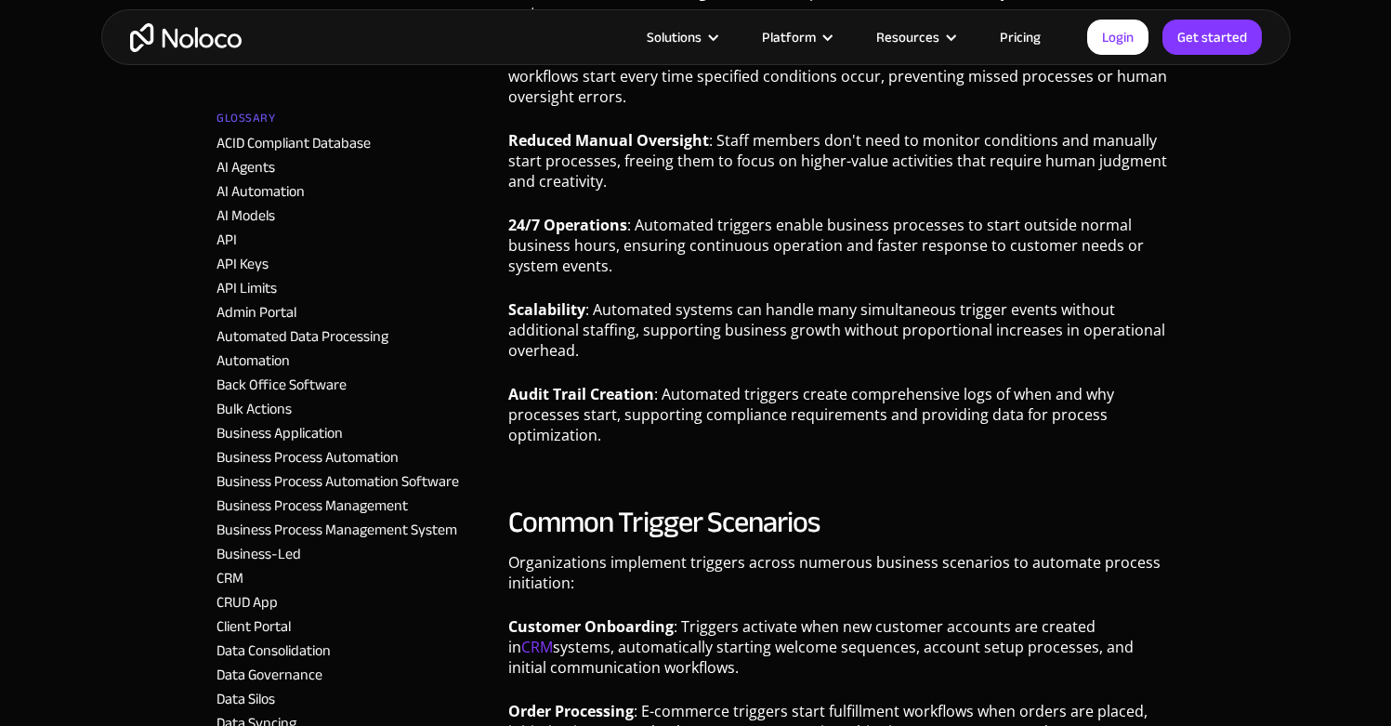
click at [782, 399] on p "Audit Trail Creation : Automated triggers create comprehensive logs of when and…" at bounding box center [841, 421] width 666 height 75
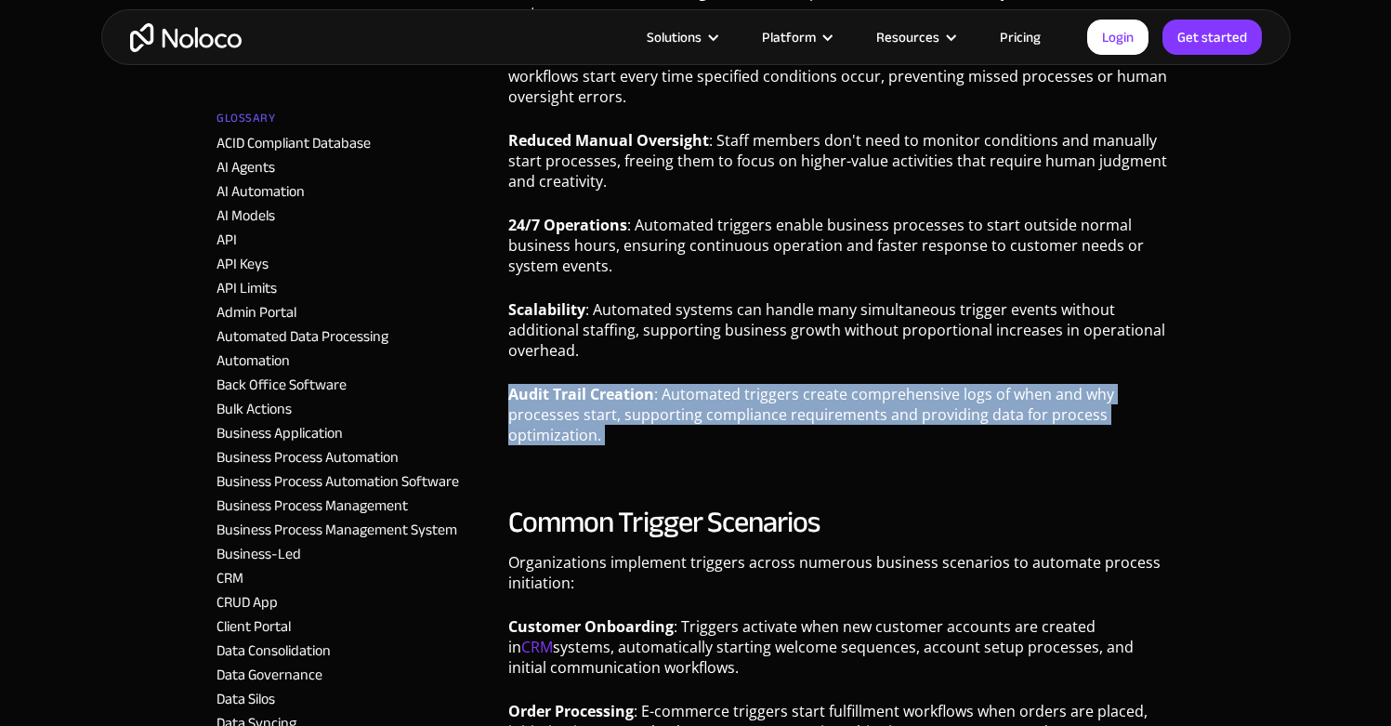
click at [782, 399] on p "Audit Trail Creation : Automated triggers create comprehensive logs of when and…" at bounding box center [841, 421] width 666 height 75
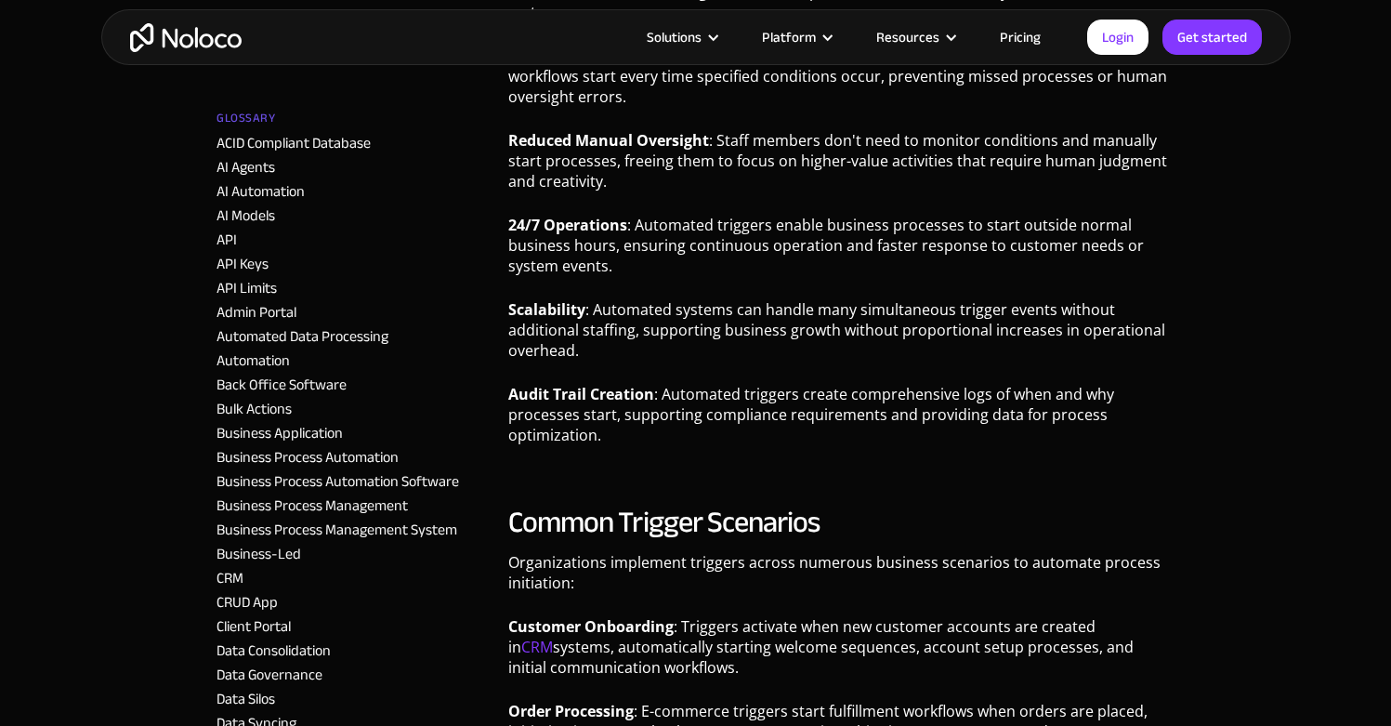
click at [612, 258] on p "24/7 Operations : Automated triggers enable business processes to start outside…" at bounding box center [841, 252] width 666 height 75
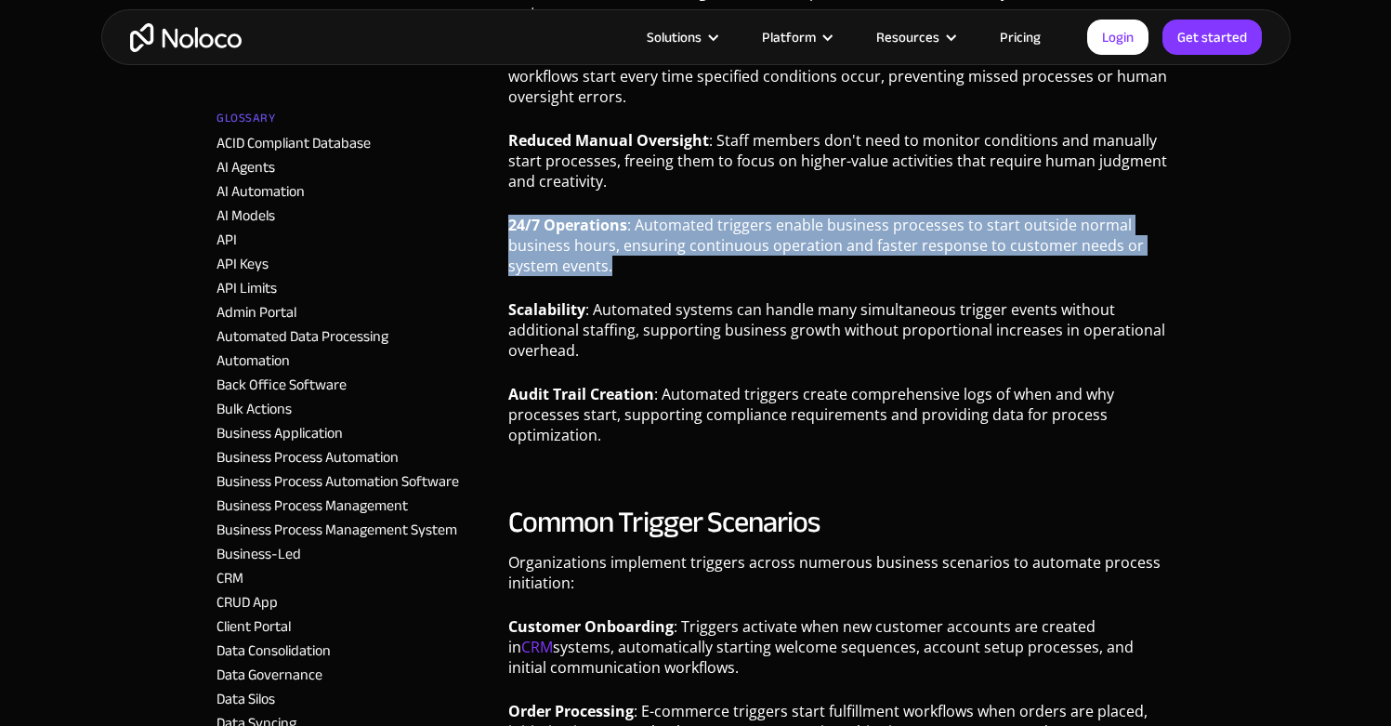
click at [612, 258] on p "24/7 Operations : Automated triggers enable business processes to start outside…" at bounding box center [841, 252] width 666 height 75
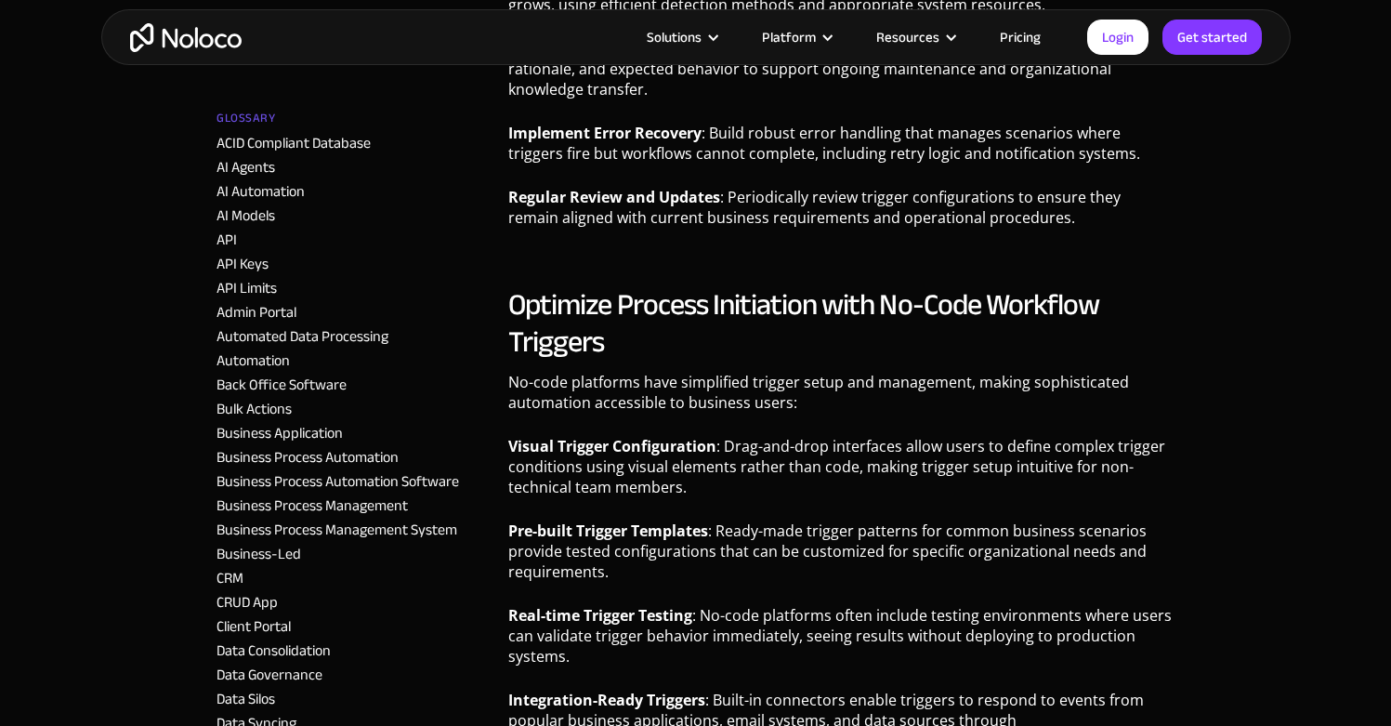
scroll to position [4007, 0]
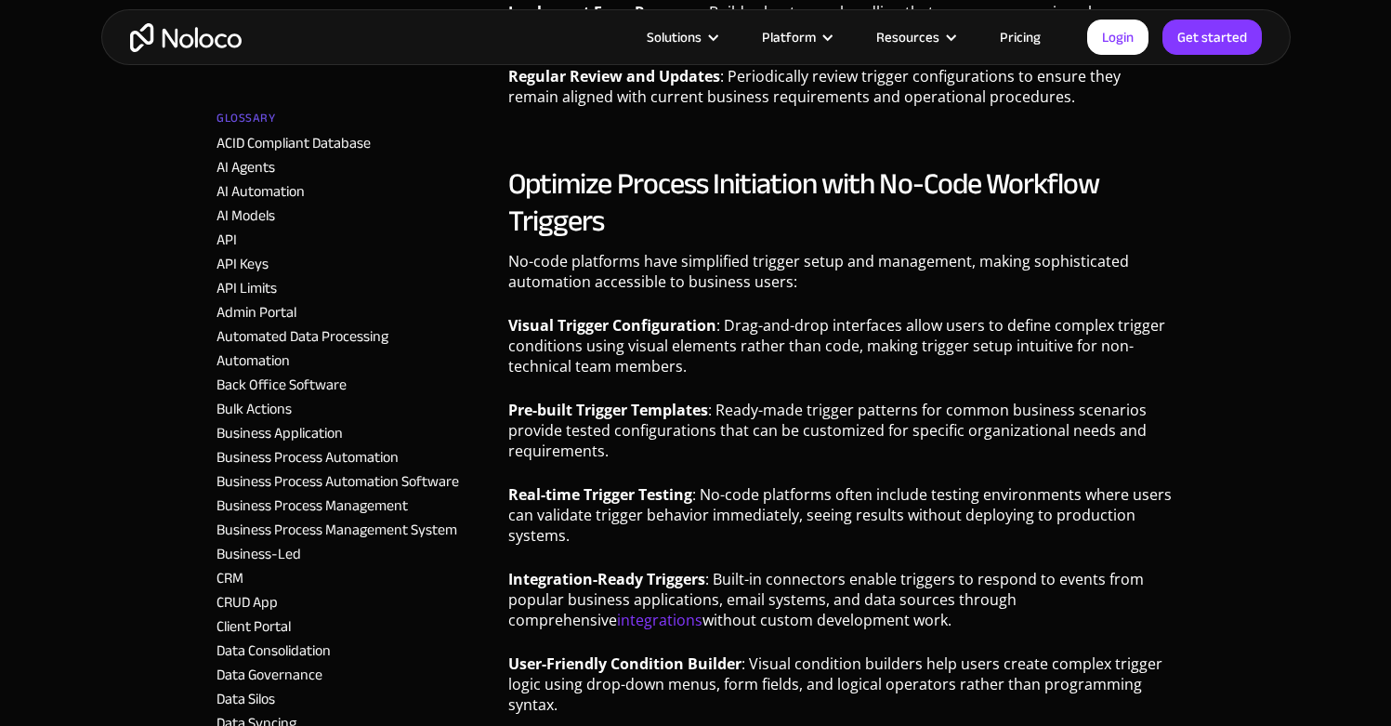
click at [606, 400] on p "Pre-built Trigger Templates : Ready-made trigger patterns for common business s…" at bounding box center [841, 437] width 666 height 75
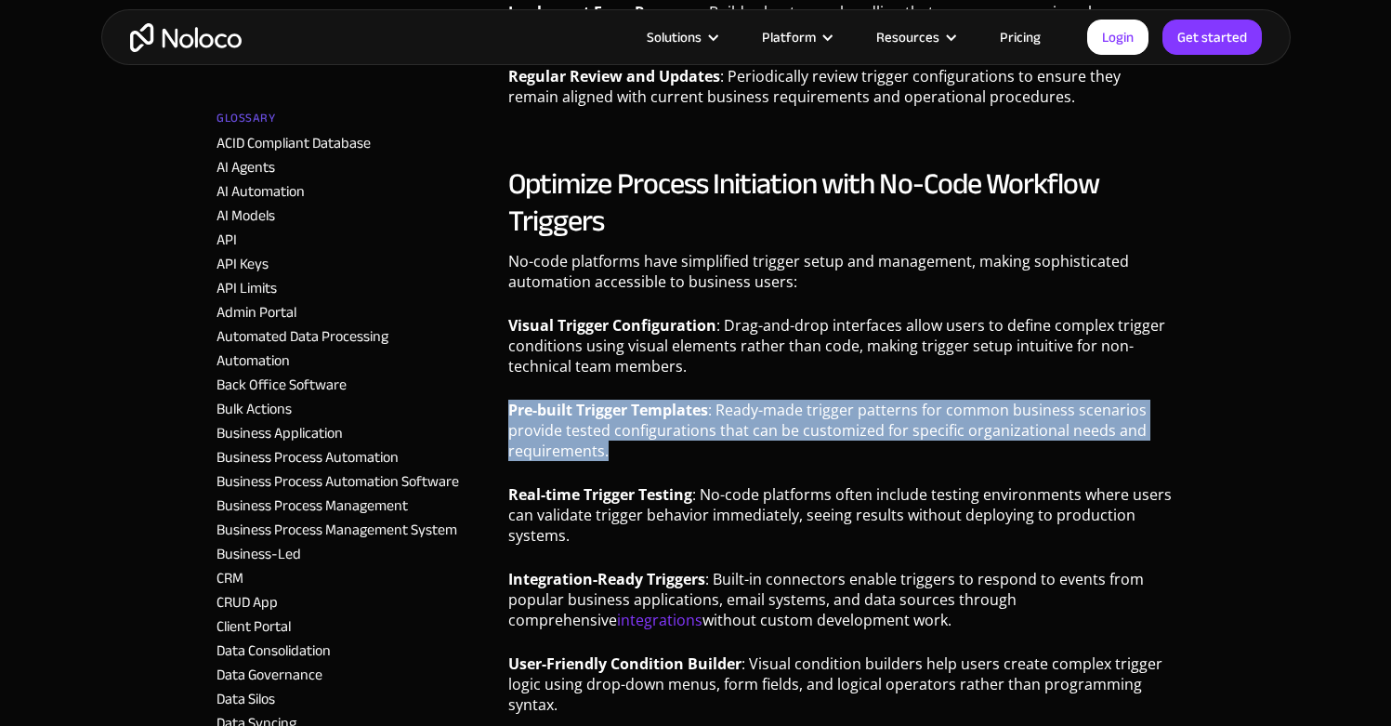
click at [605, 400] on p "Pre-built Trigger Templates : Ready-made trigger patterns for common business s…" at bounding box center [841, 437] width 666 height 75
click at [603, 400] on p "Pre-built Trigger Templates : Ready-made trigger patterns for common business s…" at bounding box center [841, 437] width 666 height 75
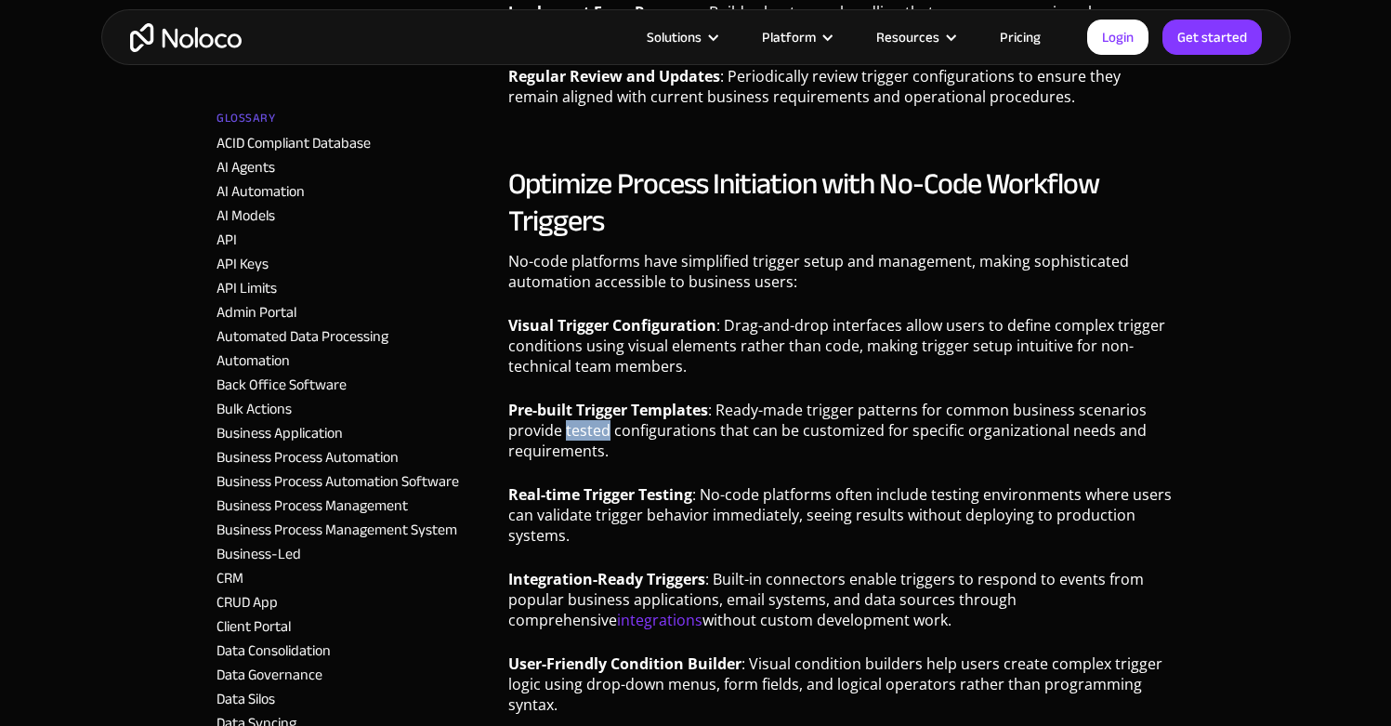
click at [603, 400] on p "Pre-built Trigger Templates : Ready-made trigger patterns for common business s…" at bounding box center [841, 437] width 666 height 75
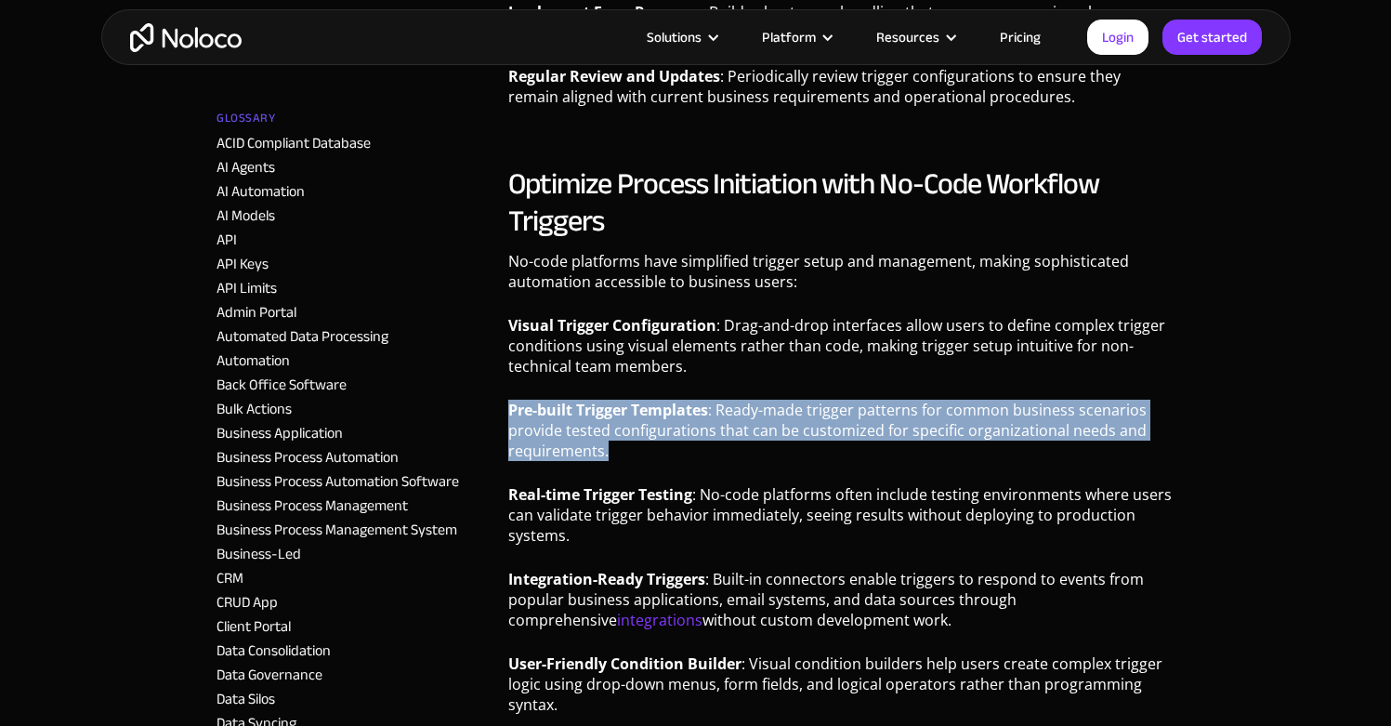
click at [603, 400] on p "Pre-built Trigger Templates : Ready-made trigger patterns for common business s…" at bounding box center [841, 437] width 666 height 75
click at [619, 400] on p "Pre-built Trigger Templates : Ready-made trigger patterns for common business s…" at bounding box center [841, 437] width 666 height 75
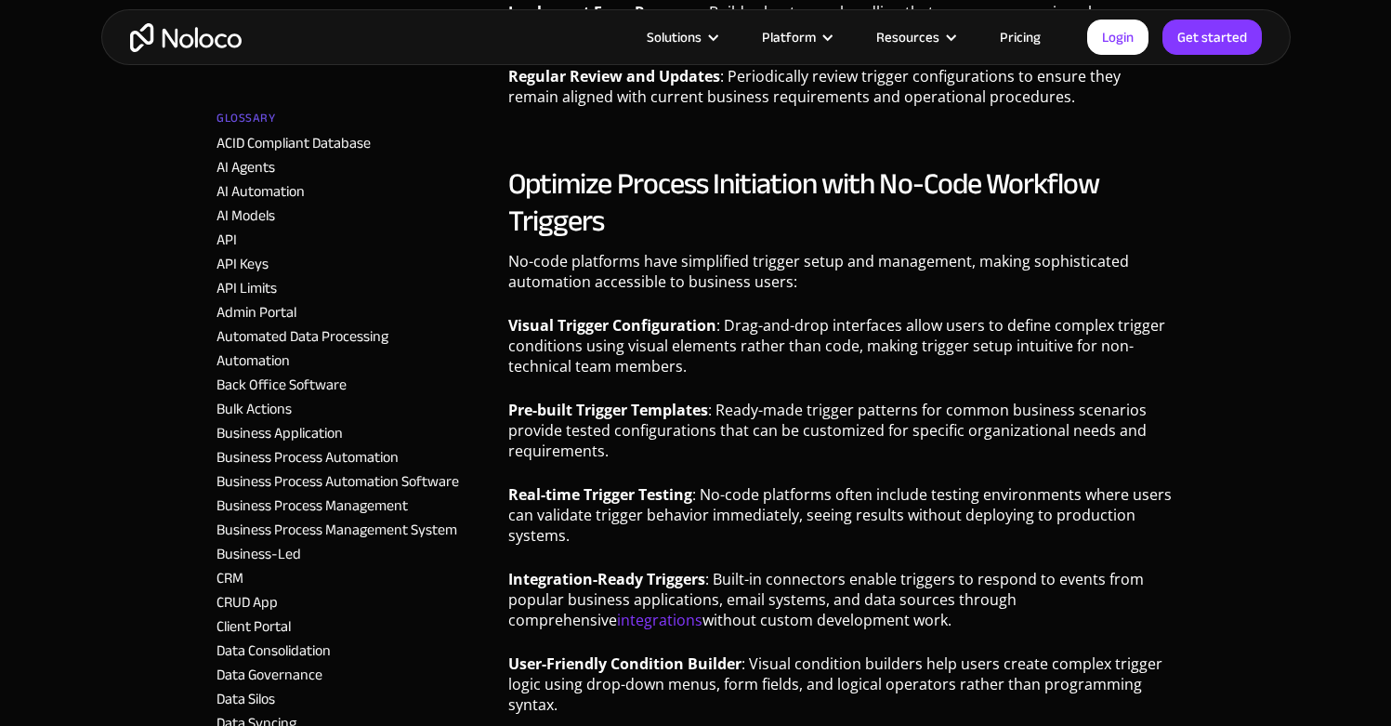
click at [671, 165] on h2 "Optimize Process Initiation with No-Code Workflow Triggers" at bounding box center [841, 202] width 666 height 74
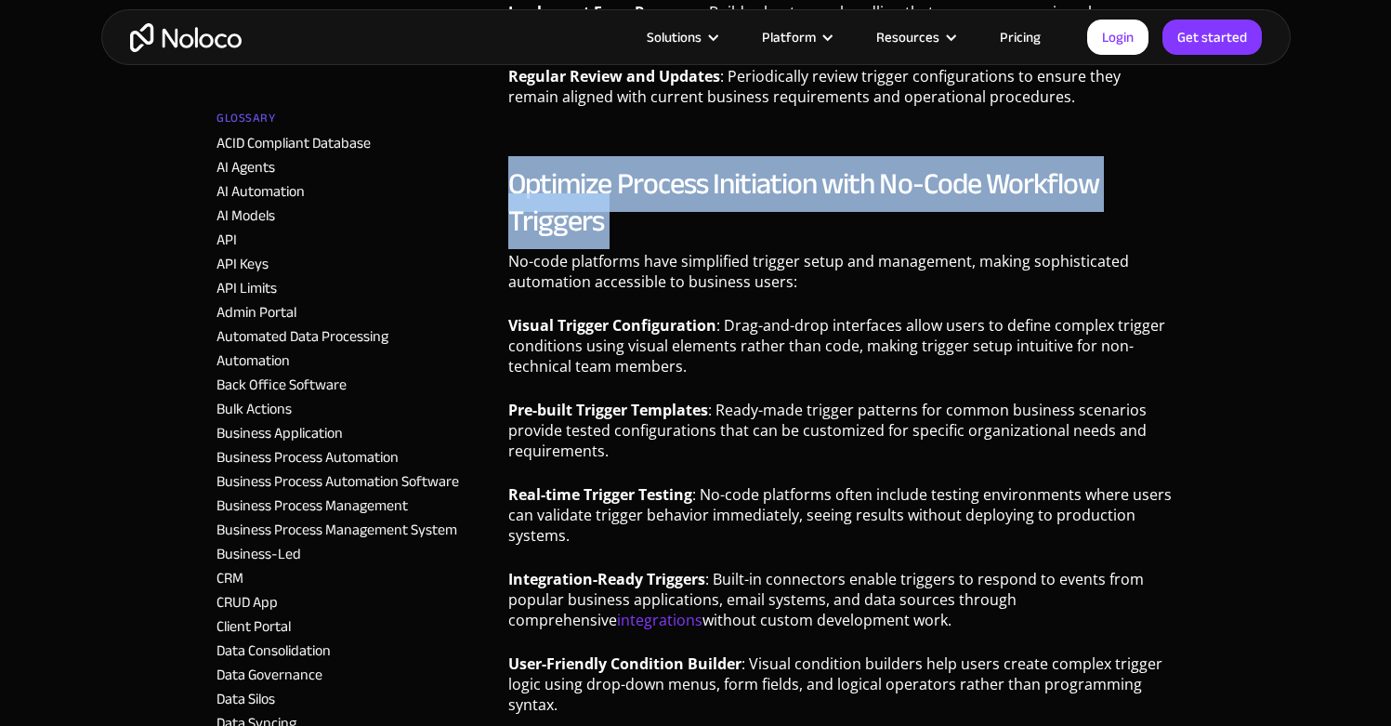
click at [671, 165] on h2 "Optimize Process Initiation with No-Code Workflow Triggers" at bounding box center [841, 202] width 666 height 74
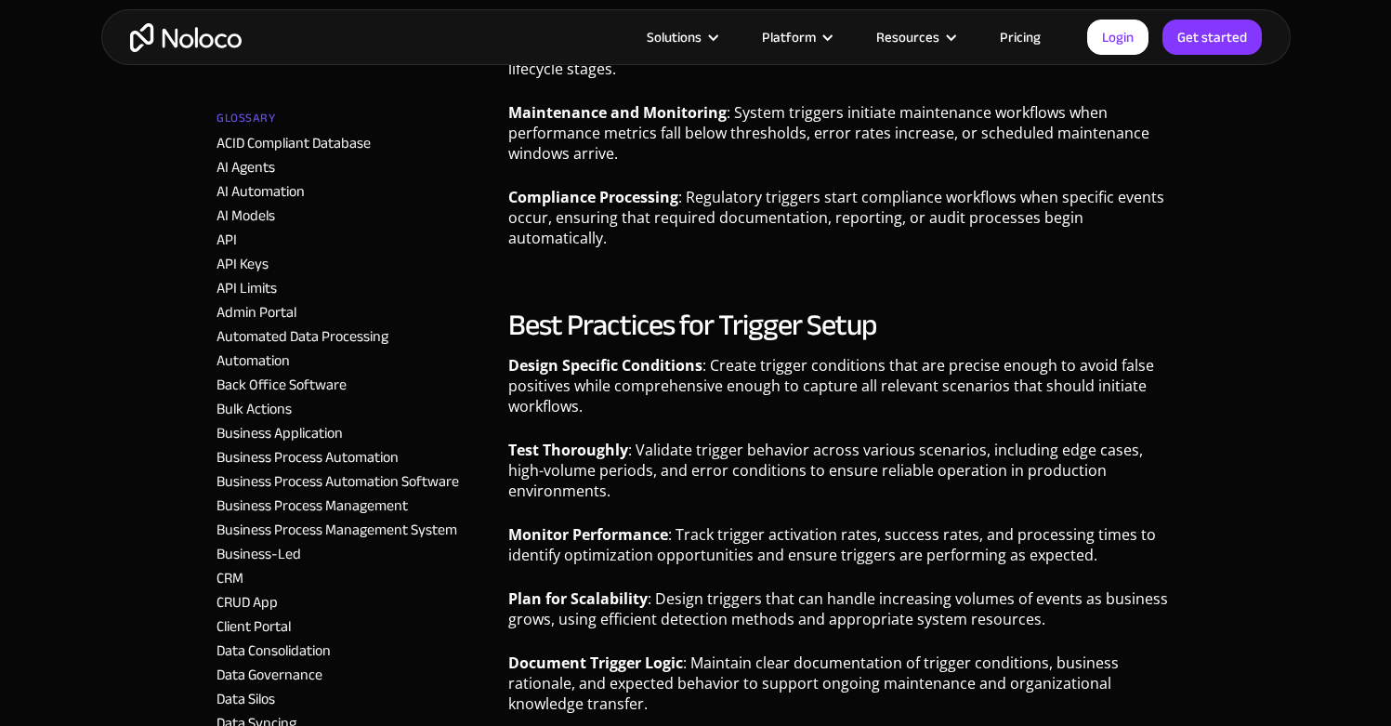
scroll to position [3264, 0]
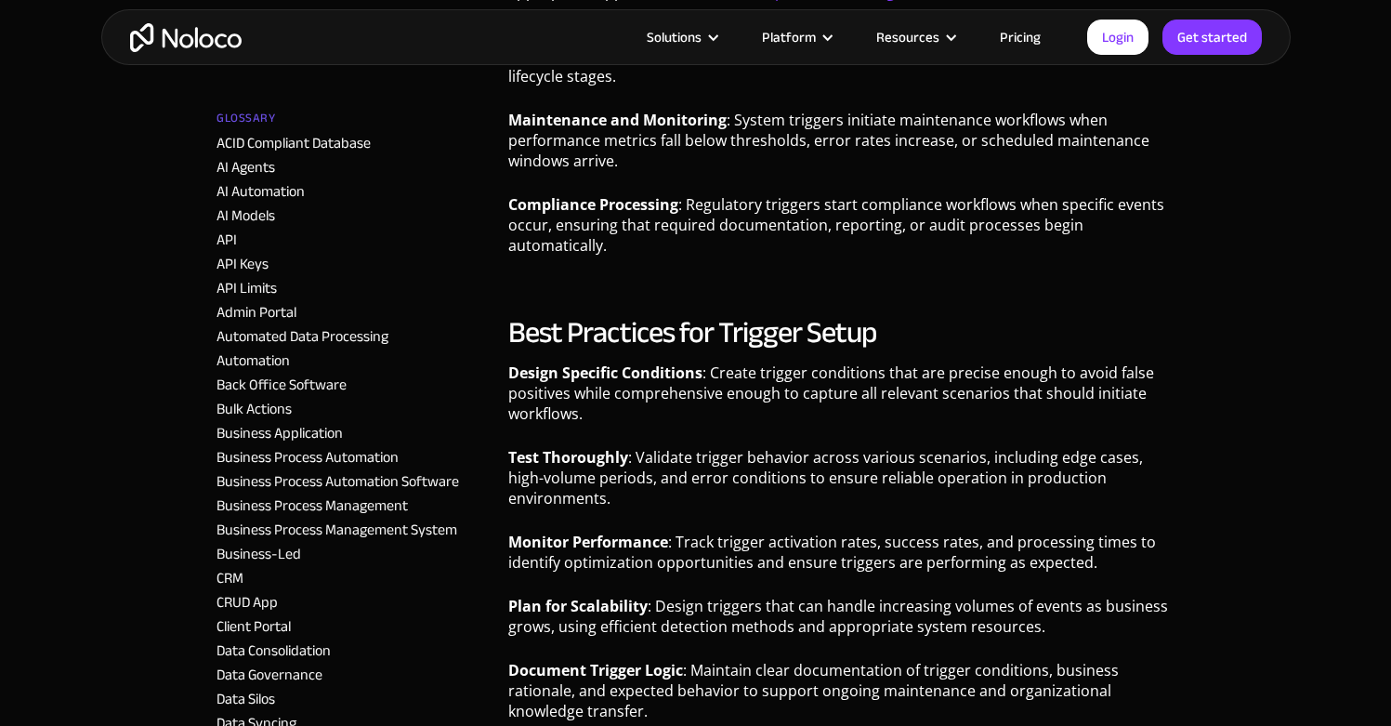
click at [575, 532] on strong "Monitor Performance" at bounding box center [588, 542] width 160 height 20
click at [625, 467] on p "Test Thoroughly : Validate trigger behavior across various scenarios, including…" at bounding box center [841, 484] width 666 height 75
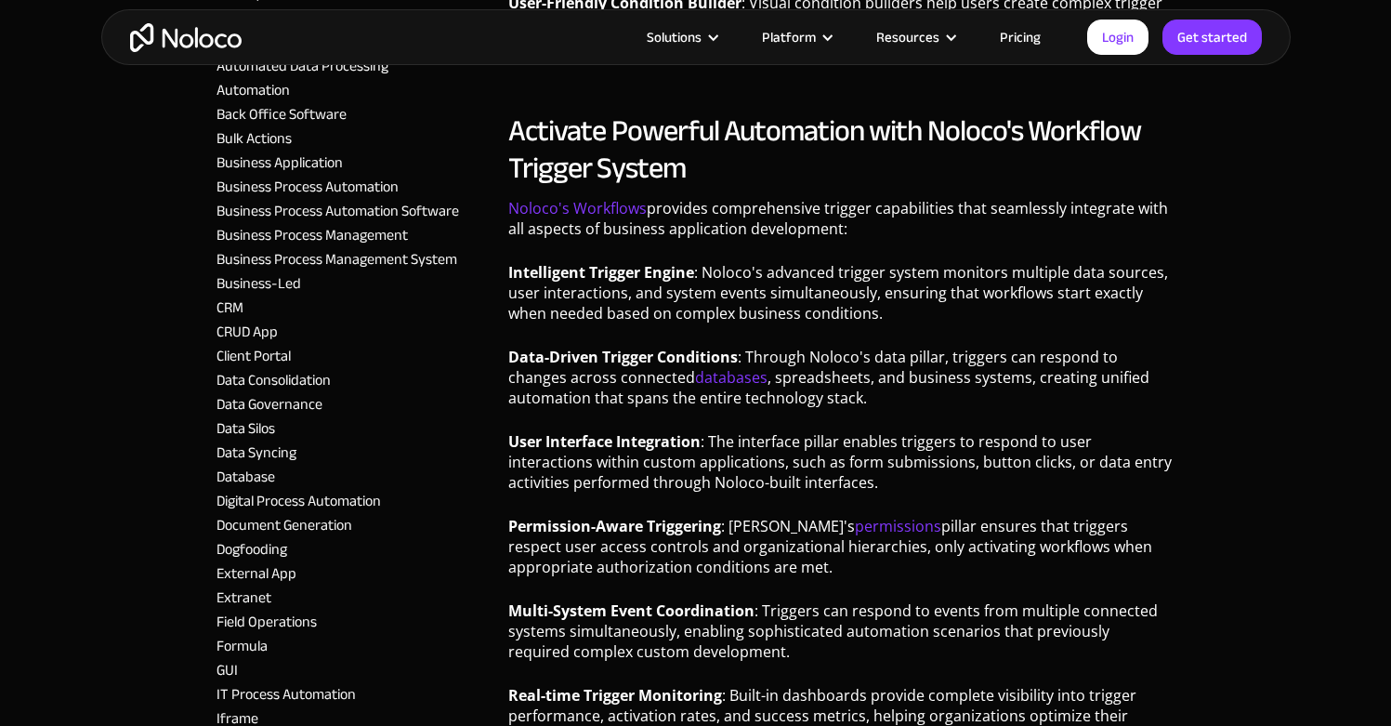
scroll to position [4693, 0]
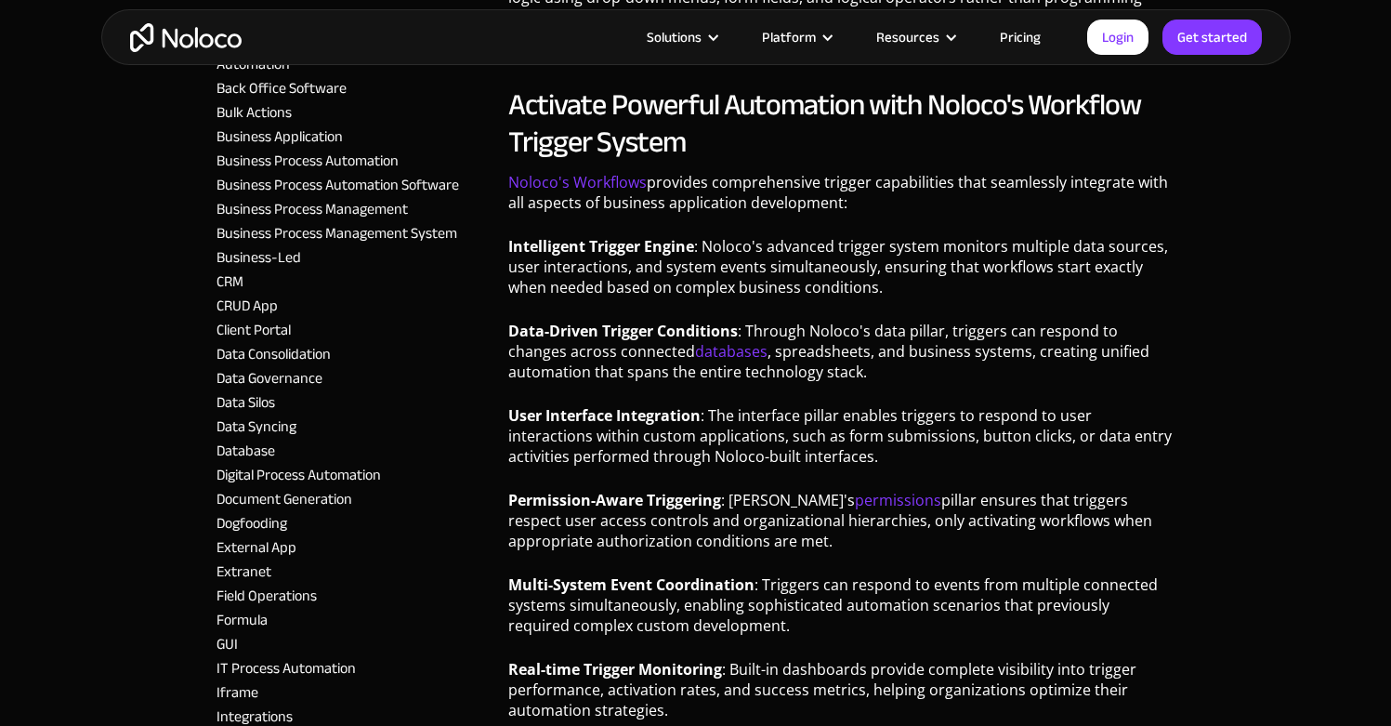
click at [643, 331] on p "Data-Driven Trigger Conditions : Through Noloco's data pillar, triggers can res…" at bounding box center [841, 358] width 666 height 75
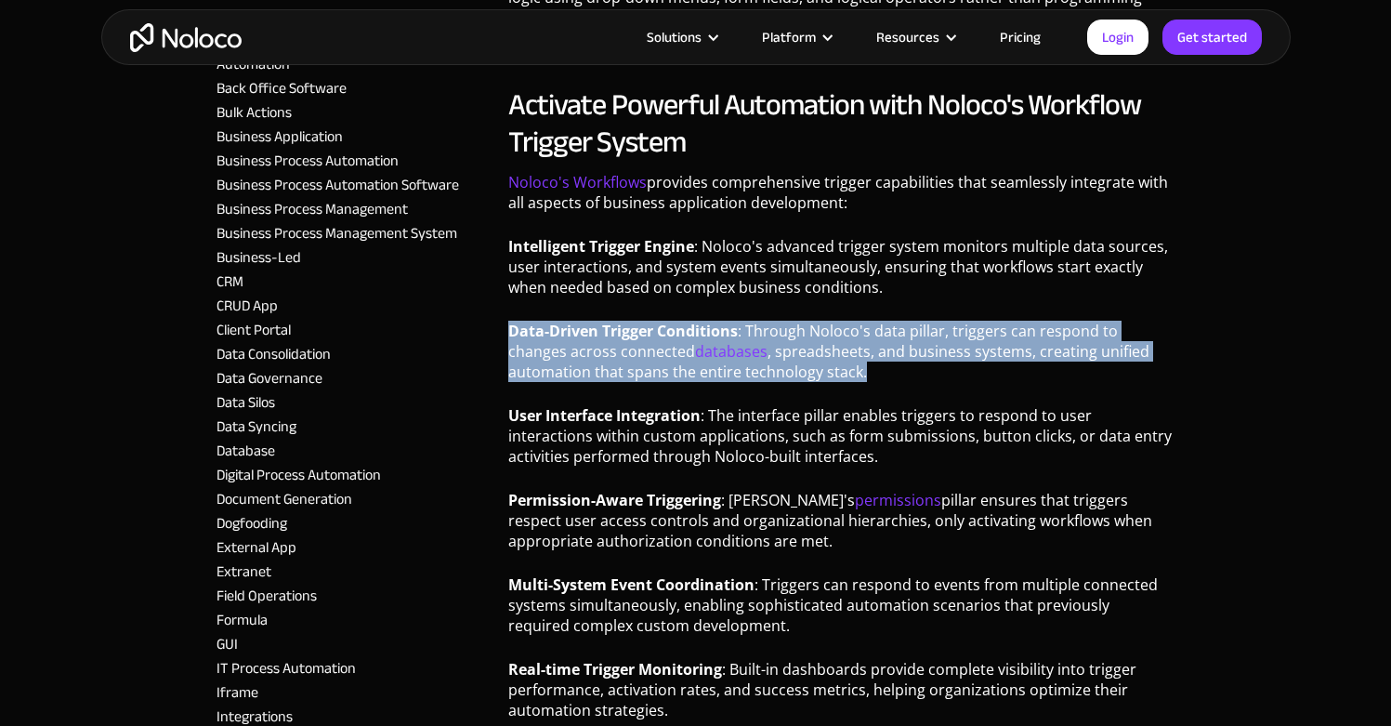
click at [643, 331] on p "Data-Driven Trigger Conditions : Through Noloco's data pillar, triggers can res…" at bounding box center [841, 358] width 666 height 75
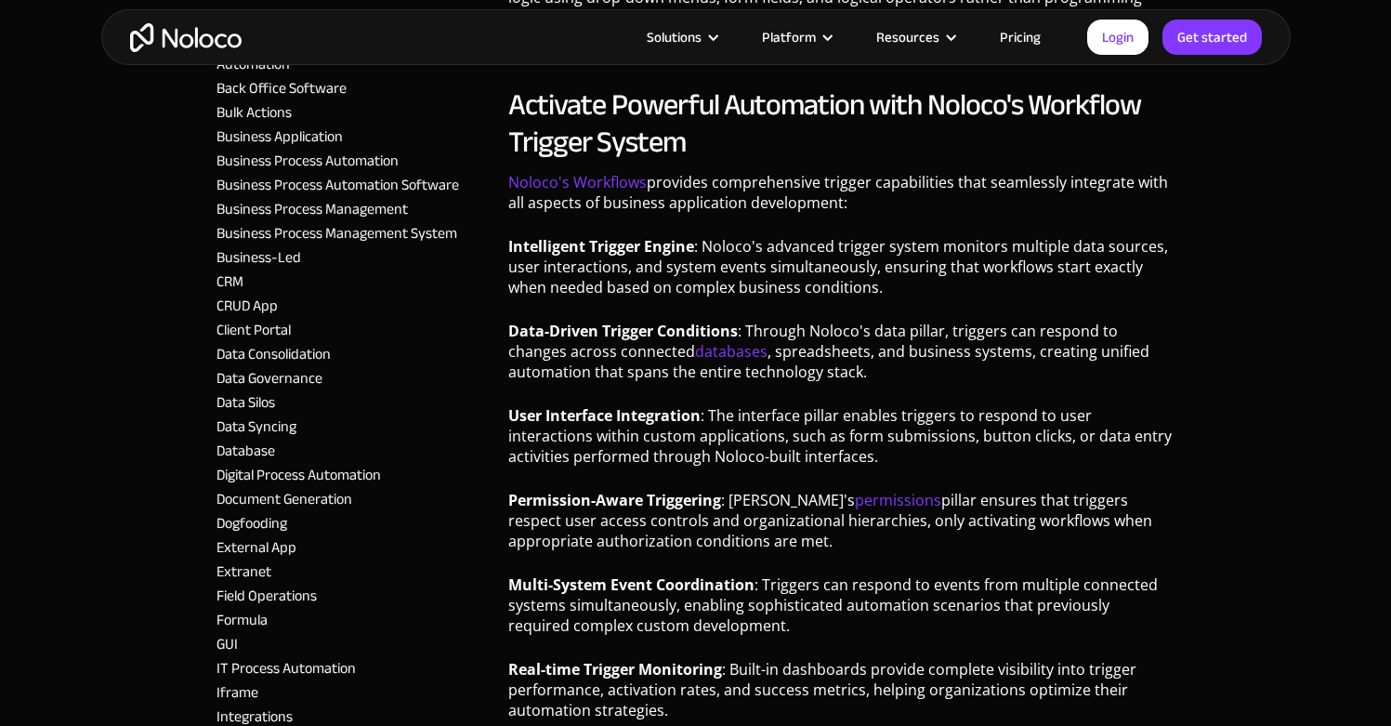
click at [596, 321] on p "Data-Driven Trigger Conditions : Through Noloco's data pillar, triggers can res…" at bounding box center [841, 358] width 666 height 75
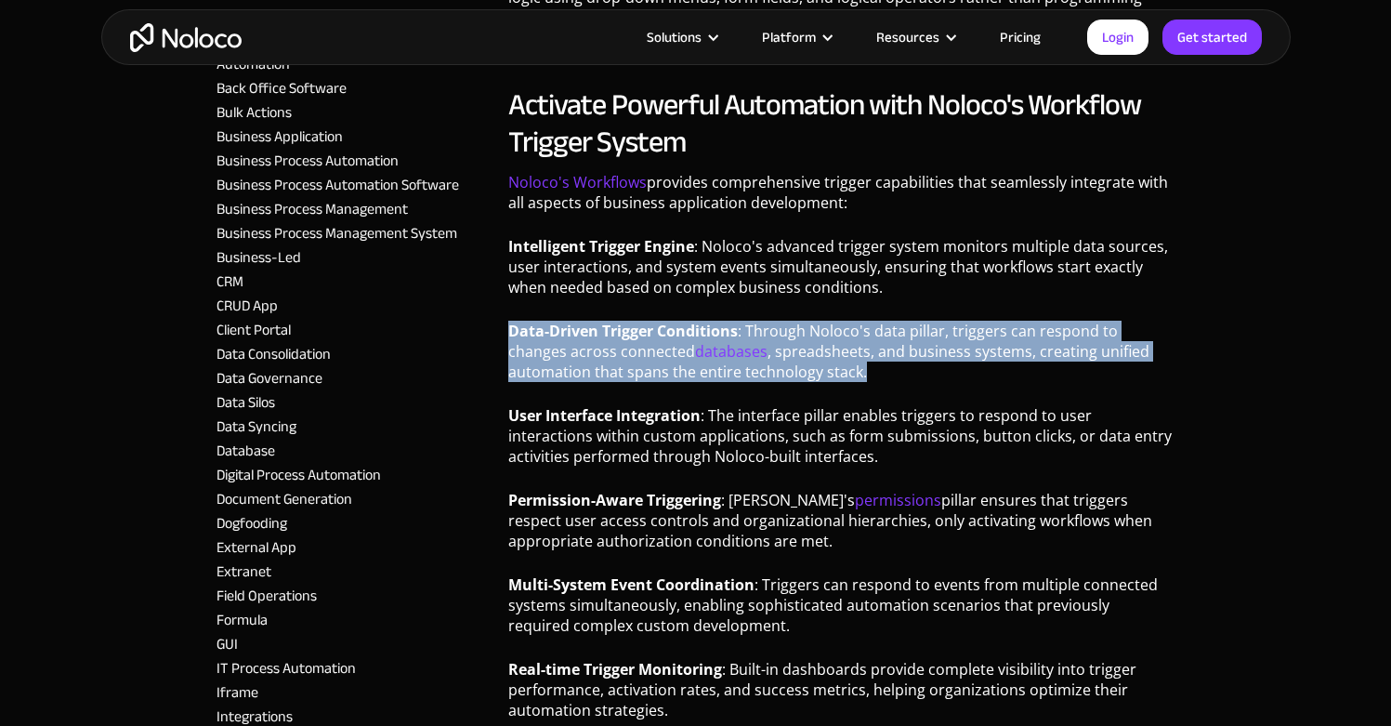
click at [596, 321] on p "Data-Driven Trigger Conditions : Through Noloco's data pillar, triggers can res…" at bounding box center [841, 358] width 666 height 75
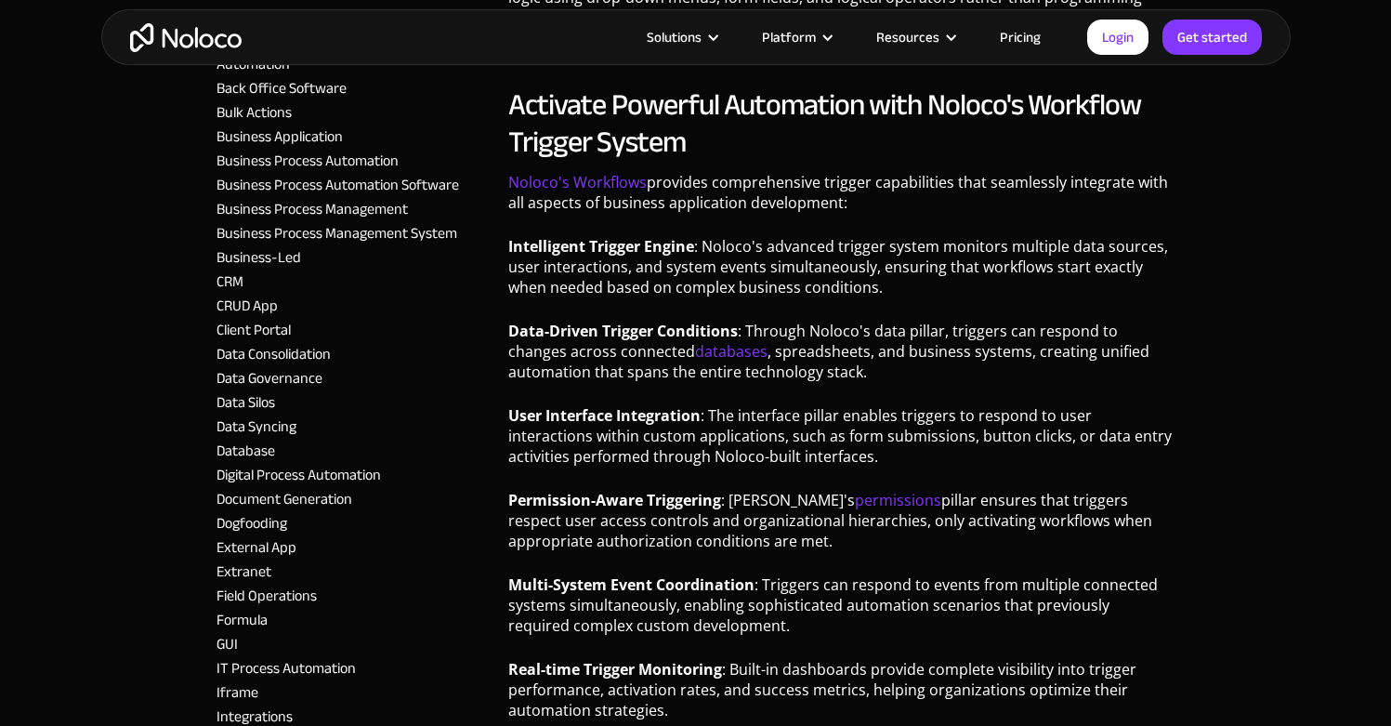
click at [659, 172] on p "Noloco's Workflows provides comprehensive trigger capabilities that seamlessly …" at bounding box center [841, 199] width 666 height 55
click at [660, 172] on p "Noloco's Workflows provides comprehensive trigger capabilities that seamlessly …" at bounding box center [841, 199] width 666 height 55
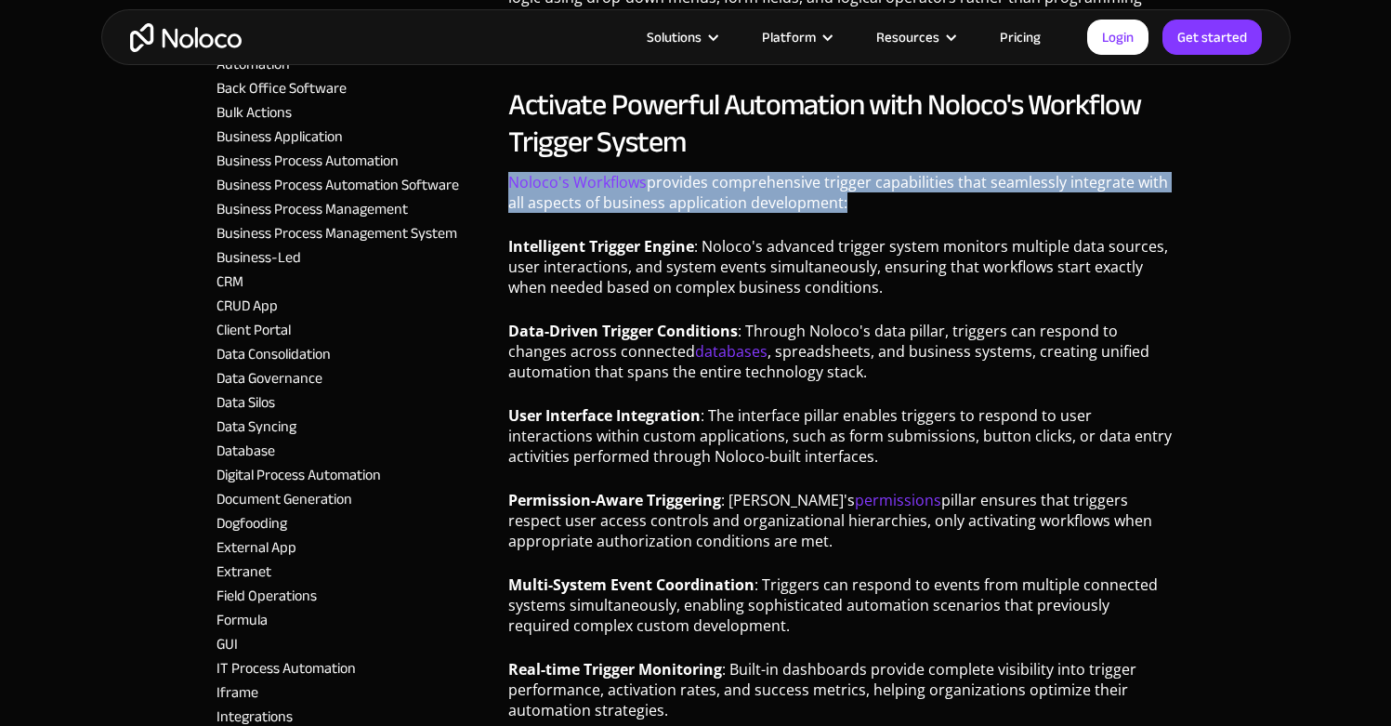
click at [660, 172] on p "Noloco's Workflows provides comprehensive trigger capabilities that seamlessly …" at bounding box center [841, 199] width 666 height 55
click at [655, 172] on p "Noloco's Workflows provides comprehensive trigger capabilities that seamlessly …" at bounding box center [841, 199] width 666 height 55
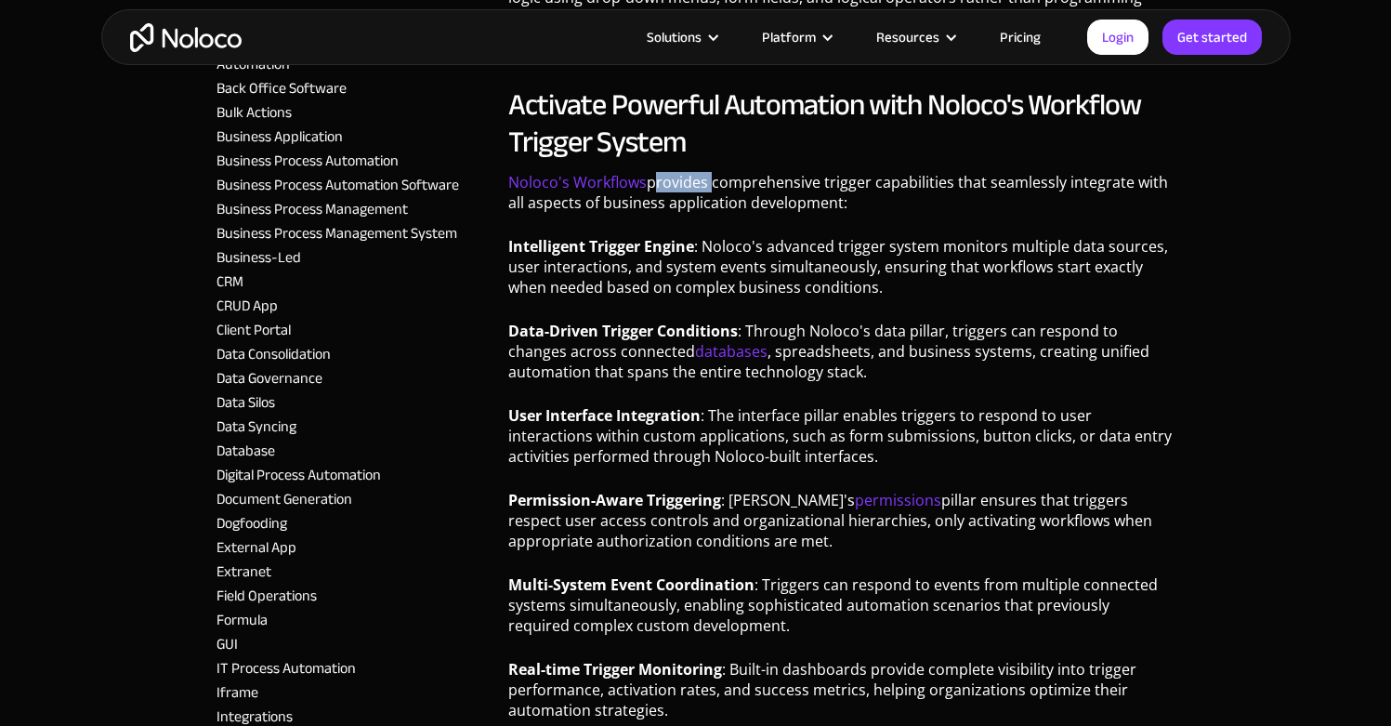
click at [654, 172] on p "Noloco's Workflows provides comprehensive trigger capabilities that seamlessly …" at bounding box center [841, 199] width 666 height 55
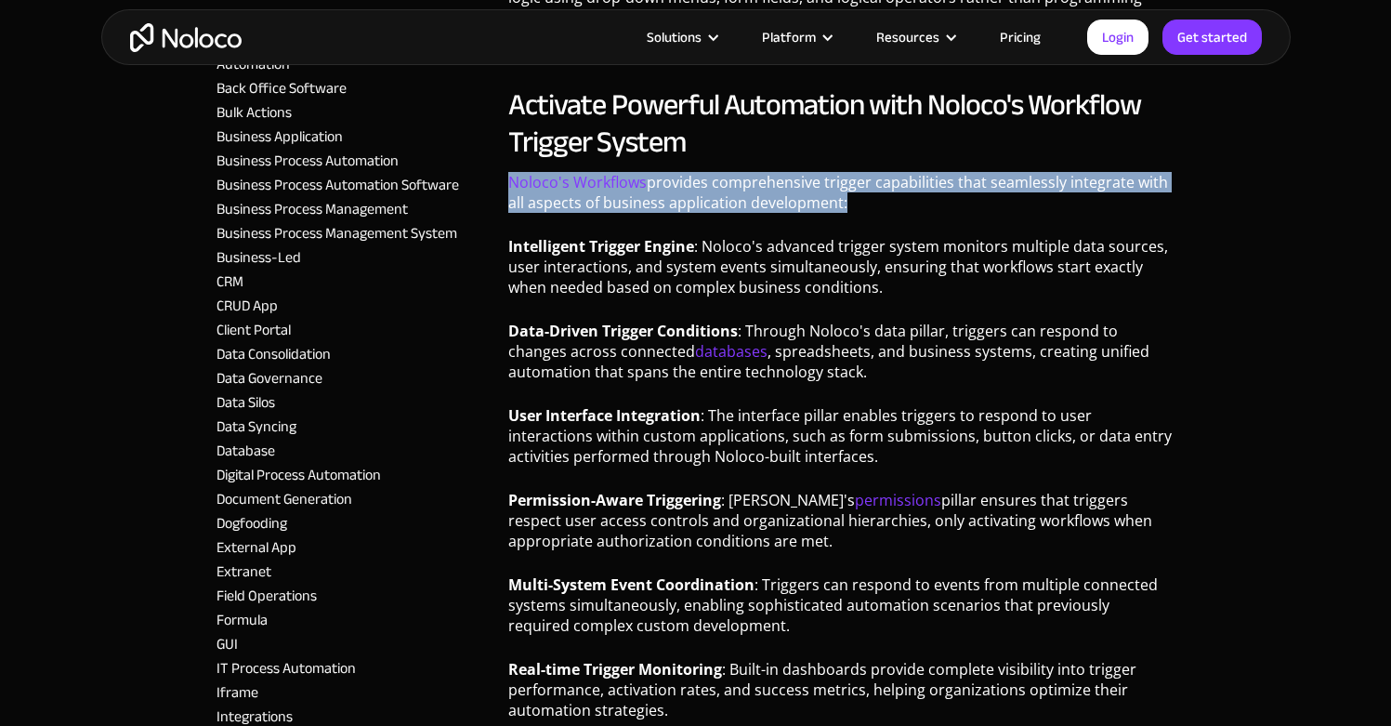
click at [654, 172] on p "Noloco's Workflows provides comprehensive trigger capabilities that seamlessly …" at bounding box center [841, 199] width 666 height 55
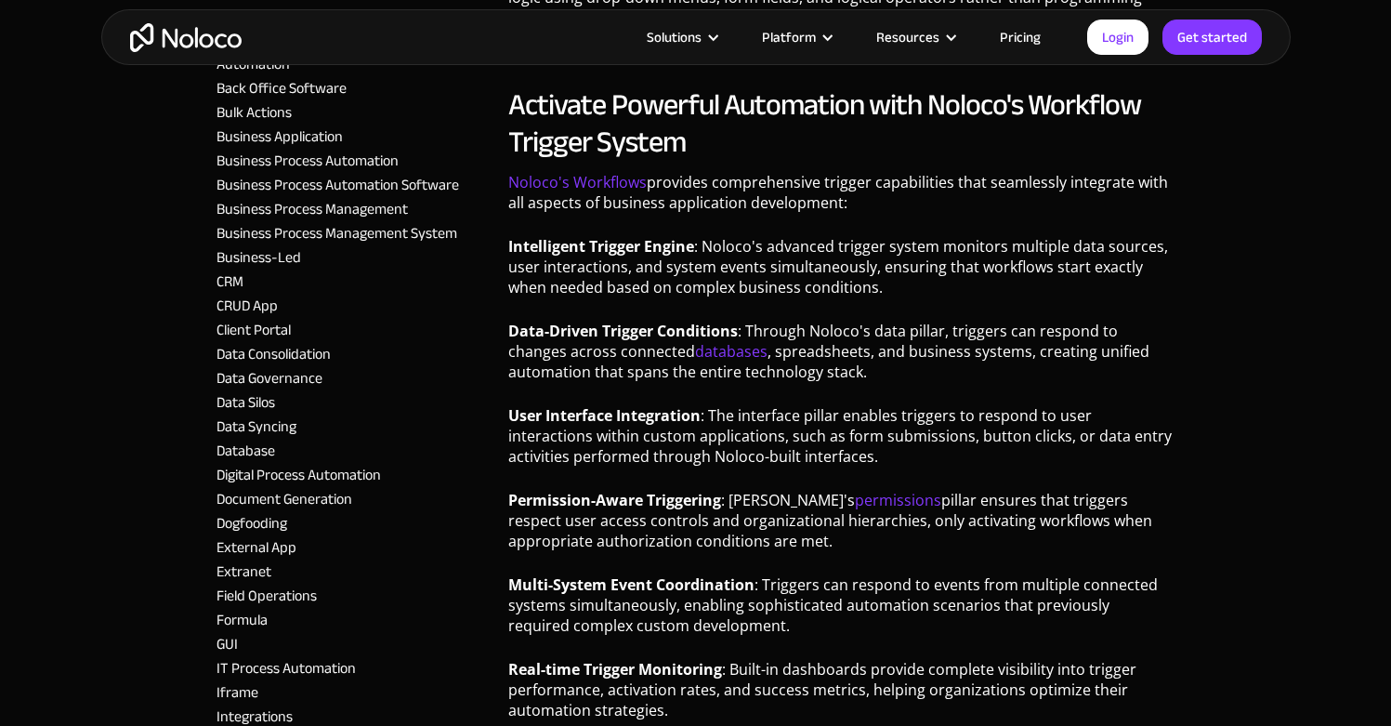
click at [607, 405] on strong "User Interface Integration" at bounding box center [604, 415] width 192 height 20
click at [606, 405] on strong "User Interface Integration" at bounding box center [604, 415] width 192 height 20
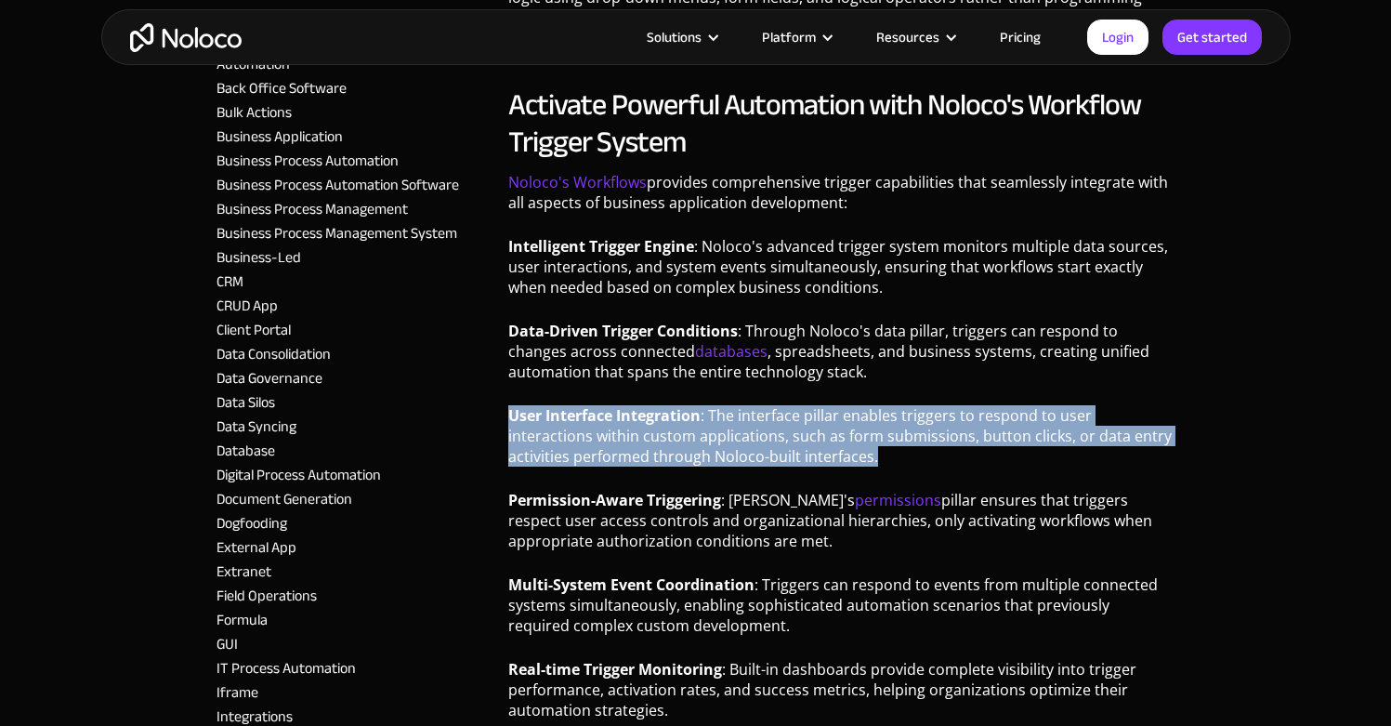
click at [606, 405] on strong "User Interface Integration" at bounding box center [604, 415] width 192 height 20
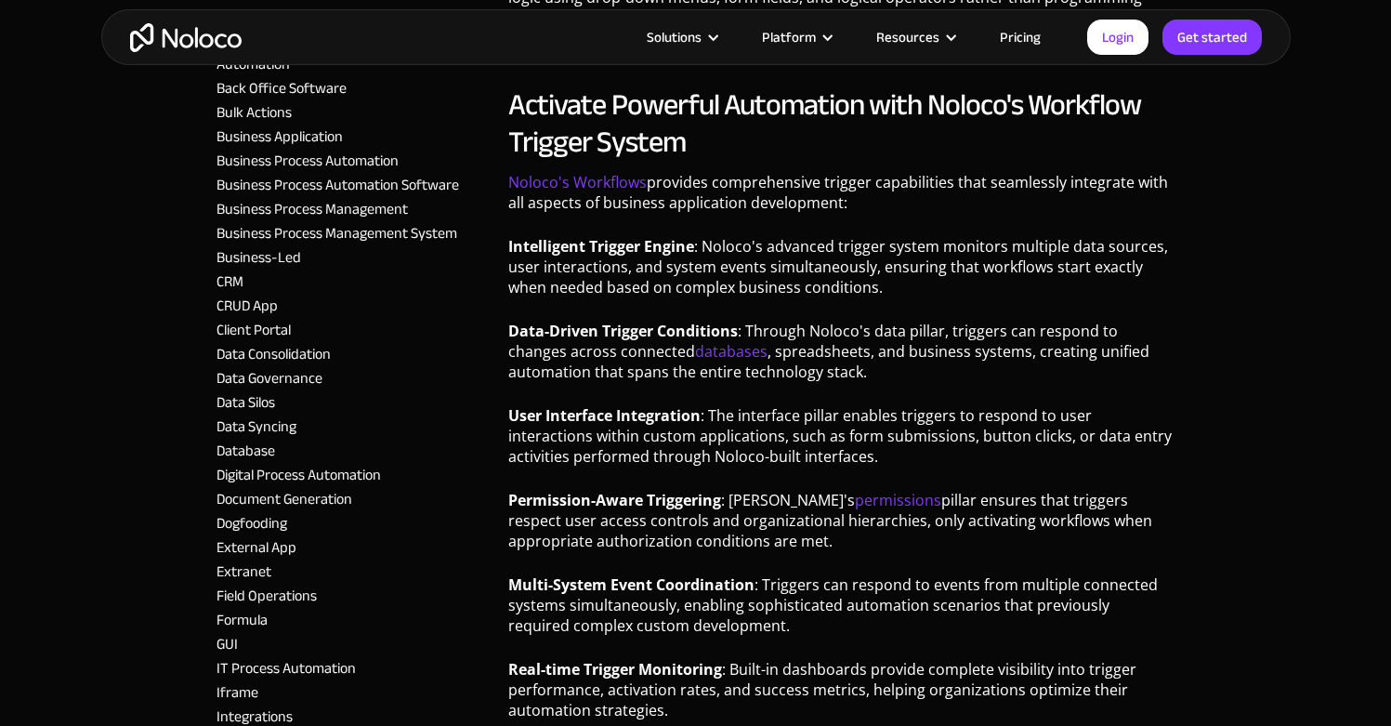
click at [629, 405] on strong "User Interface Integration" at bounding box center [604, 415] width 192 height 20
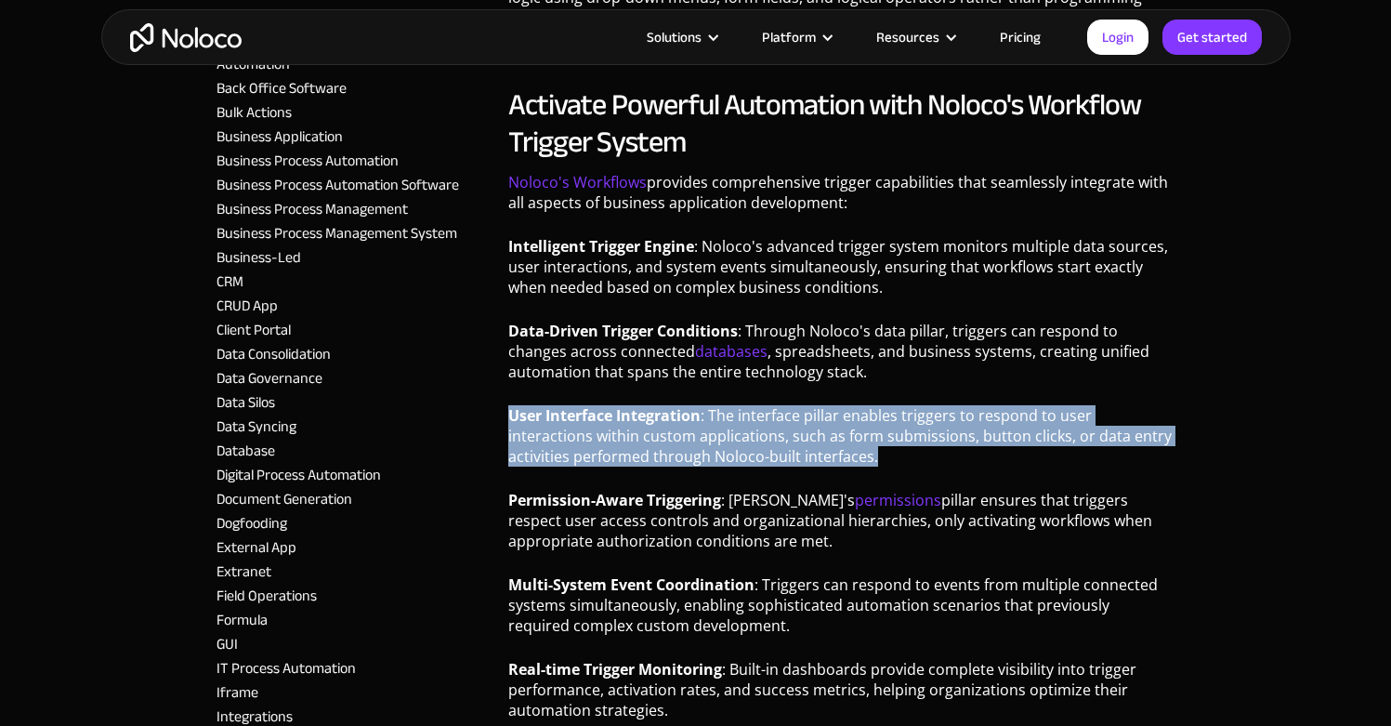
click at [629, 405] on strong "User Interface Integration" at bounding box center [604, 415] width 192 height 20
click at [715, 405] on p "User Interface Integration : The interface pillar enables triggers to respond t…" at bounding box center [841, 442] width 666 height 75
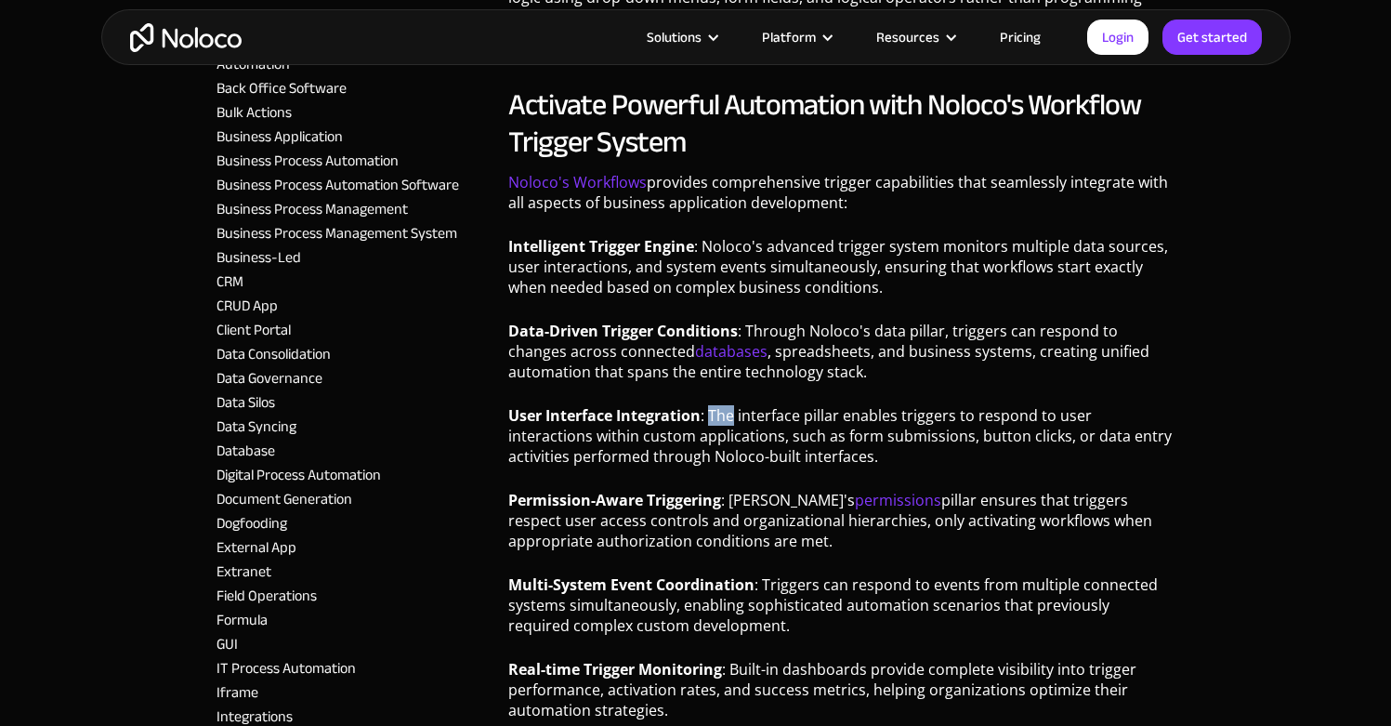
click at [715, 405] on p "User Interface Integration : The interface pillar enables triggers to respond t…" at bounding box center [841, 442] width 666 height 75
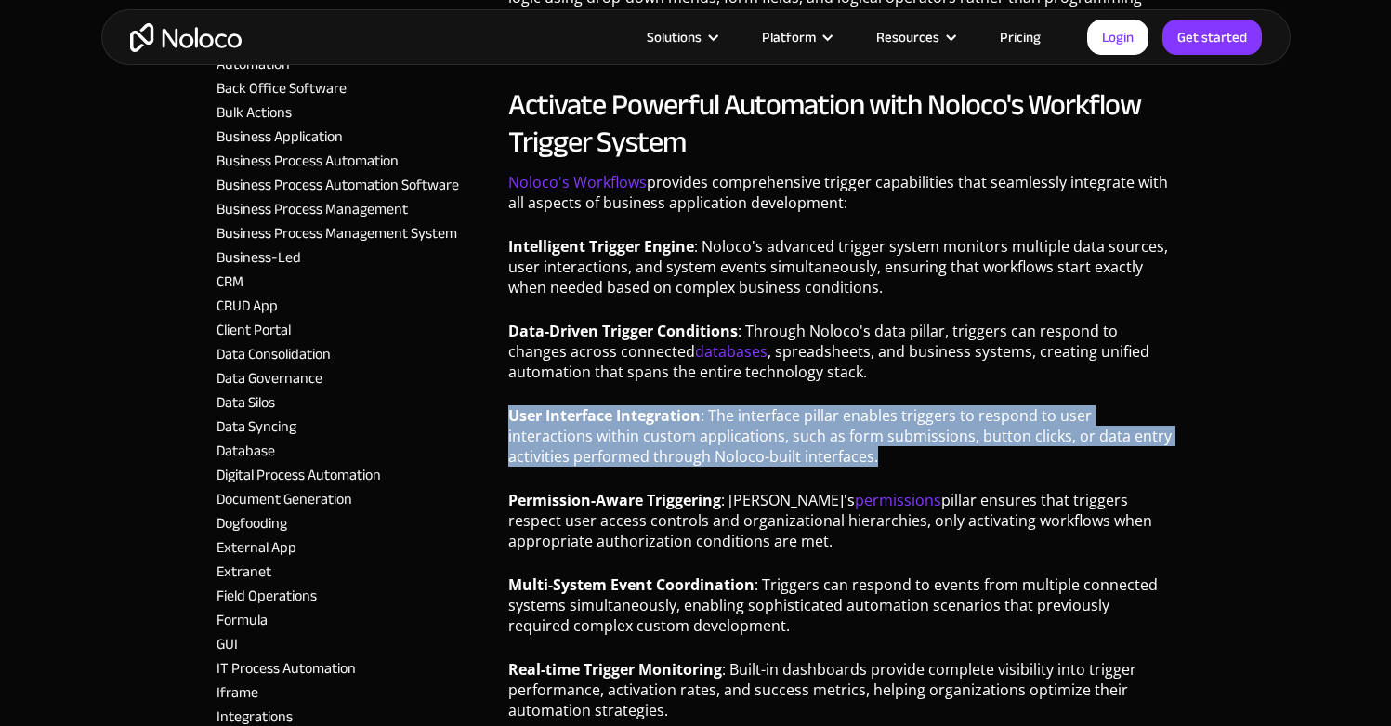
click at [715, 405] on p "User Interface Integration : The interface pillar enables triggers to respond t…" at bounding box center [841, 442] width 666 height 75
click at [807, 405] on p "User Interface Integration : The interface pillar enables triggers to respond t…" at bounding box center [841, 442] width 666 height 75
drag, startPoint x: 814, startPoint y: 410, endPoint x: 514, endPoint y: 370, distance: 302.8
click at [514, 405] on p "User Interface Integration : The interface pillar enables triggers to respond t…" at bounding box center [841, 442] width 666 height 75
click at [514, 405] on strong "User Interface Integration" at bounding box center [604, 415] width 192 height 20
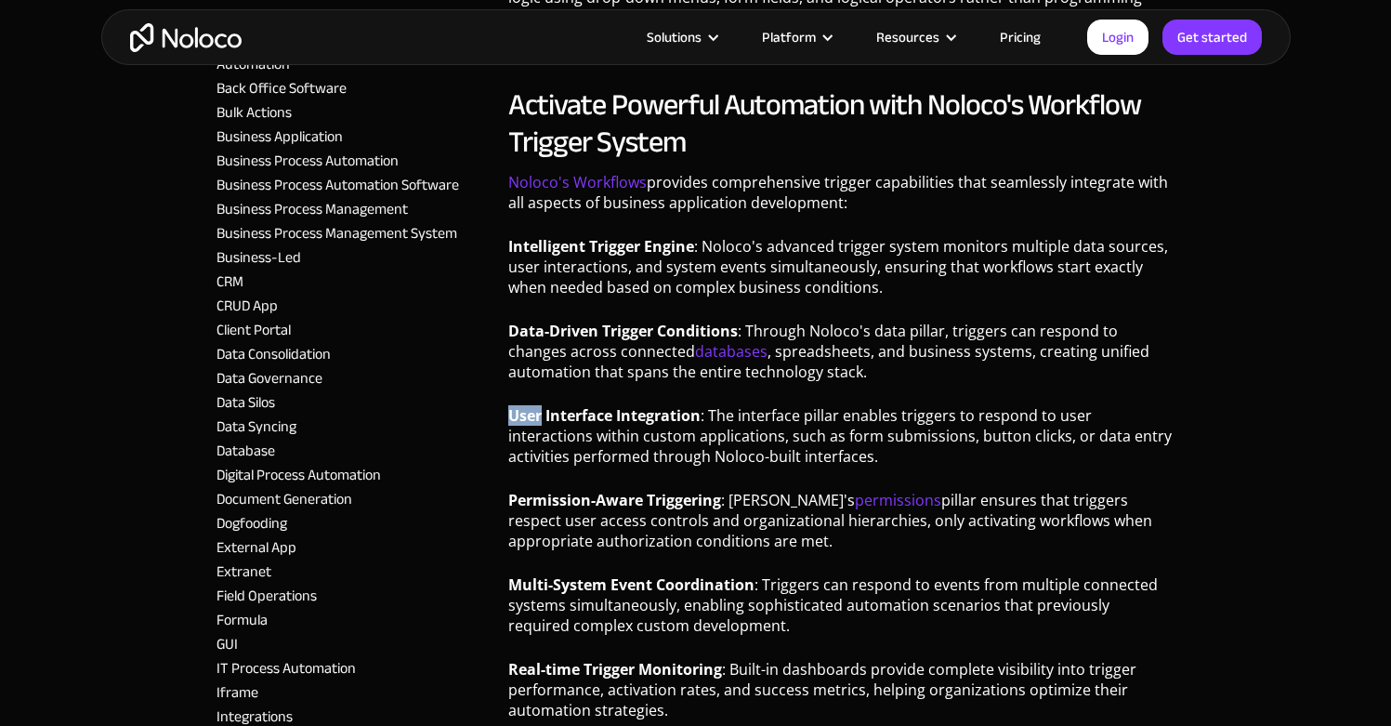
click at [514, 405] on strong "User Interface Integration" at bounding box center [604, 415] width 192 height 20
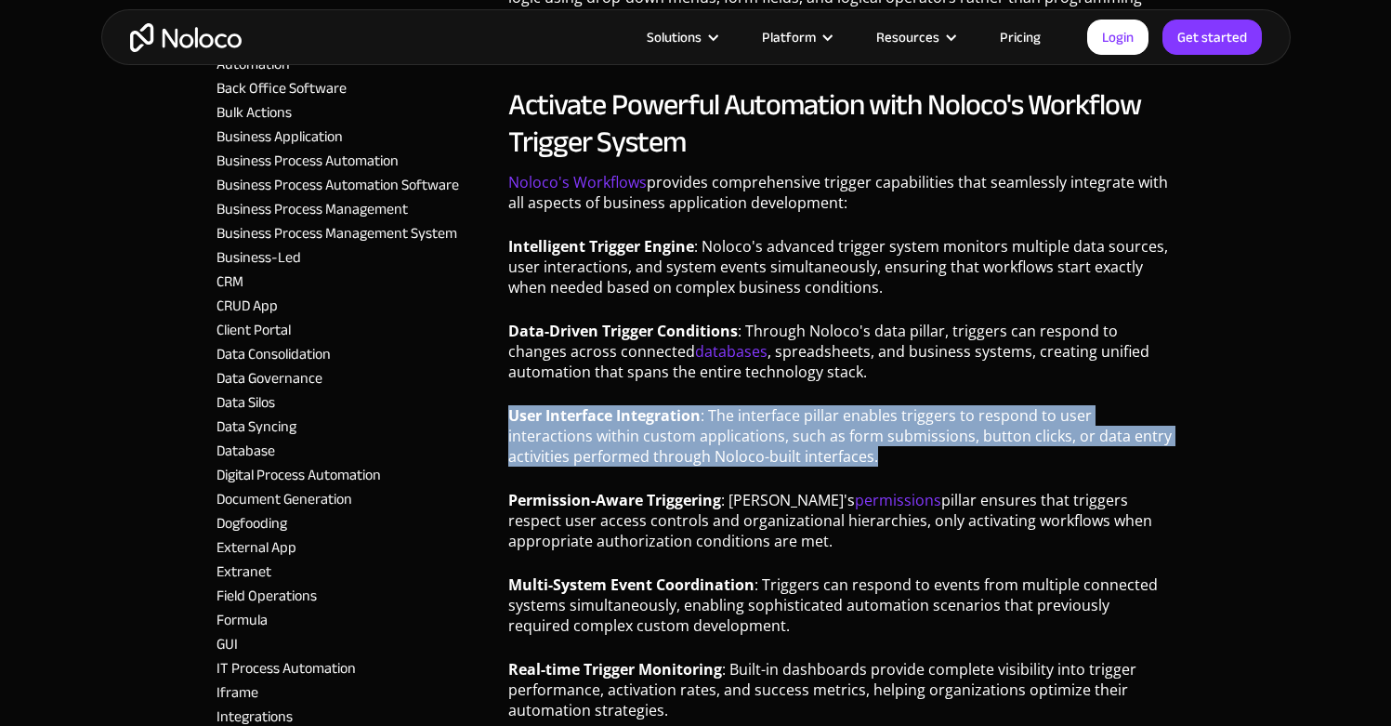
click at [514, 405] on strong "User Interface Integration" at bounding box center [604, 415] width 192 height 20
click at [586, 405] on strong "User Interface Integration" at bounding box center [604, 415] width 192 height 20
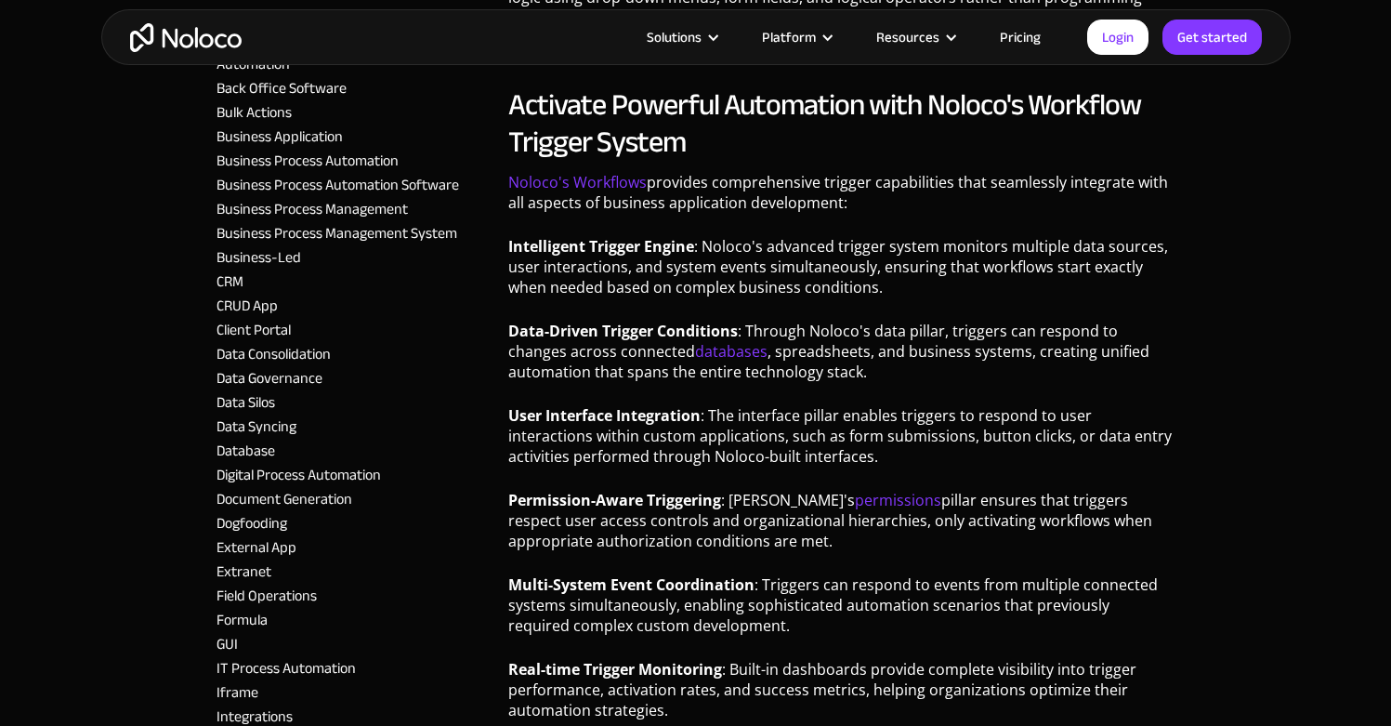
click at [579, 490] on strong "Permission-Aware Triggering" at bounding box center [614, 500] width 213 height 20
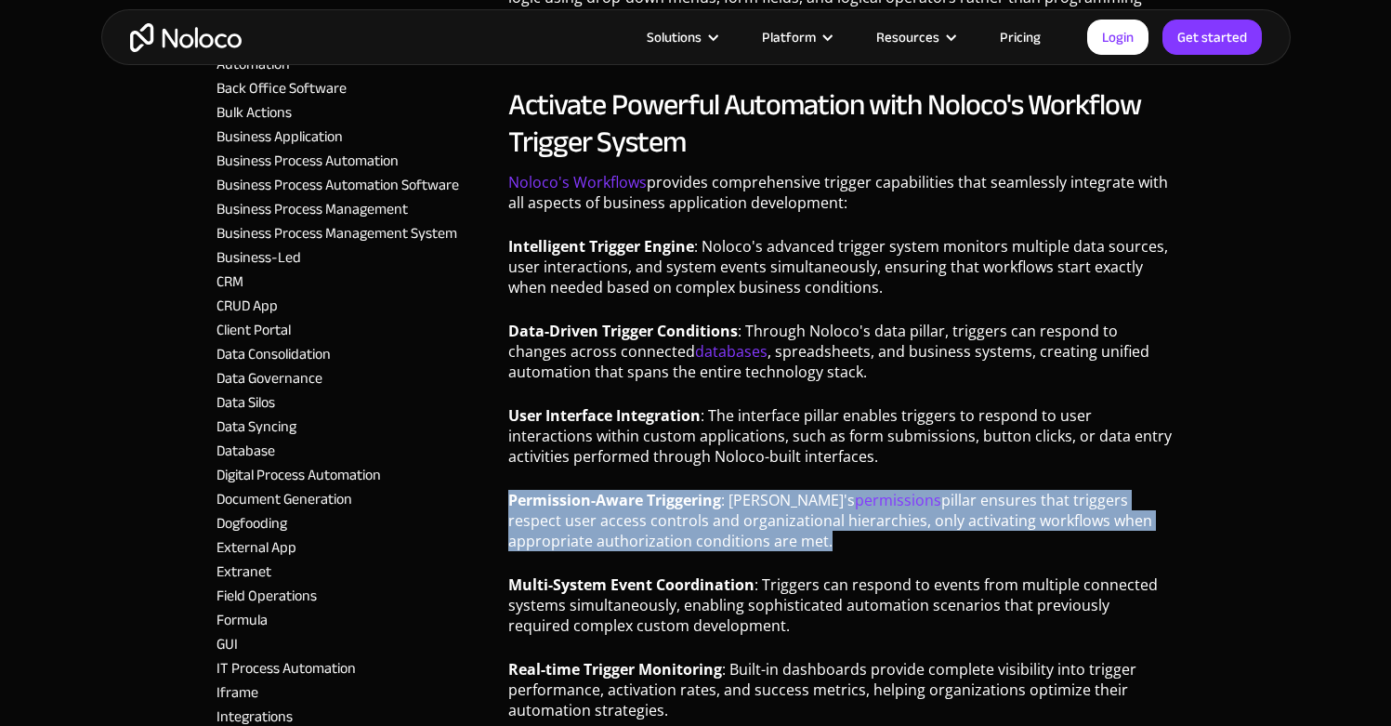
click at [579, 490] on strong "Permission-Aware Triggering" at bounding box center [614, 500] width 213 height 20
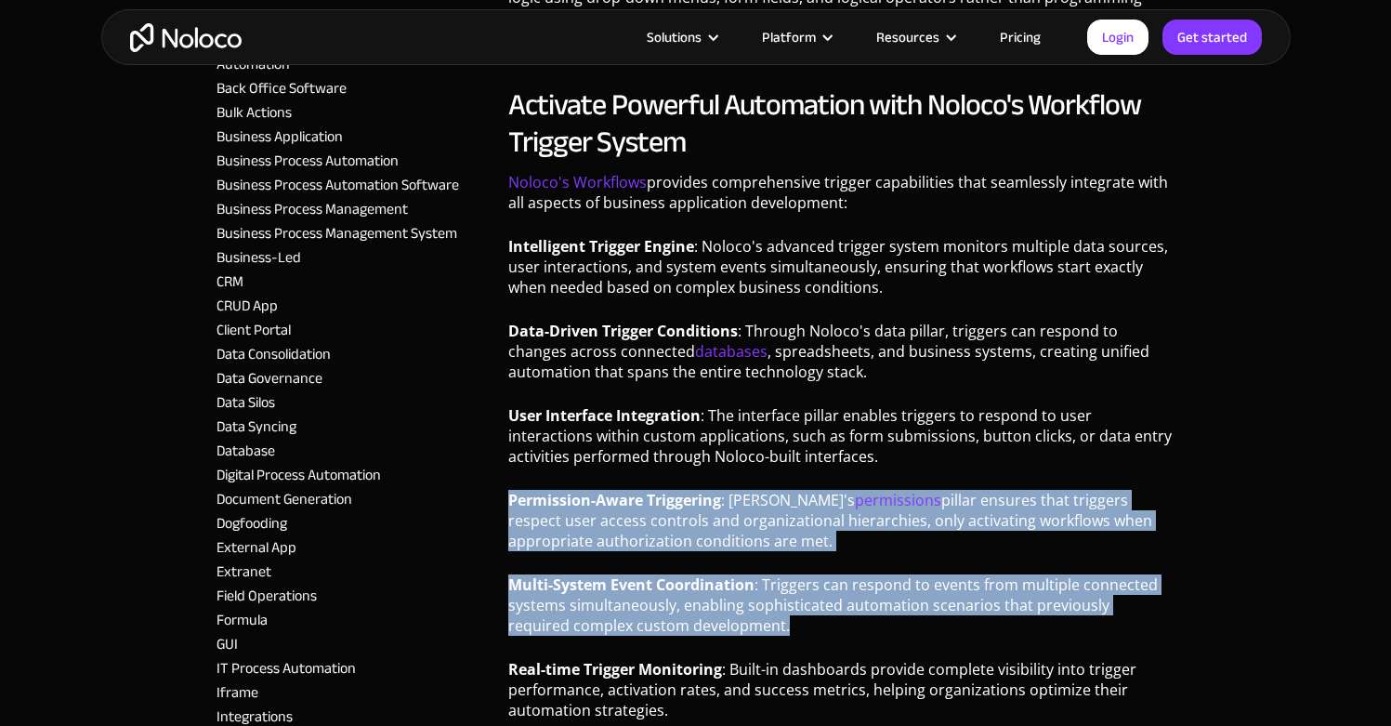
click at [700, 574] on strong "Multi-System Event Coordination" at bounding box center [631, 584] width 246 height 20
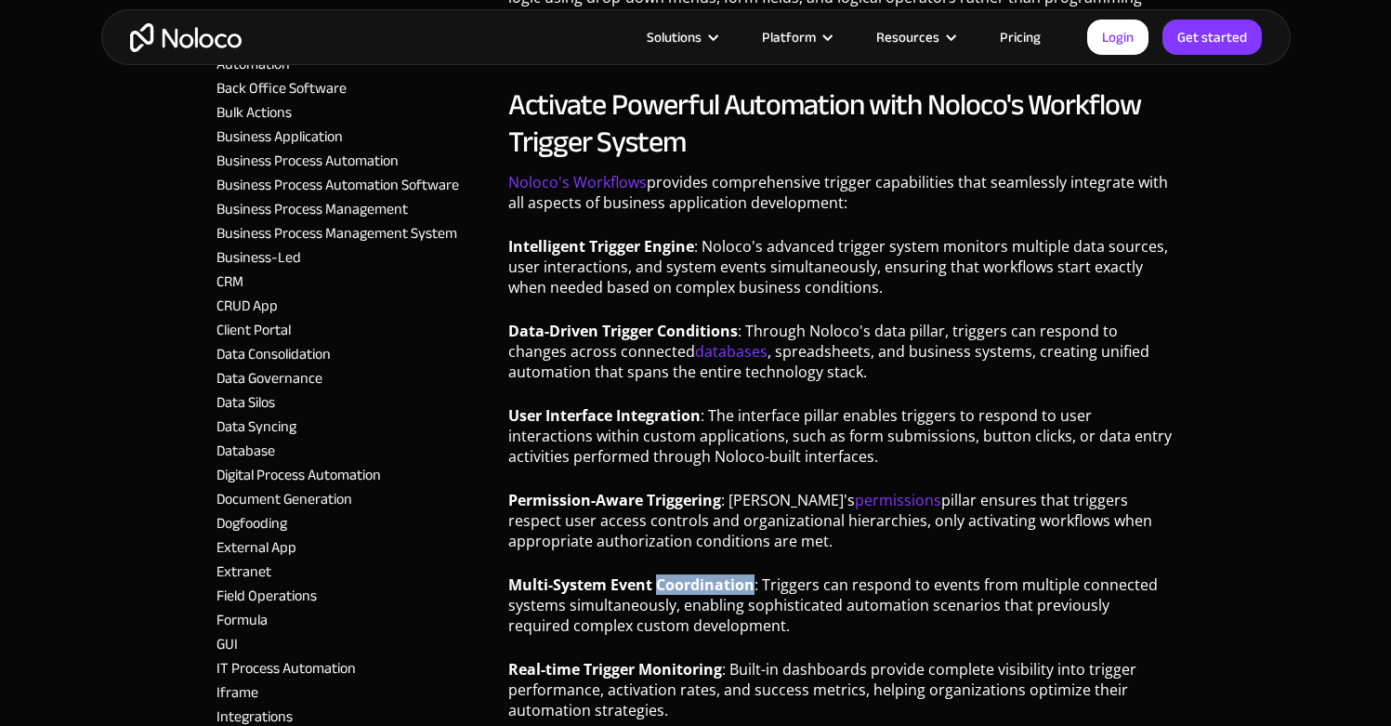
click at [700, 574] on strong "Multi-System Event Coordination" at bounding box center [631, 584] width 246 height 20
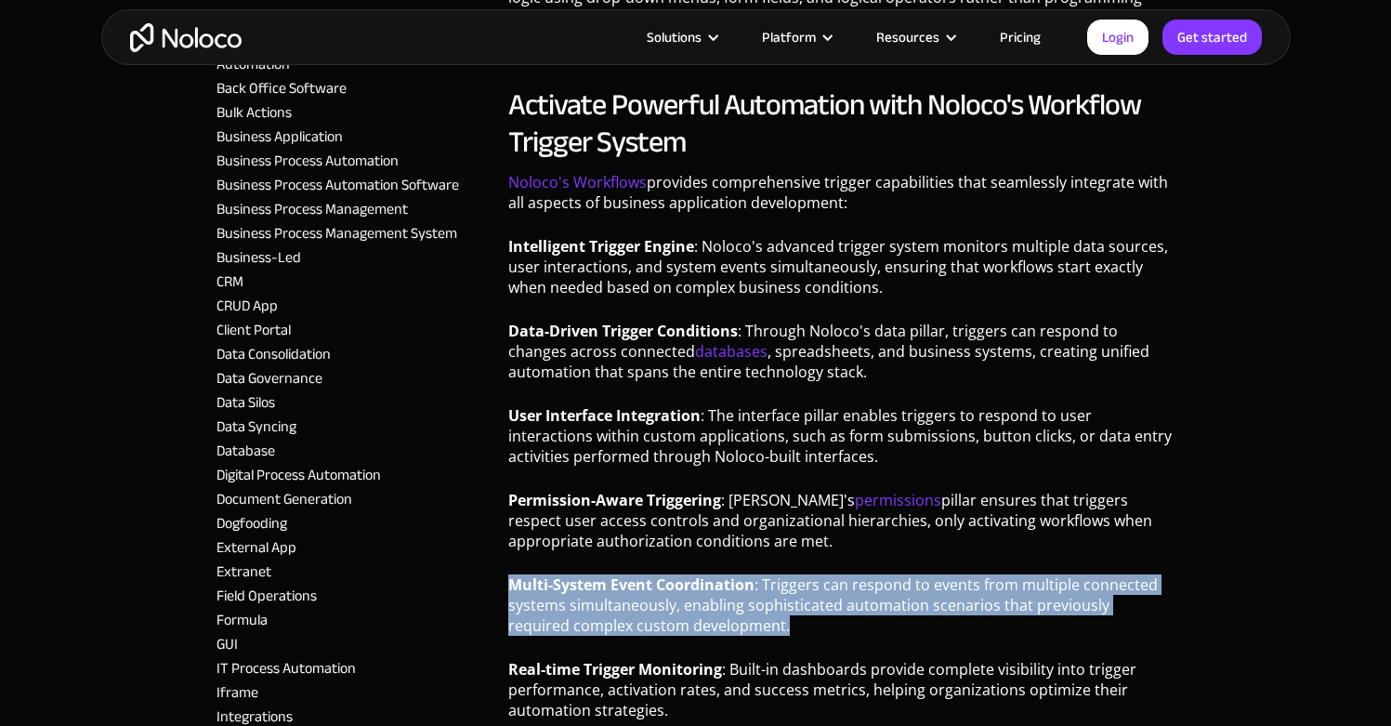
click at [700, 574] on strong "Multi-System Event Coordination" at bounding box center [631, 584] width 246 height 20
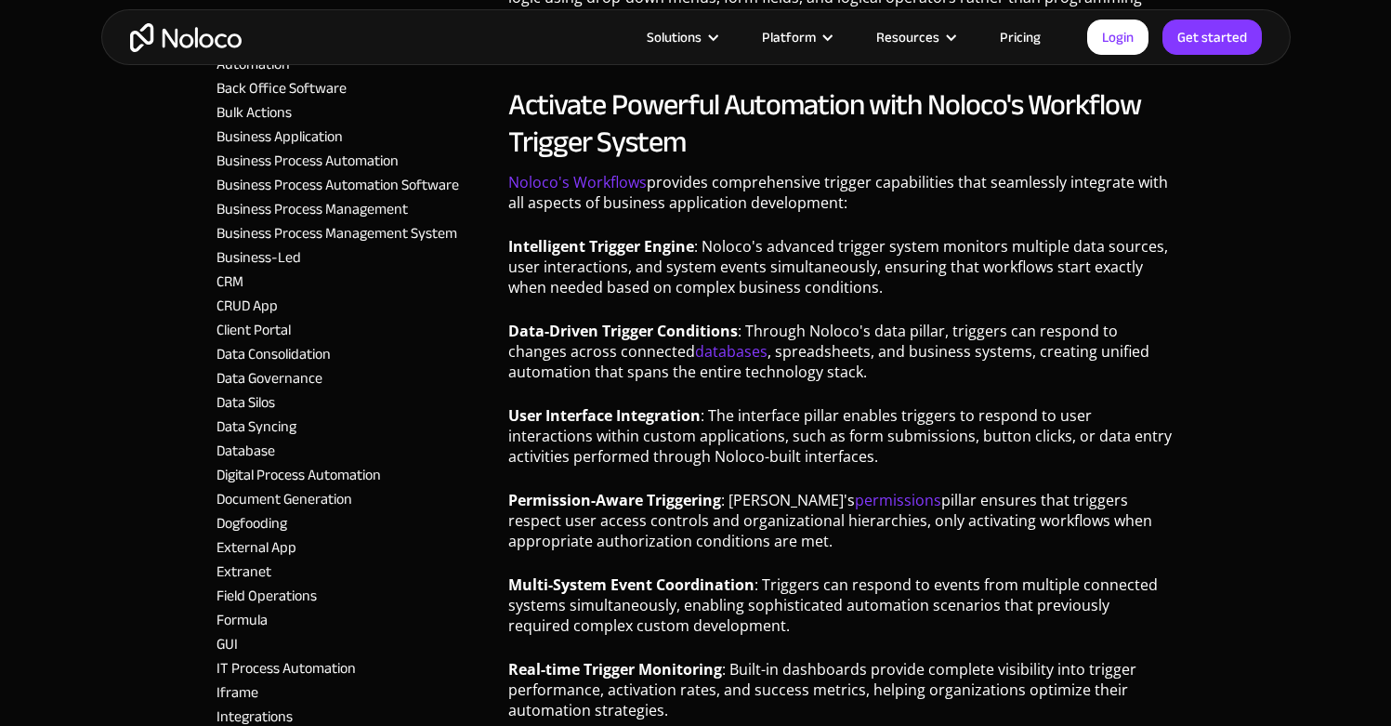
click at [766, 266] on p "Intelligent Trigger Engine : Noloco's advanced trigger system monitors multiple…" at bounding box center [841, 273] width 666 height 75
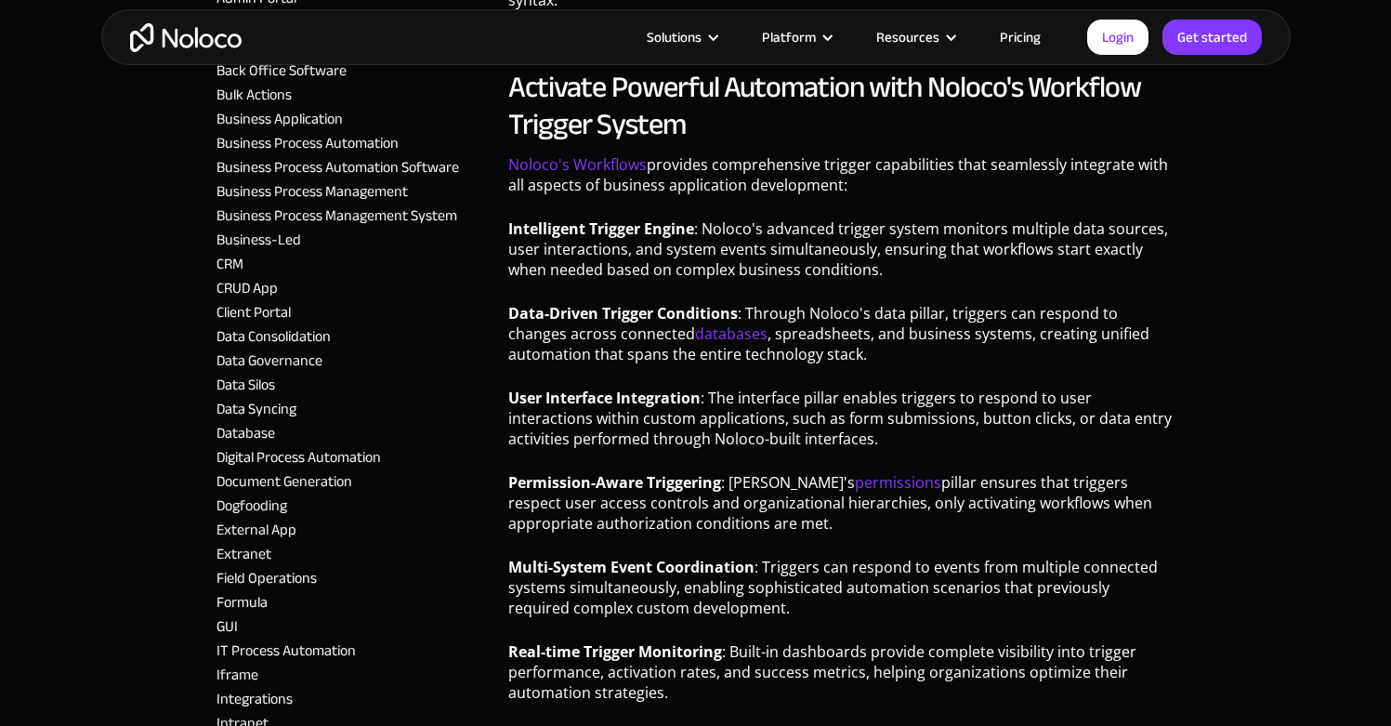
scroll to position [4712, 0]
click at [739, 387] on p "User Interface Integration : The interface pillar enables triggers to respond t…" at bounding box center [841, 424] width 666 height 75
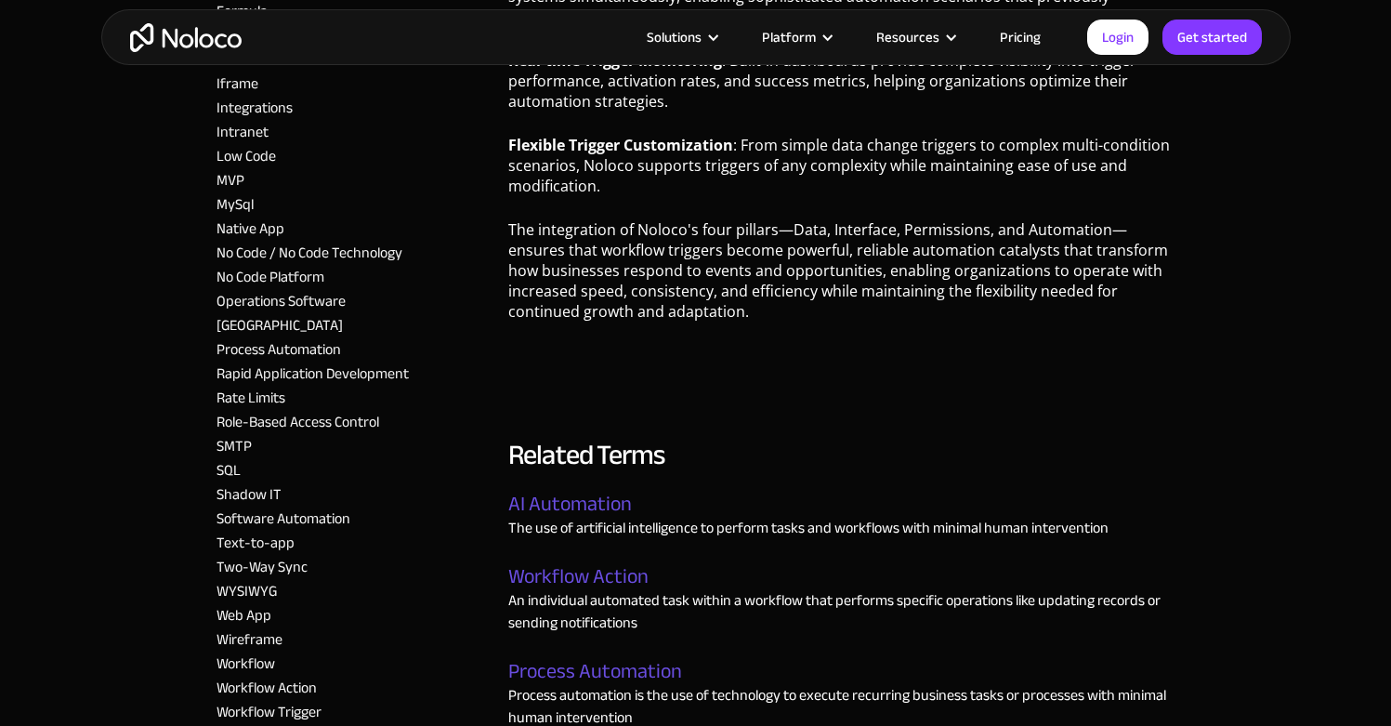
scroll to position [5311, 0]
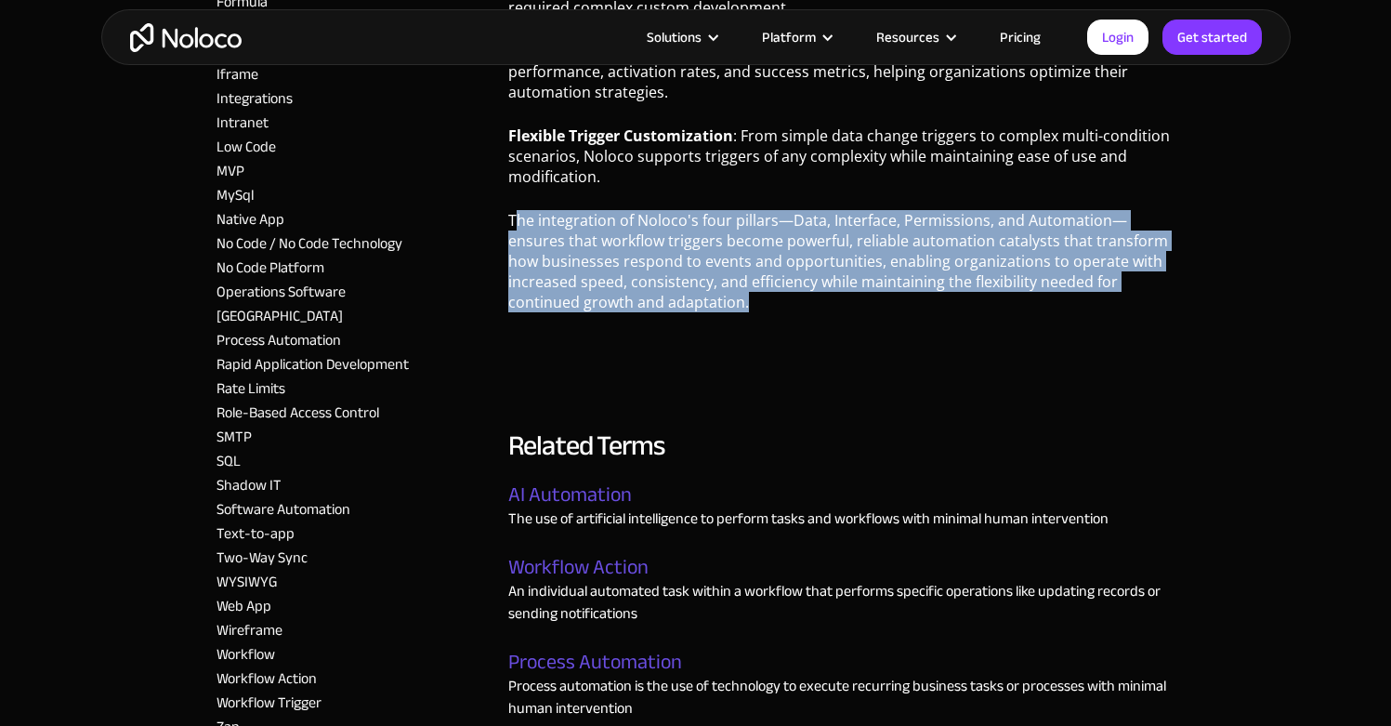
drag, startPoint x: 752, startPoint y: 270, endPoint x: 513, endPoint y: 185, distance: 253.7
click at [513, 210] on p "The integration of Noloco's four pillars—Data, Interface, Permissions, and Auto…" at bounding box center [841, 268] width 666 height 116
click at [515, 210] on p "The integration of Noloco's four pillars—Data, Interface, Permissions, and Auto…" at bounding box center [841, 268] width 666 height 116
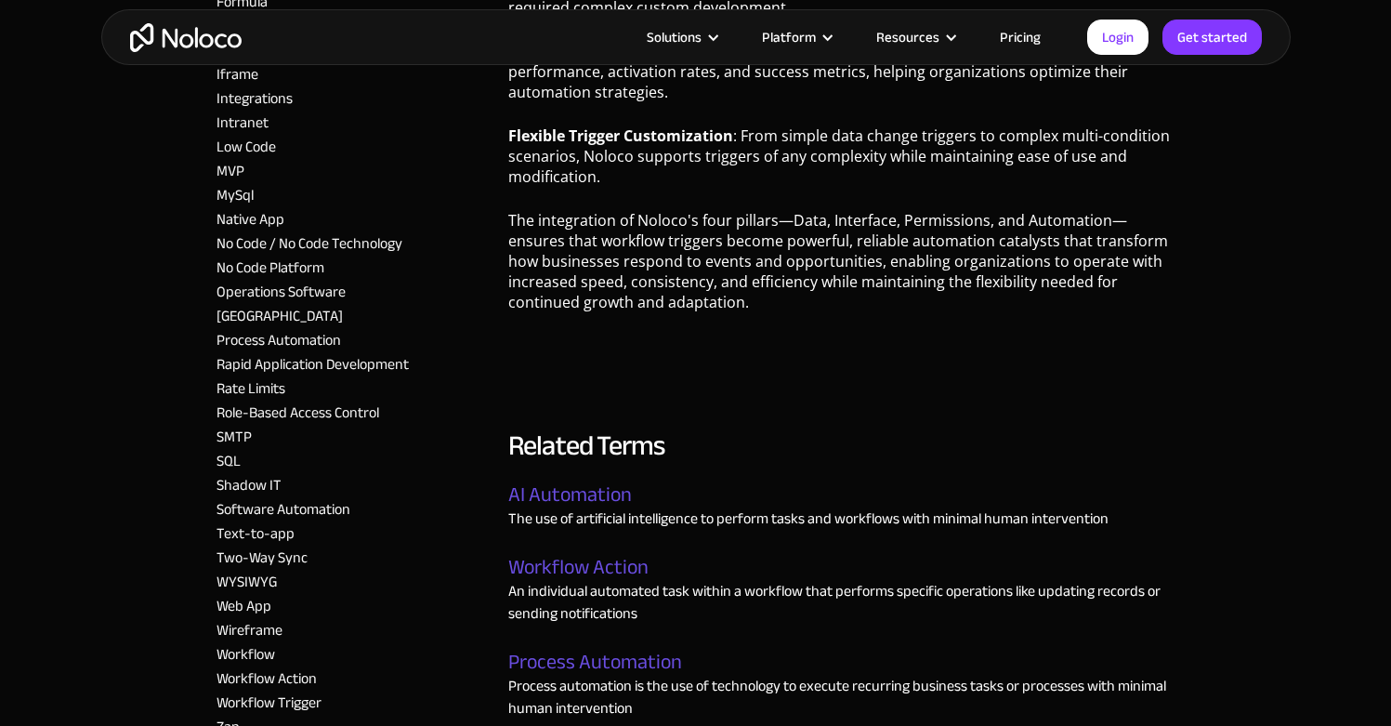
click at [694, 426] on div "Related Terms AI Automation The use of artificial intelligence to perform tasks…" at bounding box center [841, 572] width 666 height 331
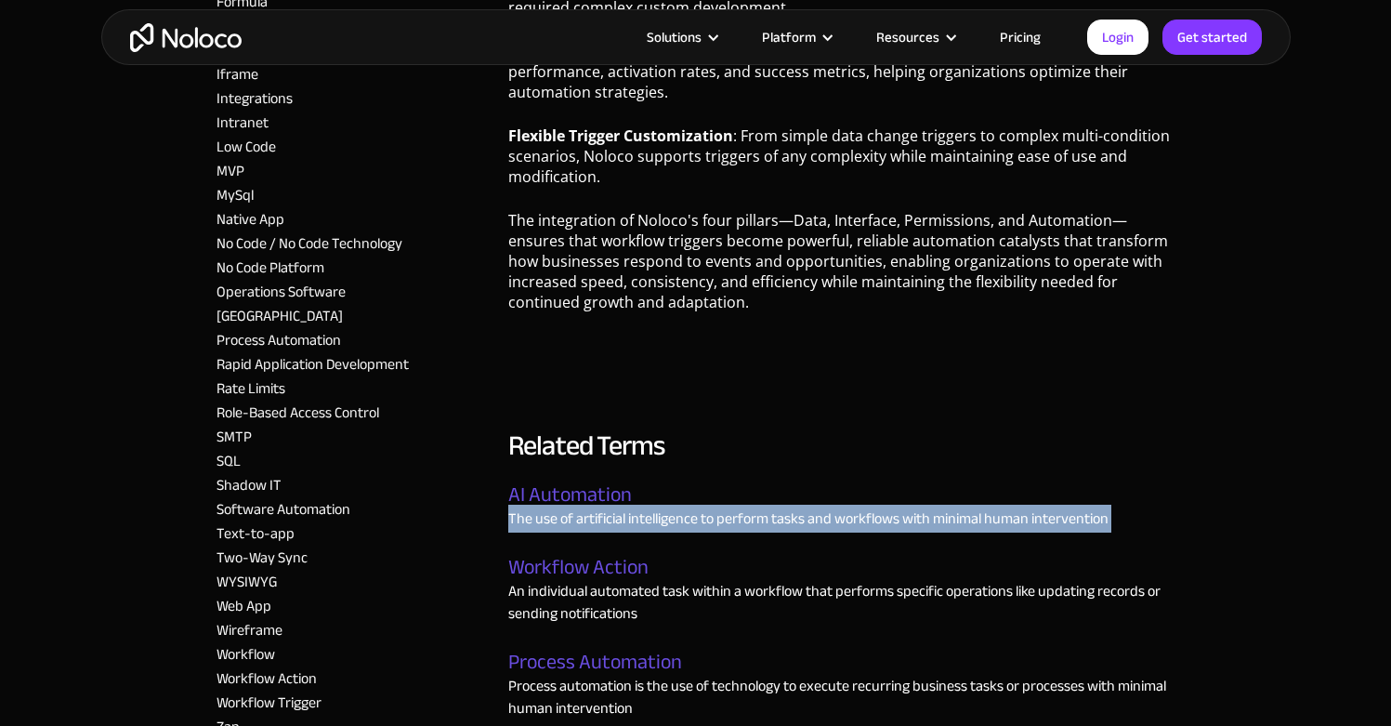
click at [694, 426] on div "Related Terms AI Automation The use of artificial intelligence to perform tasks…" at bounding box center [841, 572] width 666 height 331
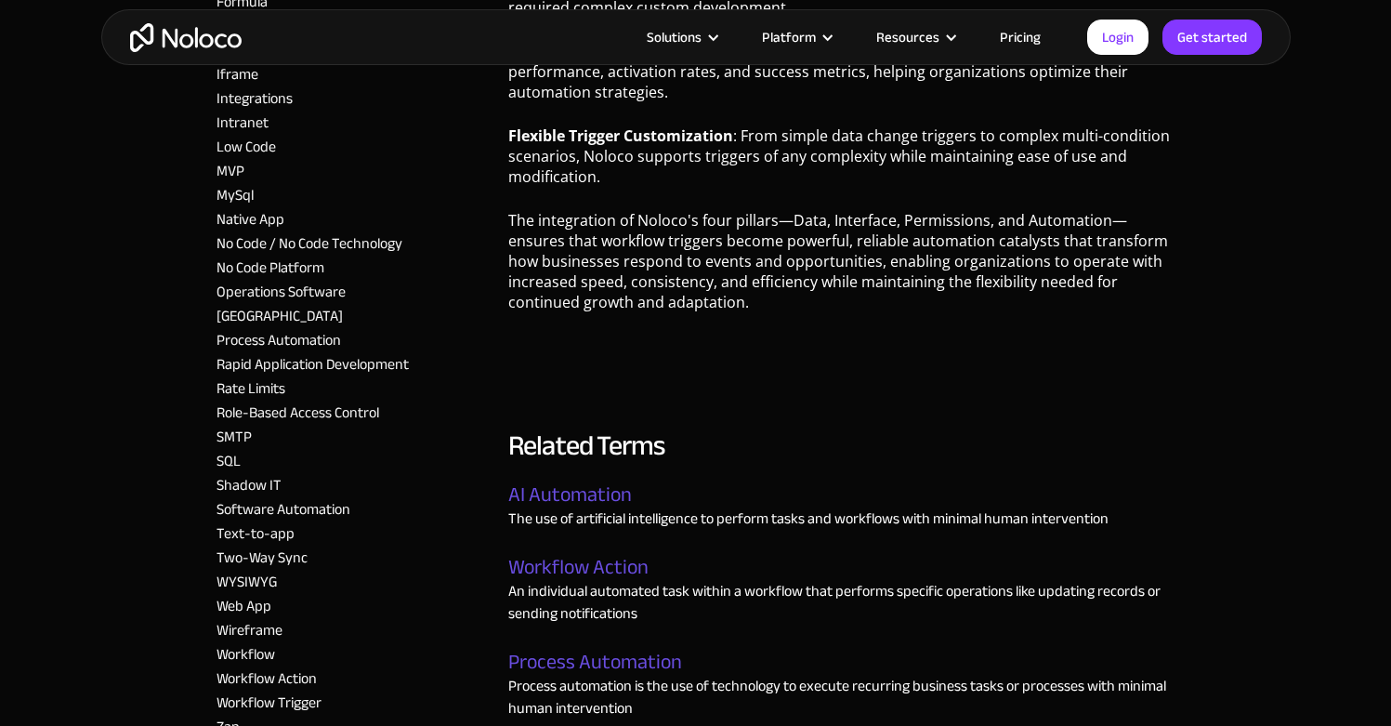
drag, startPoint x: 705, startPoint y: 457, endPoint x: 698, endPoint y: 465, distance: 10.5
click at [704, 483] on div "AI Automation The use of artificial intelligence to perform tasks and workflows…" at bounding box center [841, 515] width 666 height 65
click at [677, 494] on div "AI Automation The use of artificial intelligence to perform tasks and workflows…" at bounding box center [841, 515] width 666 height 65
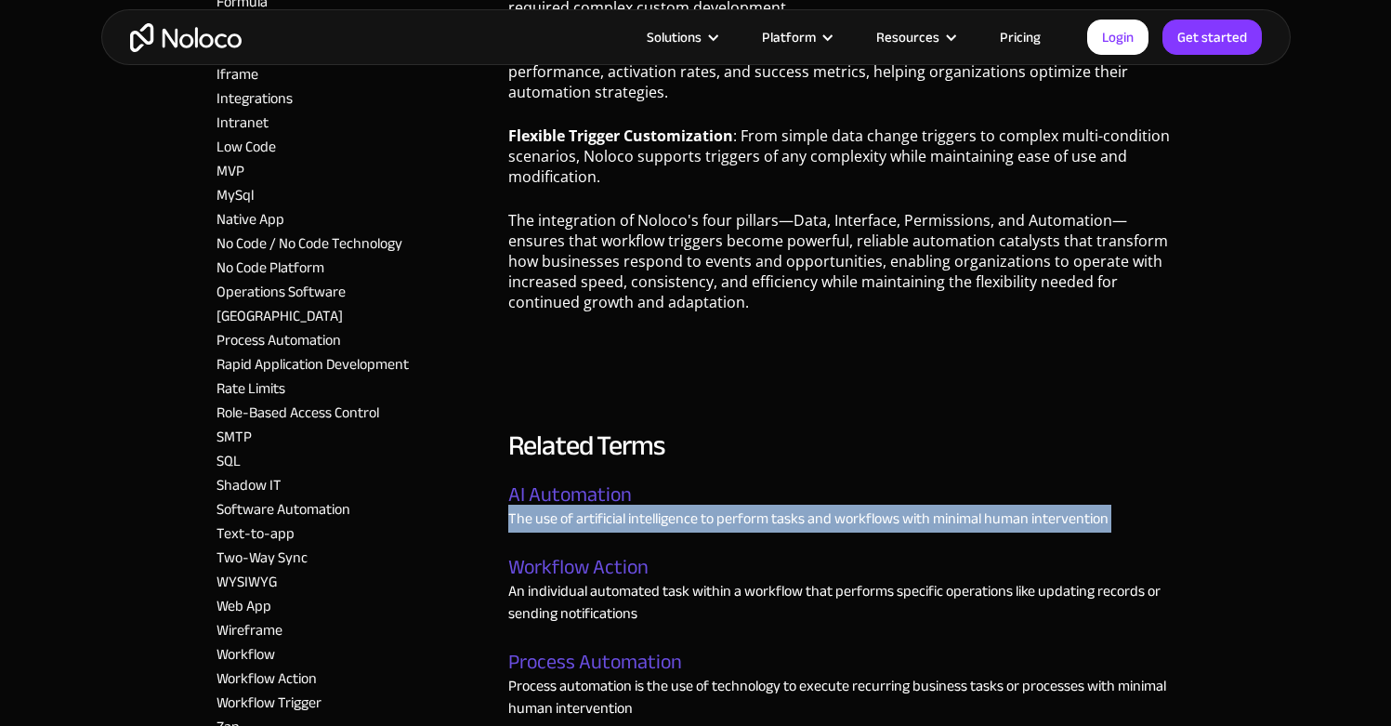
click at [676, 494] on div "AI Automation The use of artificial intelligence to perform tasks and workflows…" at bounding box center [841, 515] width 666 height 65
click at [693, 507] on p "The use of artificial intelligence to perform tasks and workflows with minimal …" at bounding box center [808, 518] width 600 height 22
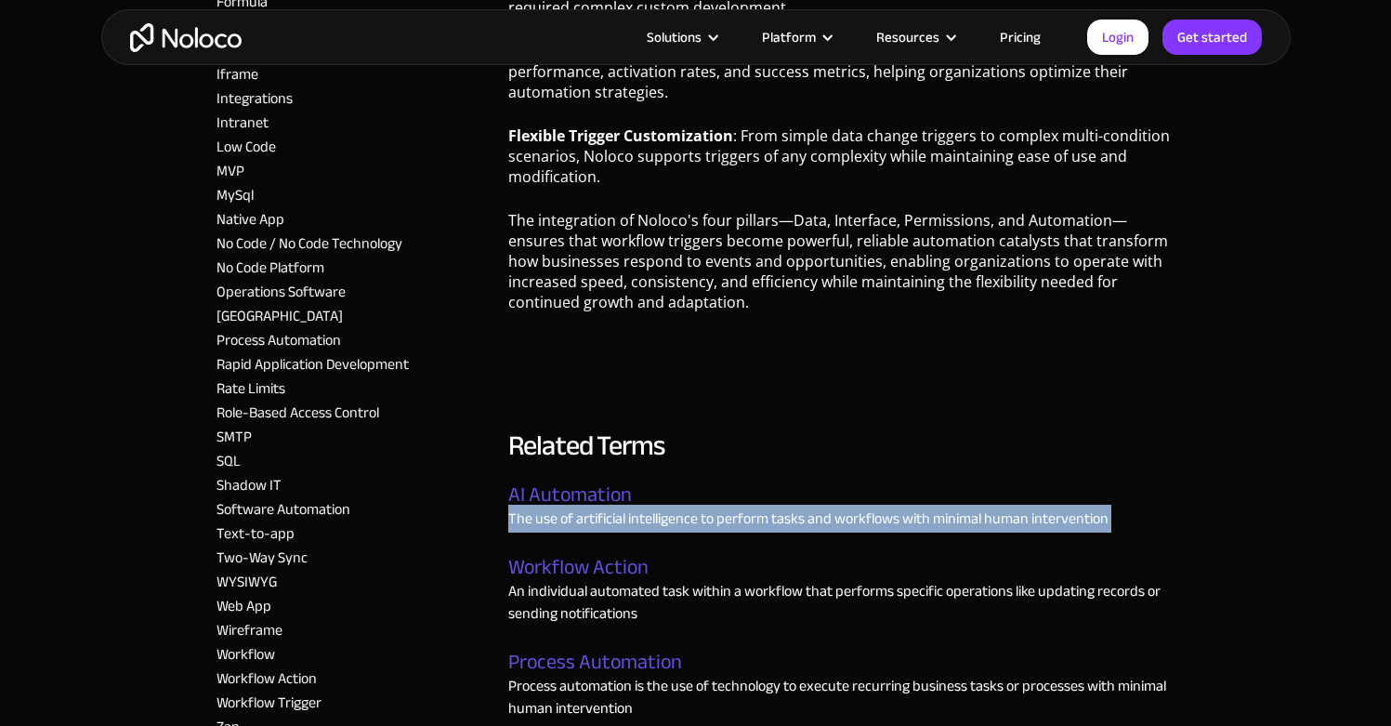
click at [680, 507] on p "The use of artificial intelligence to perform tasks and workflows with minimal …" at bounding box center [808, 518] width 600 height 22
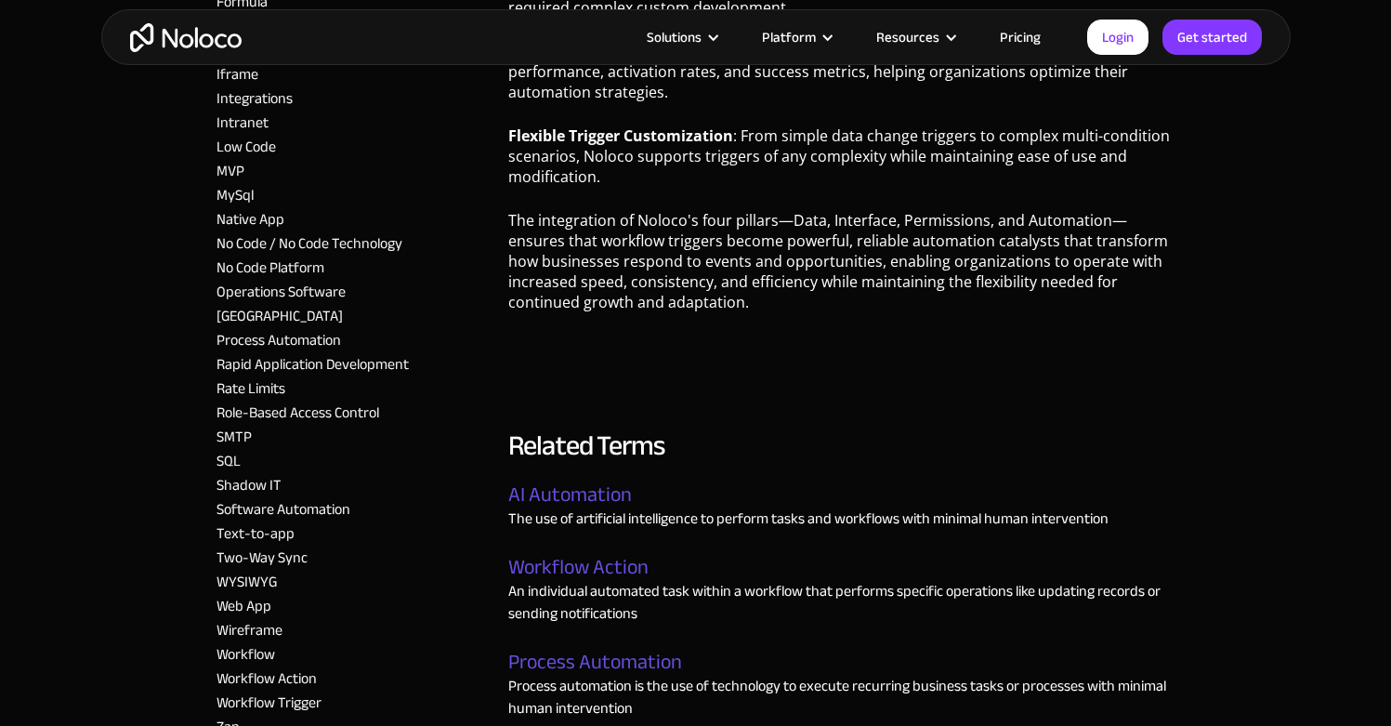
click at [648, 507] on p "The use of artificial intelligence to perform tasks and workflows with minimal …" at bounding box center [808, 518] width 600 height 22
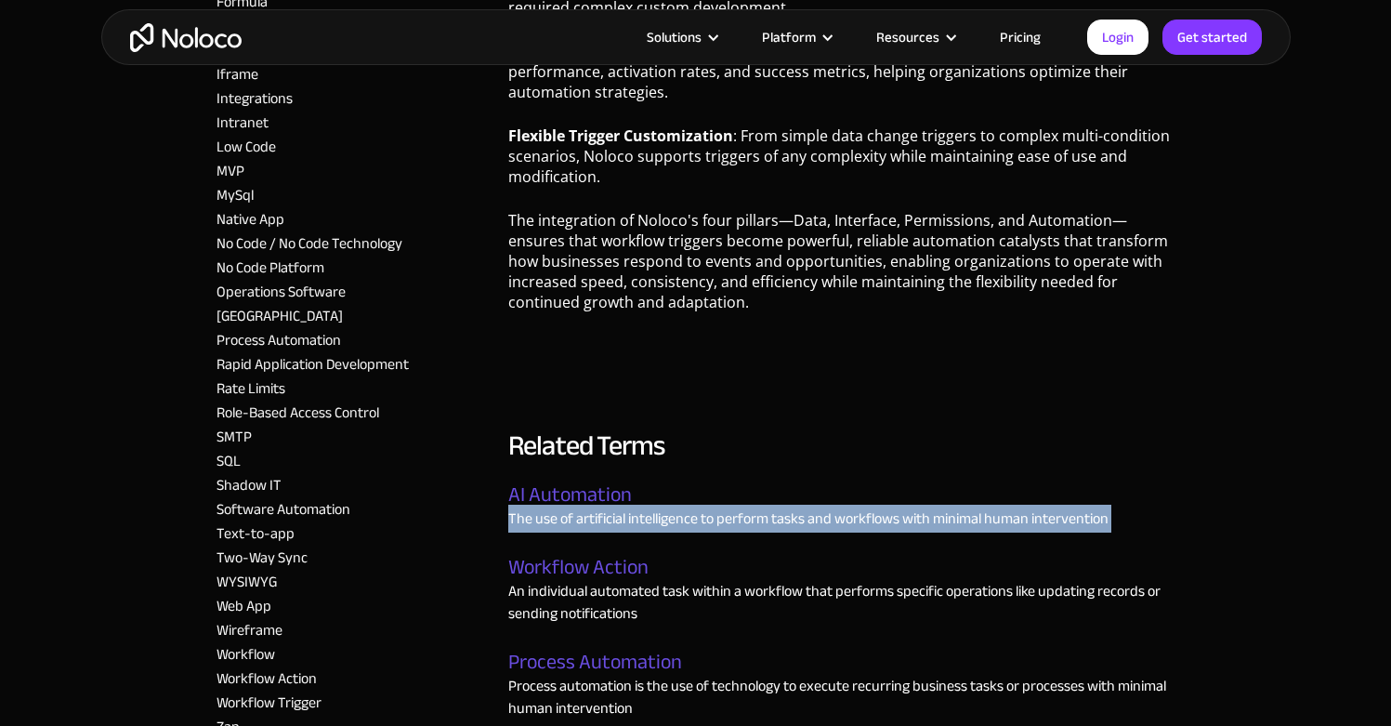
click at [648, 507] on p "The use of artificial intelligence to perform tasks and workflows with minimal …" at bounding box center [808, 518] width 600 height 22
click at [651, 507] on p "The use of artificial intelligence to perform tasks and workflows with minimal …" at bounding box center [808, 518] width 600 height 22
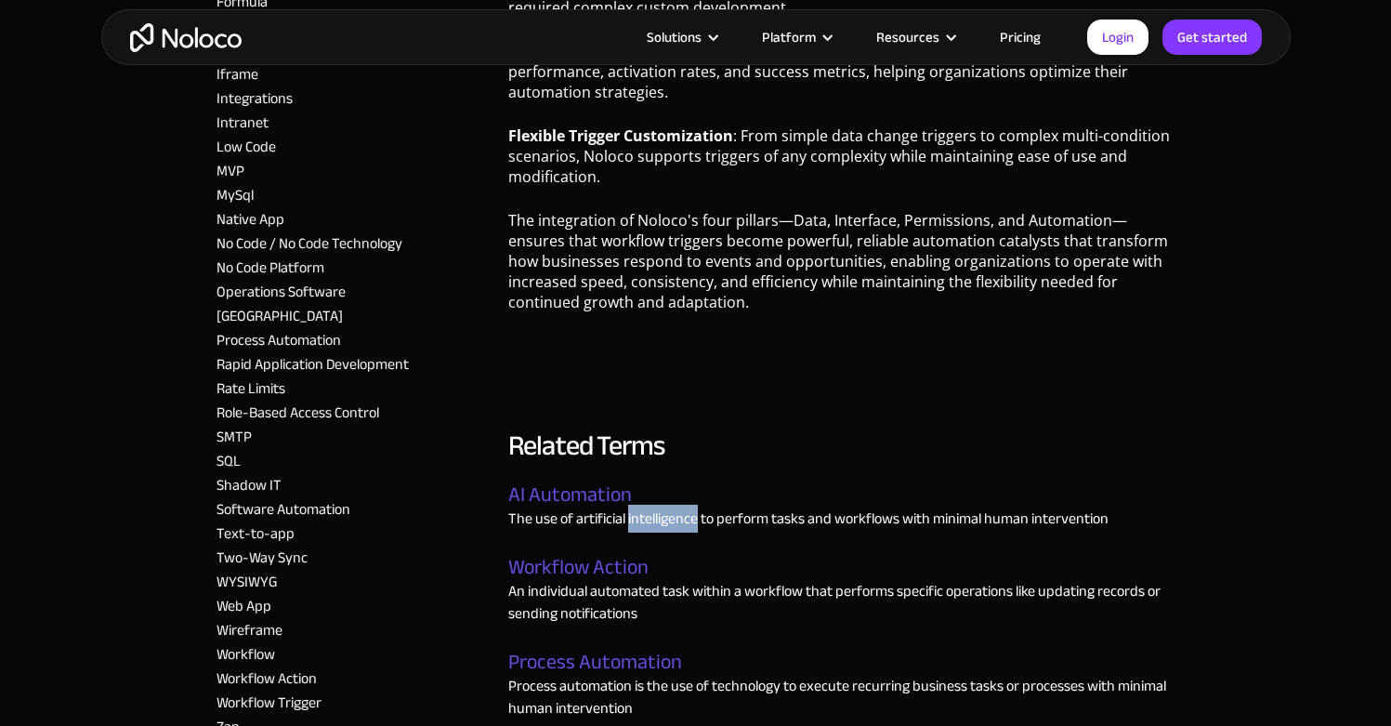
click at [652, 507] on p "The use of artificial intelligence to perform tasks and workflows with minimal …" at bounding box center [808, 518] width 600 height 22
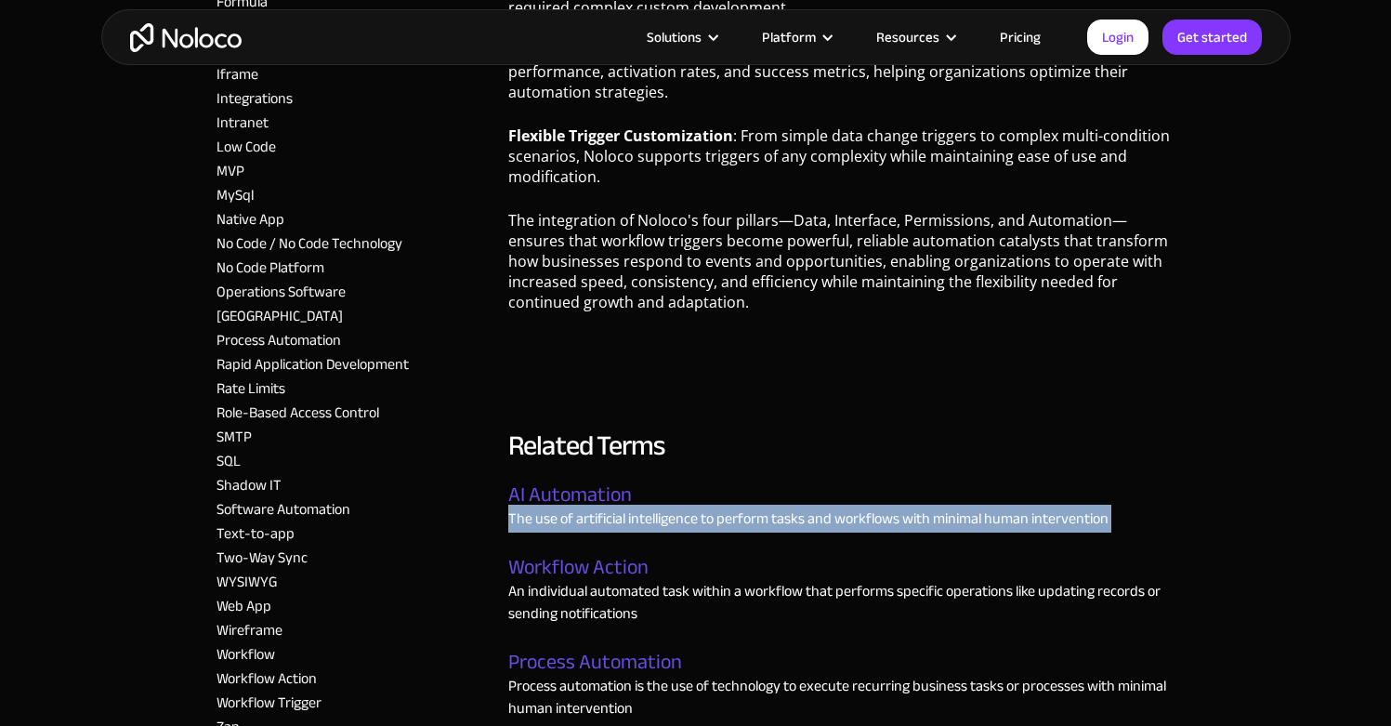
click at [652, 507] on p "The use of artificial intelligence to perform tasks and workflows with minimal …" at bounding box center [808, 518] width 600 height 22
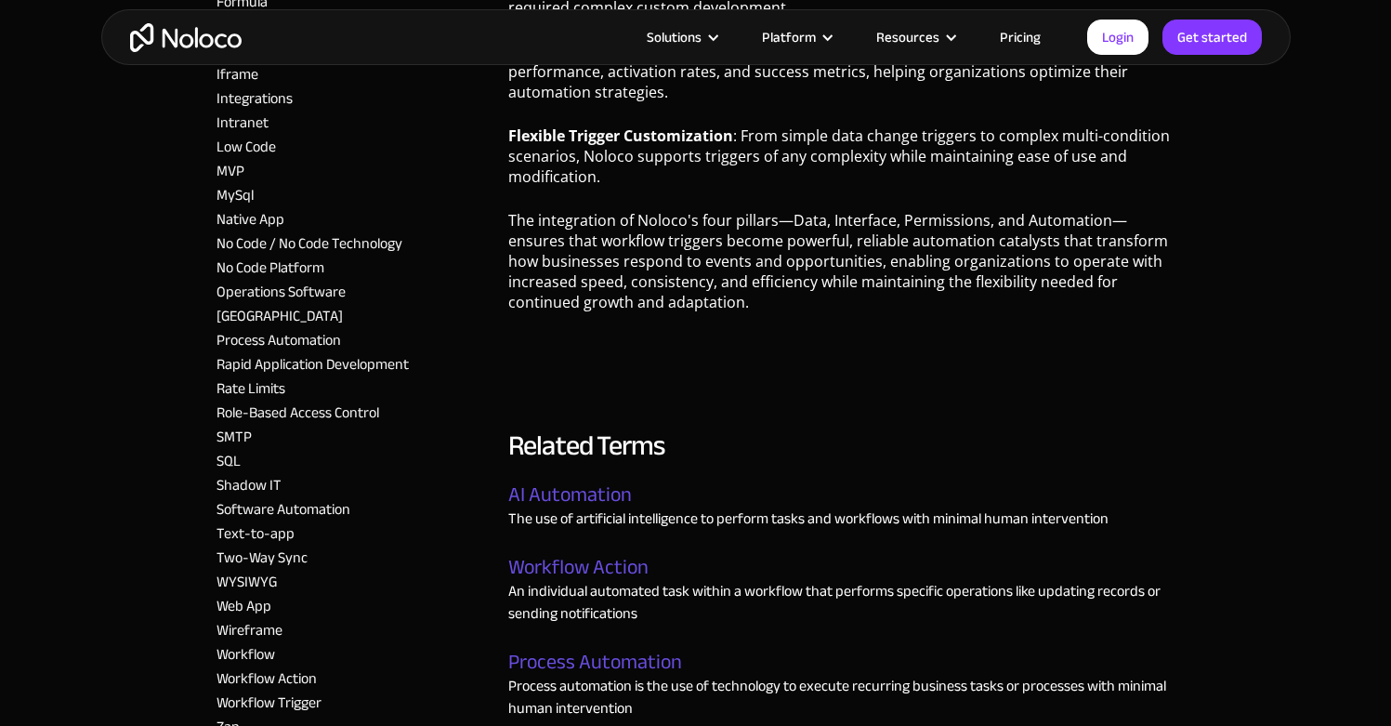
click at [527, 426] on h3 "Related Terms" at bounding box center [586, 445] width 156 height 39
click at [526, 426] on h3 "Related Terms" at bounding box center [586, 445] width 156 height 39
click at [527, 426] on h3 "Related Terms" at bounding box center [586, 445] width 156 height 39
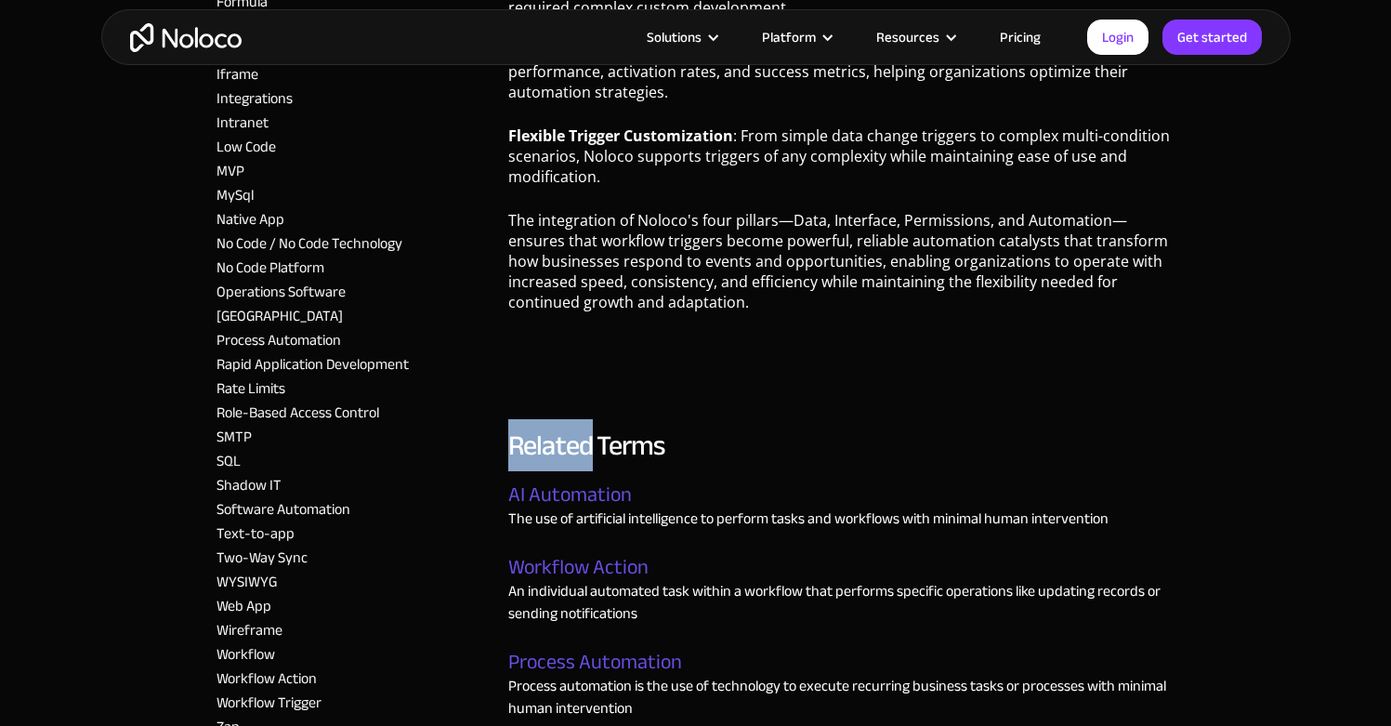
click at [527, 426] on h3 "Related Terms" at bounding box center [586, 445] width 156 height 39
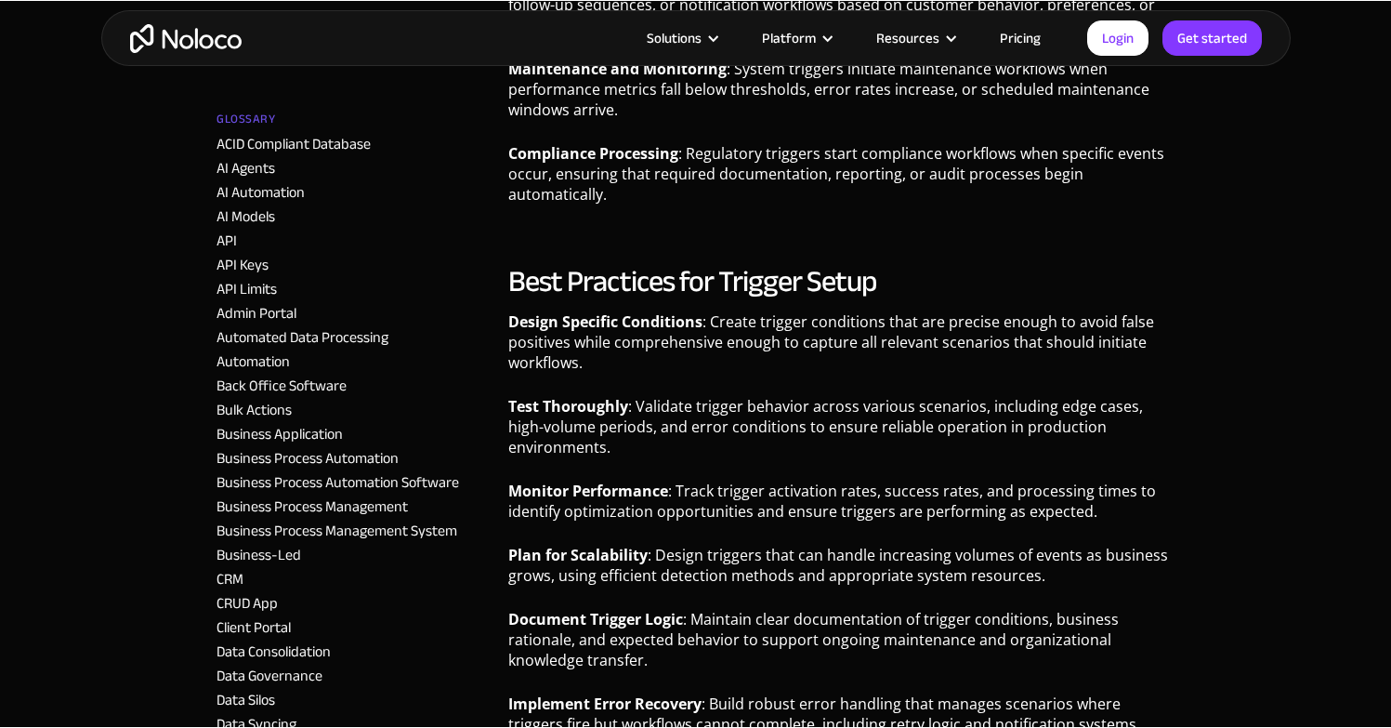
scroll to position [3371, 0]
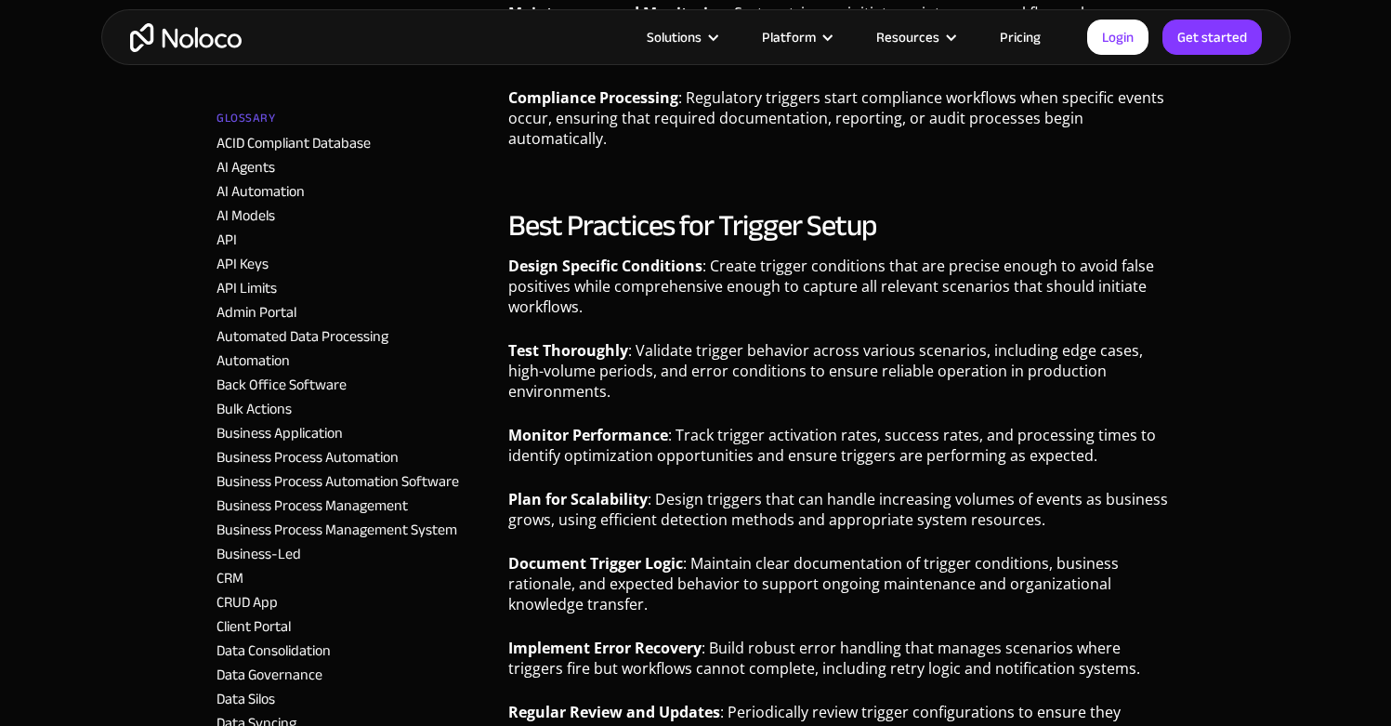
click at [554, 366] on p "Test Thoroughly : Validate trigger behavior across various scenarios, including…" at bounding box center [841, 377] width 666 height 75
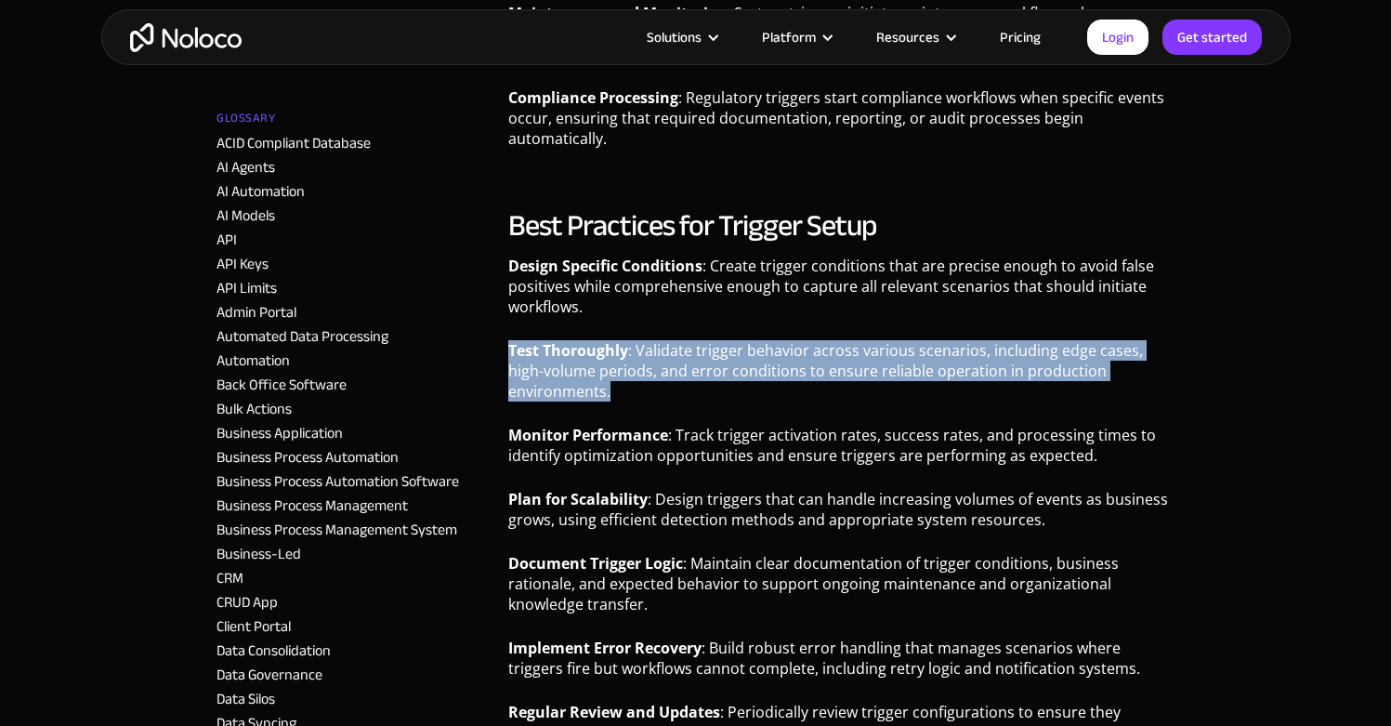
click at [554, 366] on p "Test Thoroughly : Validate trigger behavior across various scenarios, including…" at bounding box center [841, 377] width 666 height 75
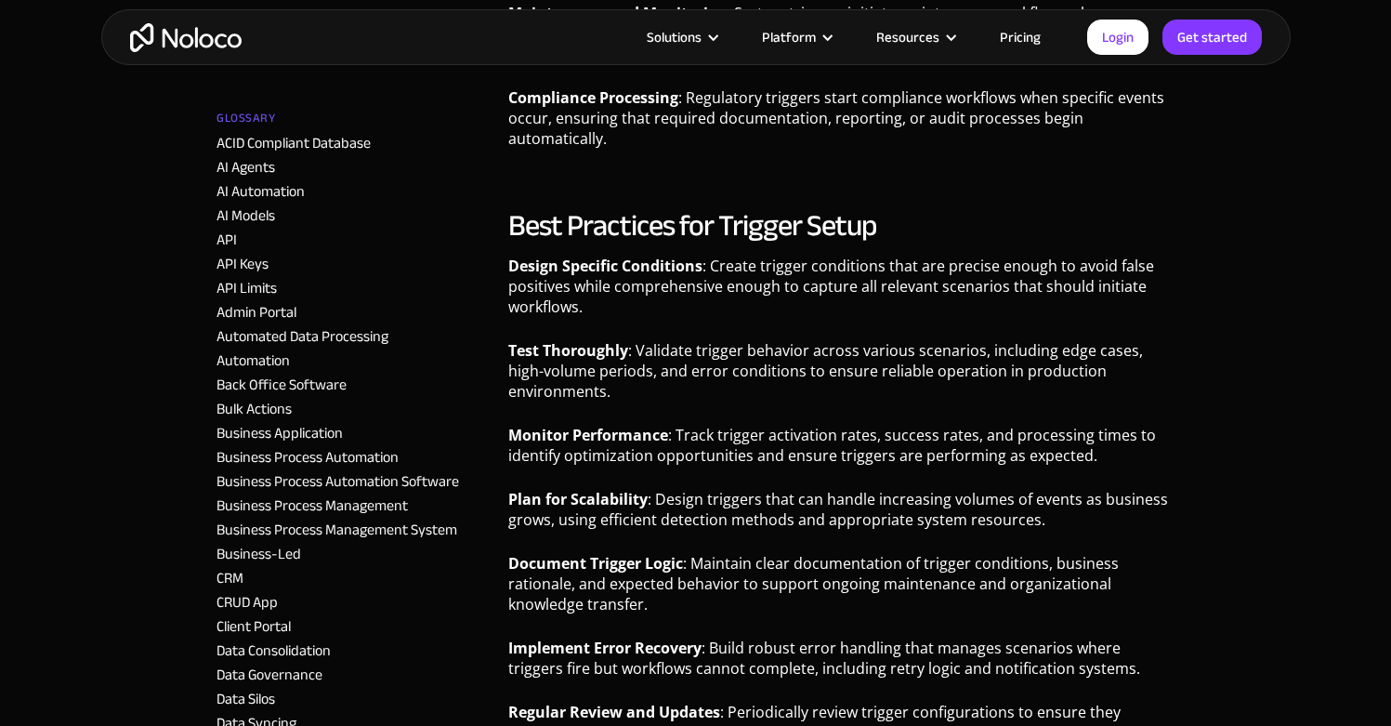
click at [572, 425] on strong "Monitor Performance" at bounding box center [588, 435] width 160 height 20
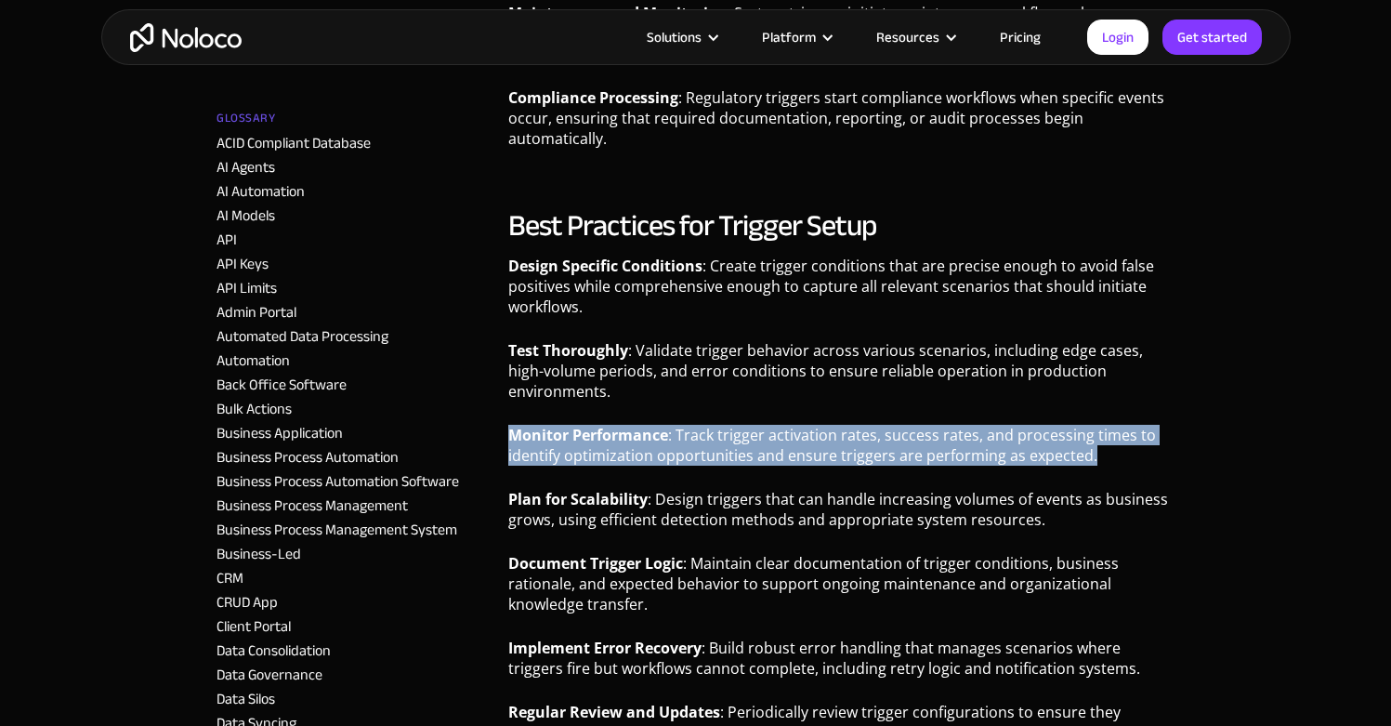
click at [572, 425] on strong "Monitor Performance" at bounding box center [588, 435] width 160 height 20
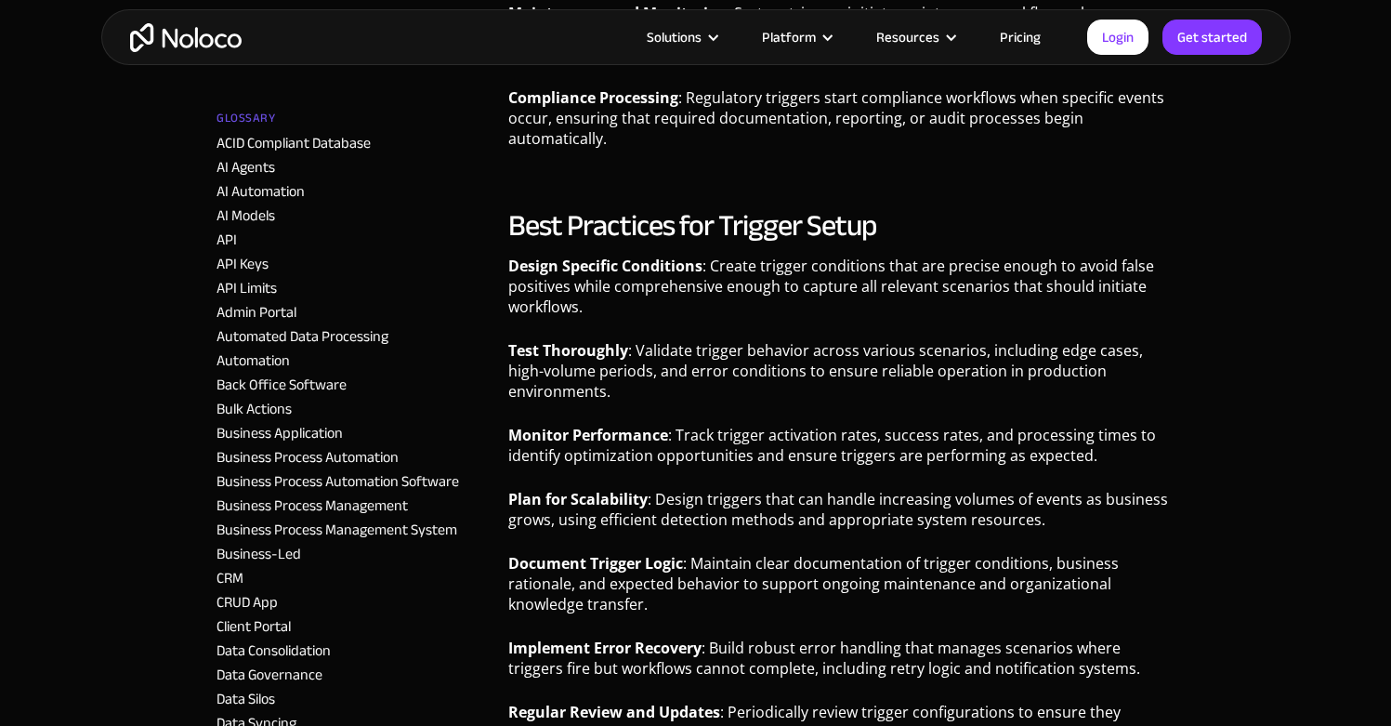
click at [809, 489] on p "Plan for Scalability : Design triggers that can handle increasing volumes of ev…" at bounding box center [841, 516] width 666 height 55
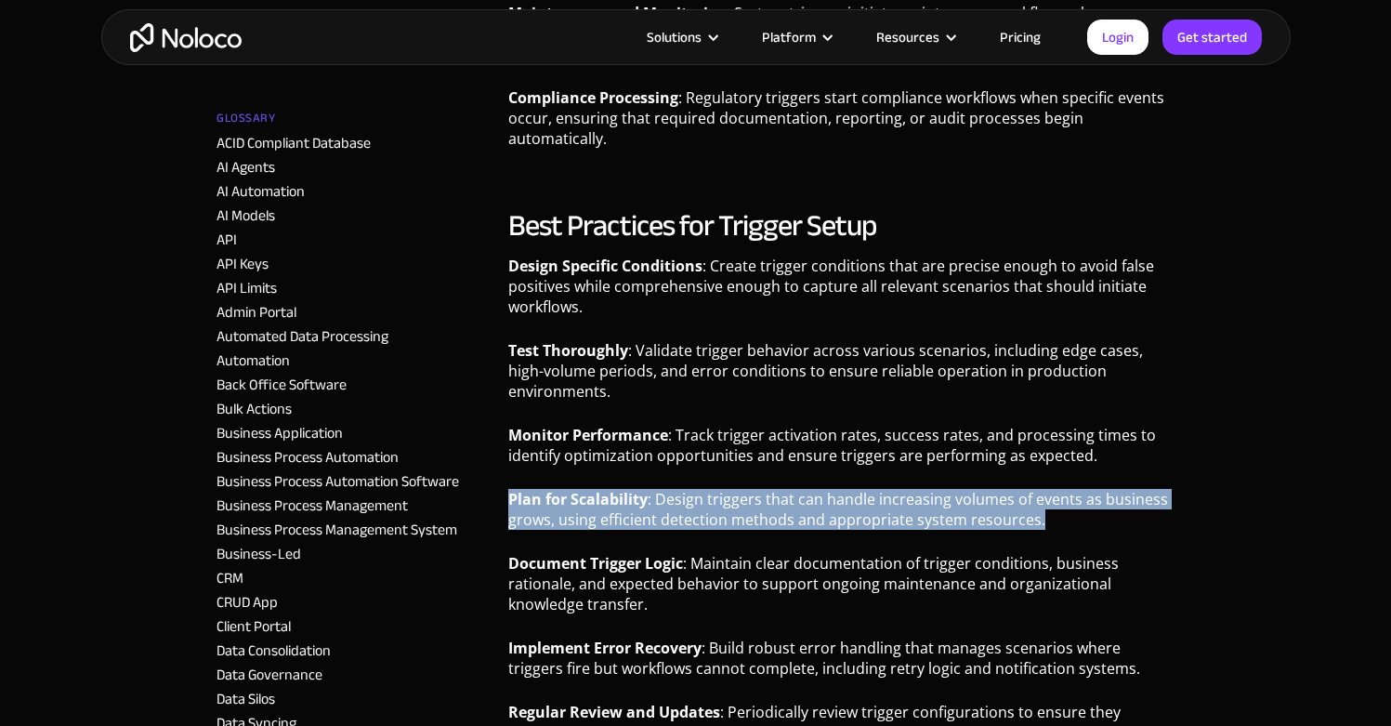
click at [809, 489] on p "Plan for Scalability : Design triggers that can handle increasing volumes of ev…" at bounding box center [841, 516] width 666 height 55
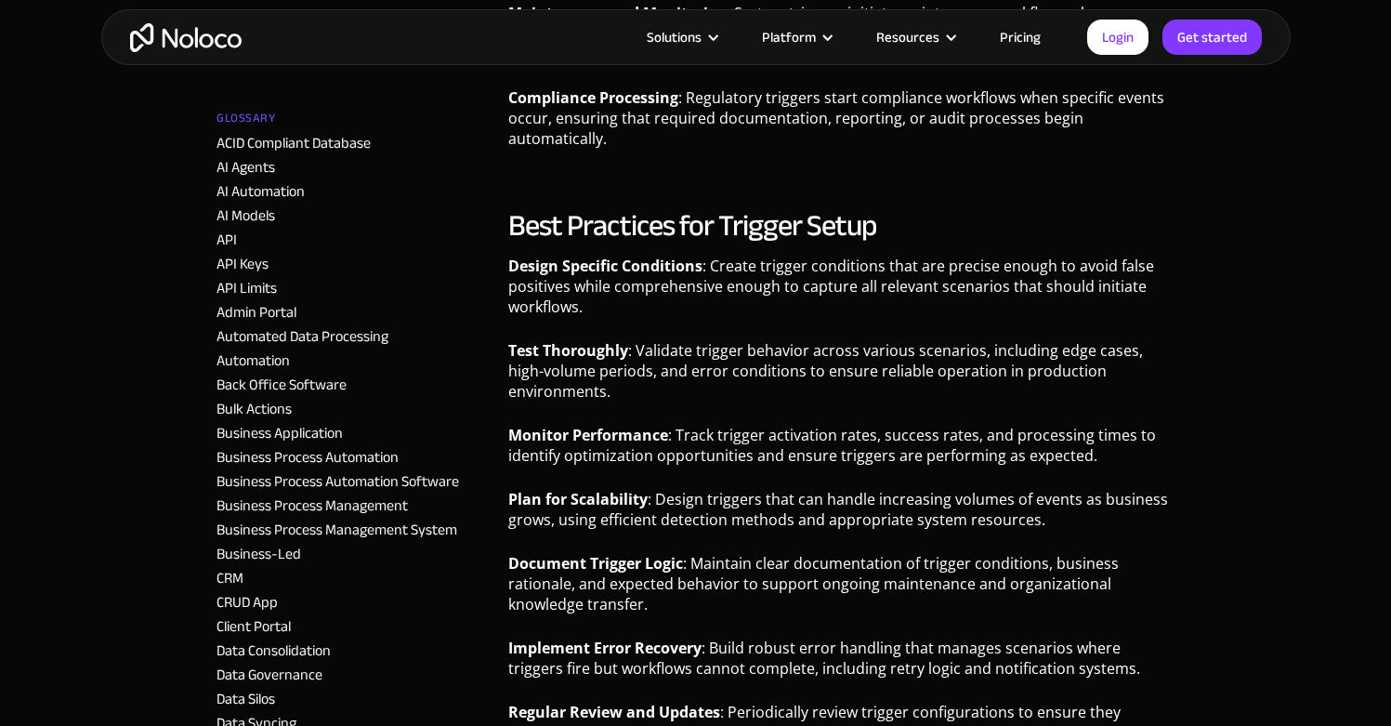
click at [625, 293] on p "Design Specific Conditions : Create trigger conditions that are precise enough …" at bounding box center [841, 293] width 666 height 75
click at [665, 425] on p "Monitor Performance : Track trigger activation rates, success rates, and proces…" at bounding box center [841, 452] width 666 height 55
click at [591, 300] on p "Design Specific Conditions : Create trigger conditions that are precise enough …" at bounding box center [841, 293] width 666 height 75
click at [520, 425] on p "Monitor Performance : Track trigger activation rates, success rates, and proces…" at bounding box center [841, 452] width 666 height 55
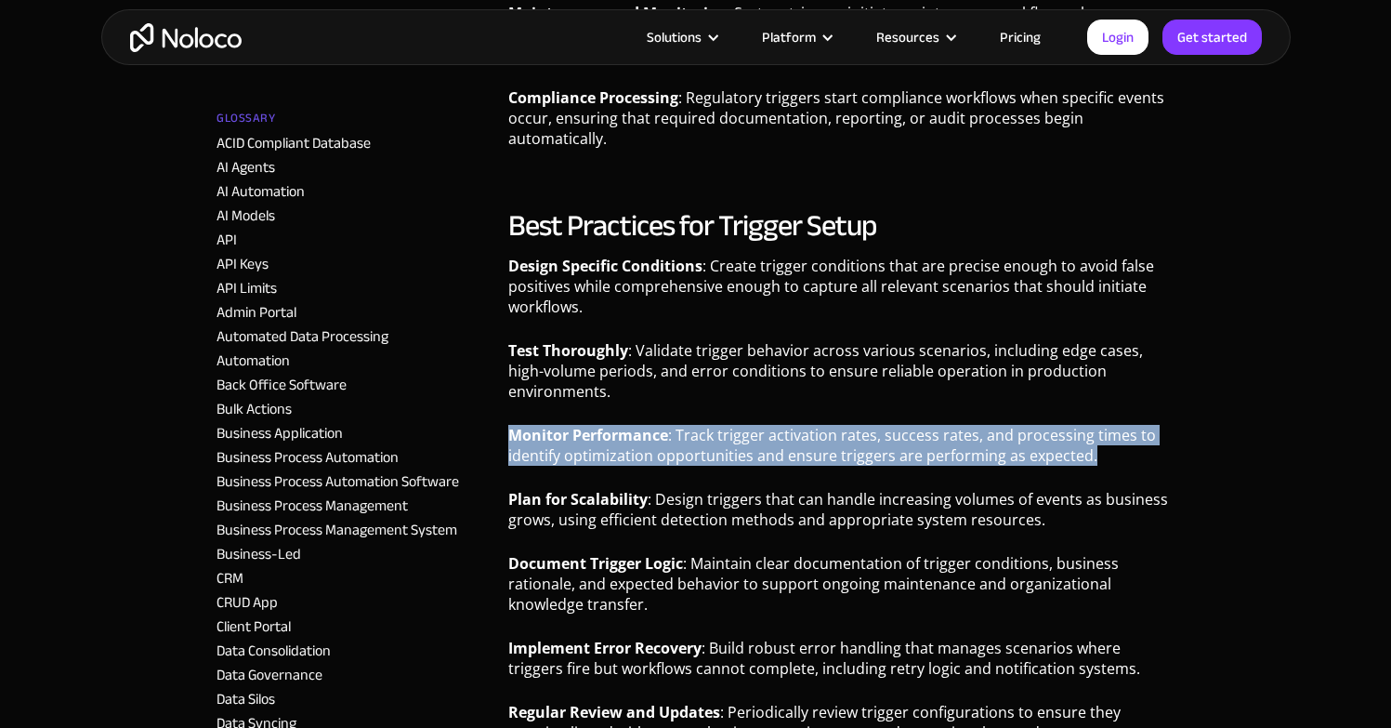
click at [520, 425] on p "Monitor Performance : Track trigger activation rates, success rates, and proces…" at bounding box center [841, 452] width 666 height 55
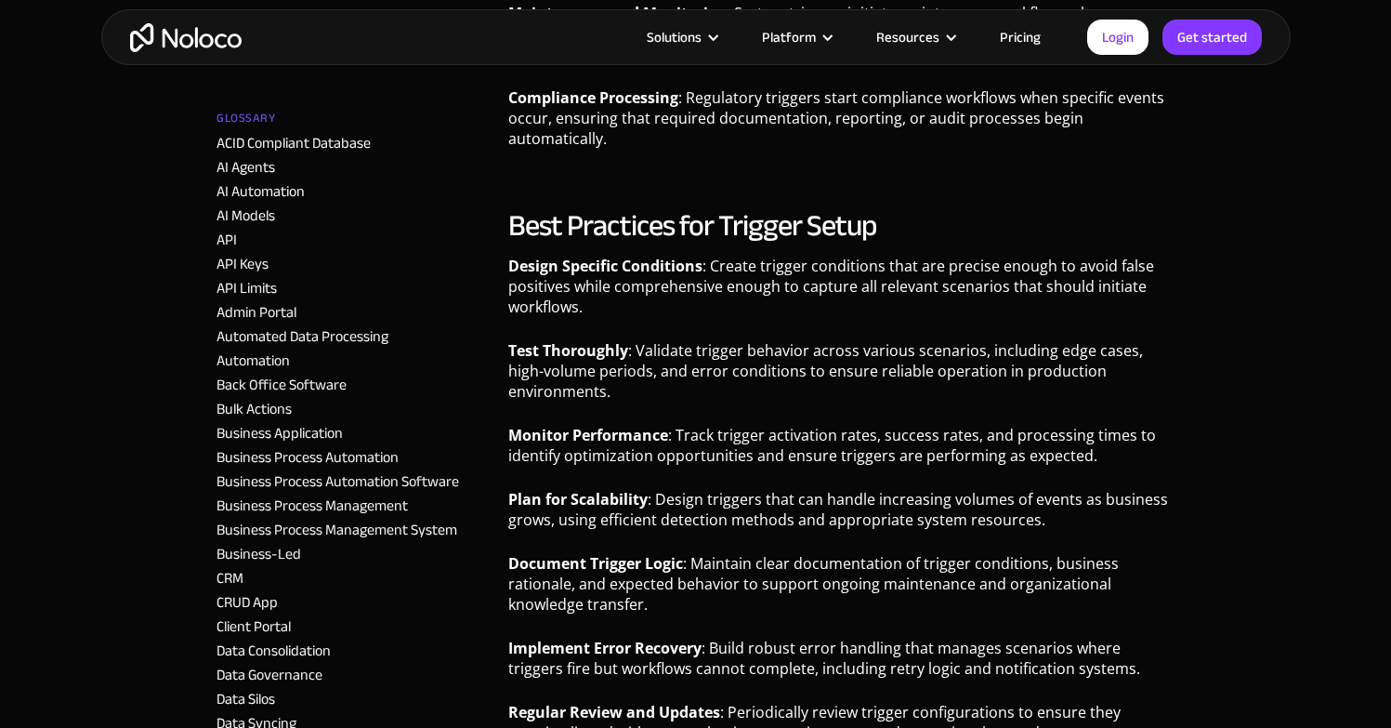
click at [421, 460] on div "Business Process Automation" at bounding box center [355, 457] width 277 height 22
click at [651, 489] on p "Plan for Scalability : Design triggers that can handle increasing volumes of ev…" at bounding box center [841, 516] width 666 height 55
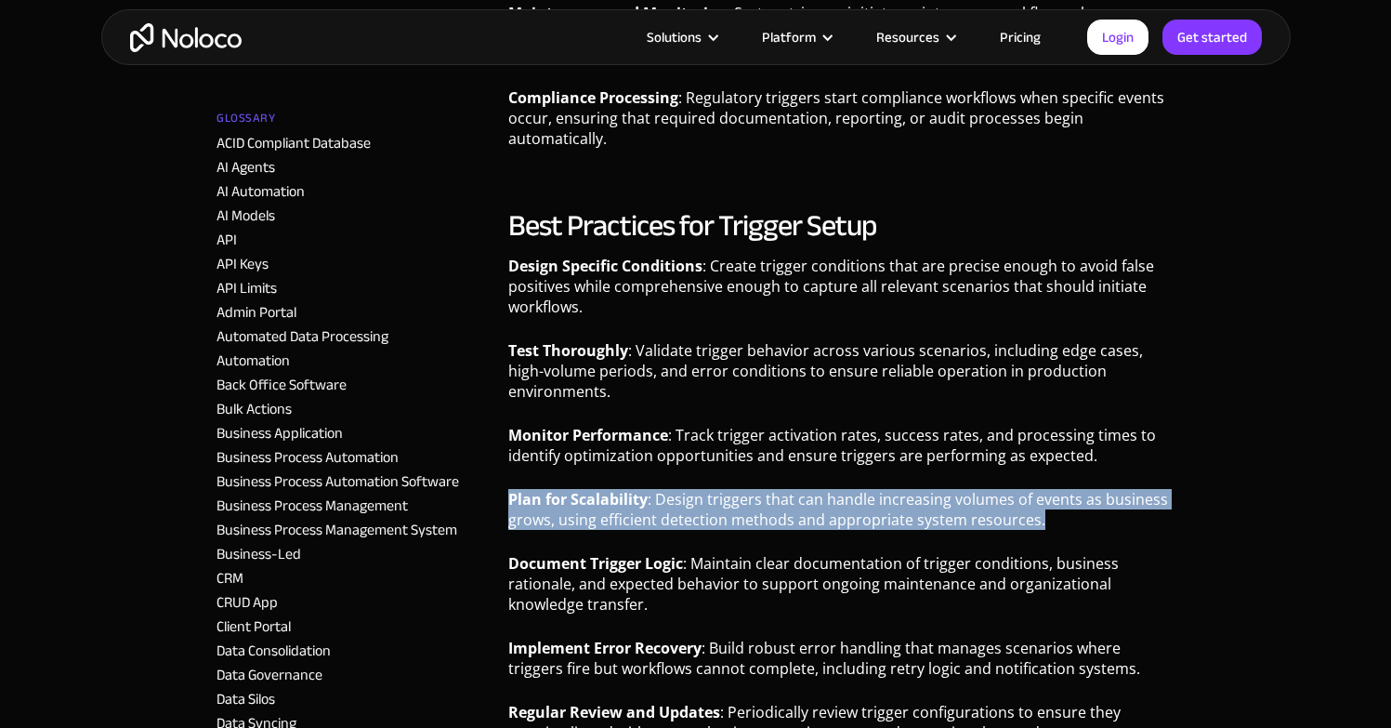
click at [651, 489] on p "Plan for Scalability : Design triggers that can handle increasing volumes of ev…" at bounding box center [841, 516] width 666 height 55
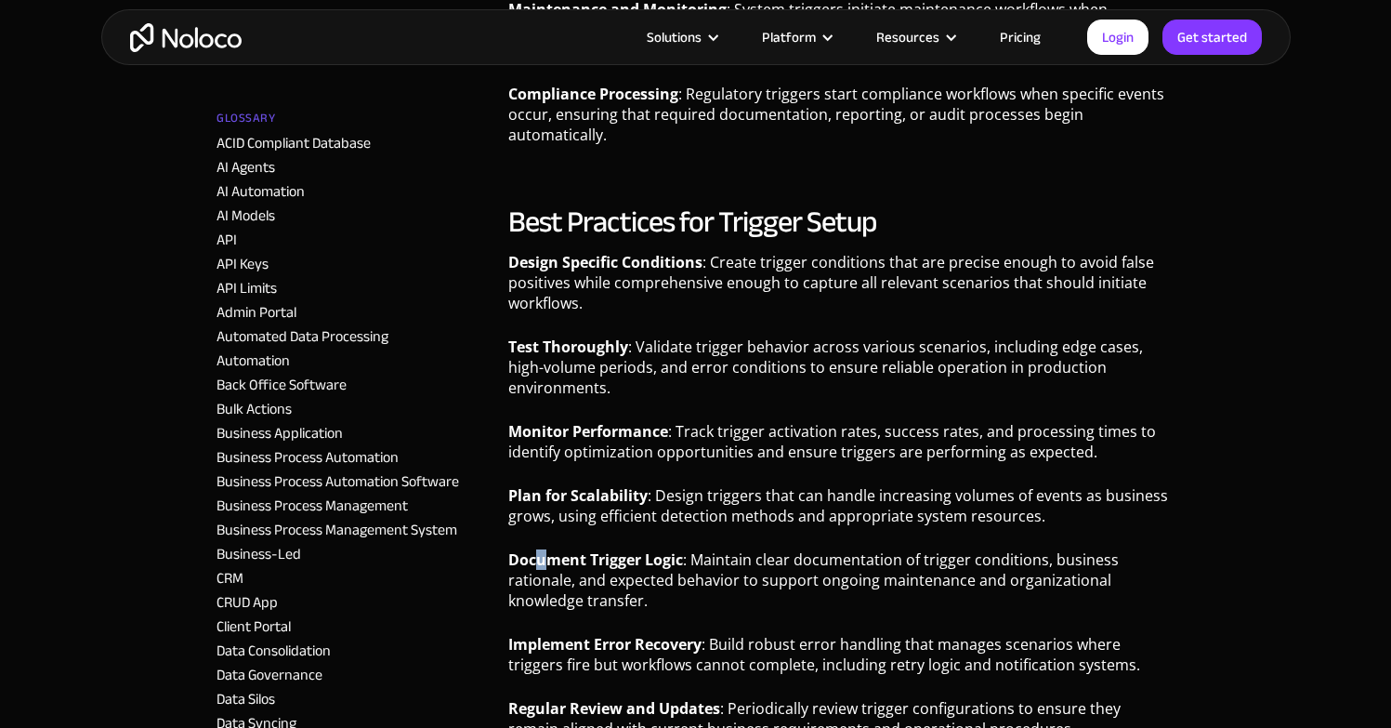
click at [542, 549] on strong "Document Trigger Logic" at bounding box center [595, 559] width 175 height 20
click at [616, 485] on p "Plan for Scalability : Design triggers that can handle increasing volumes of ev…" at bounding box center [841, 512] width 666 height 55
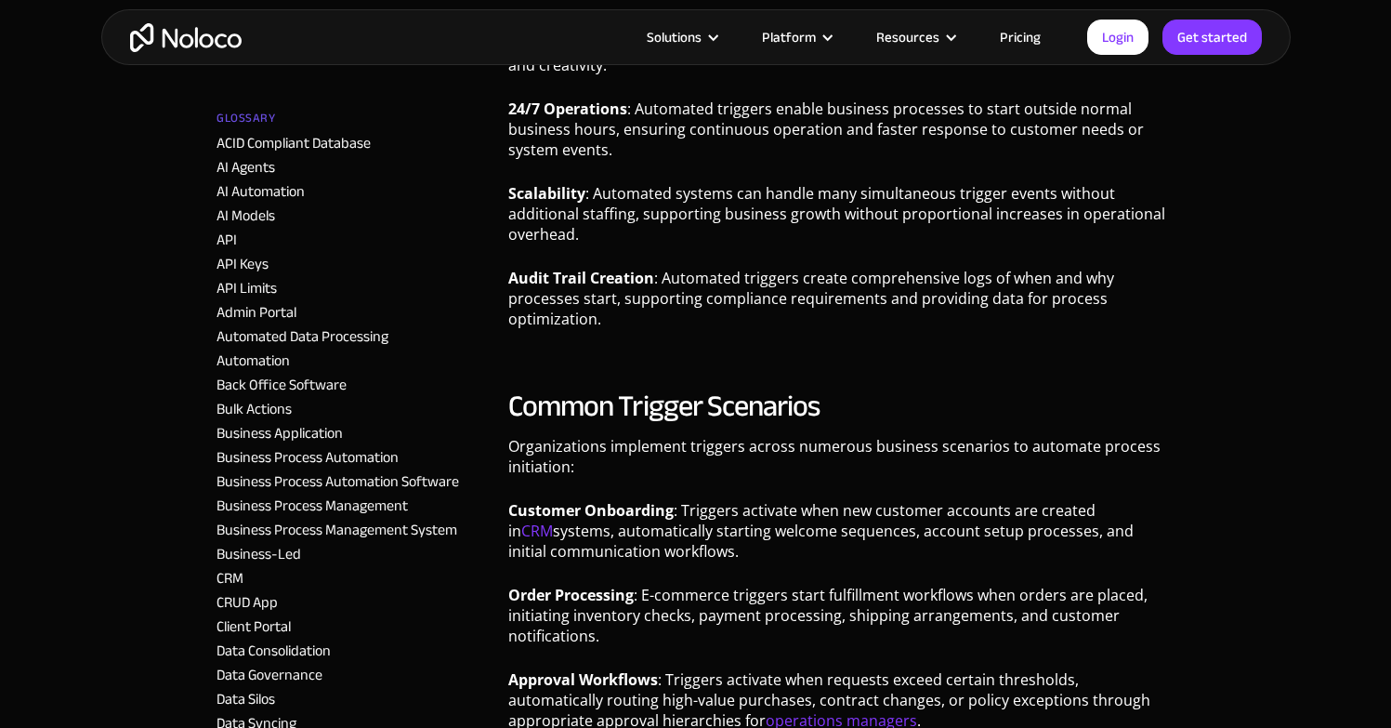
scroll to position [3244, 0]
